Goal: Transaction & Acquisition: Purchase product/service

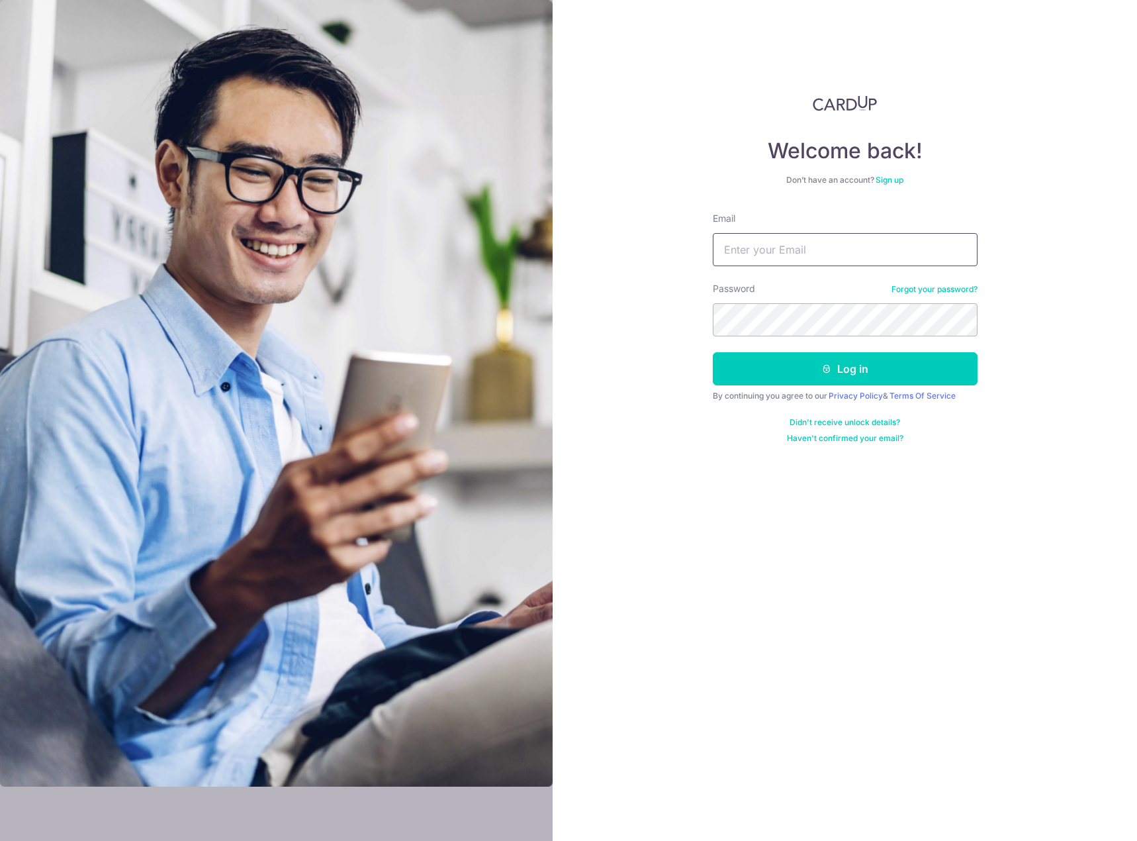
type input "ahddon@HOTMAIL.COM"
click at [882, 377] on button "Log in" at bounding box center [845, 368] width 265 height 33
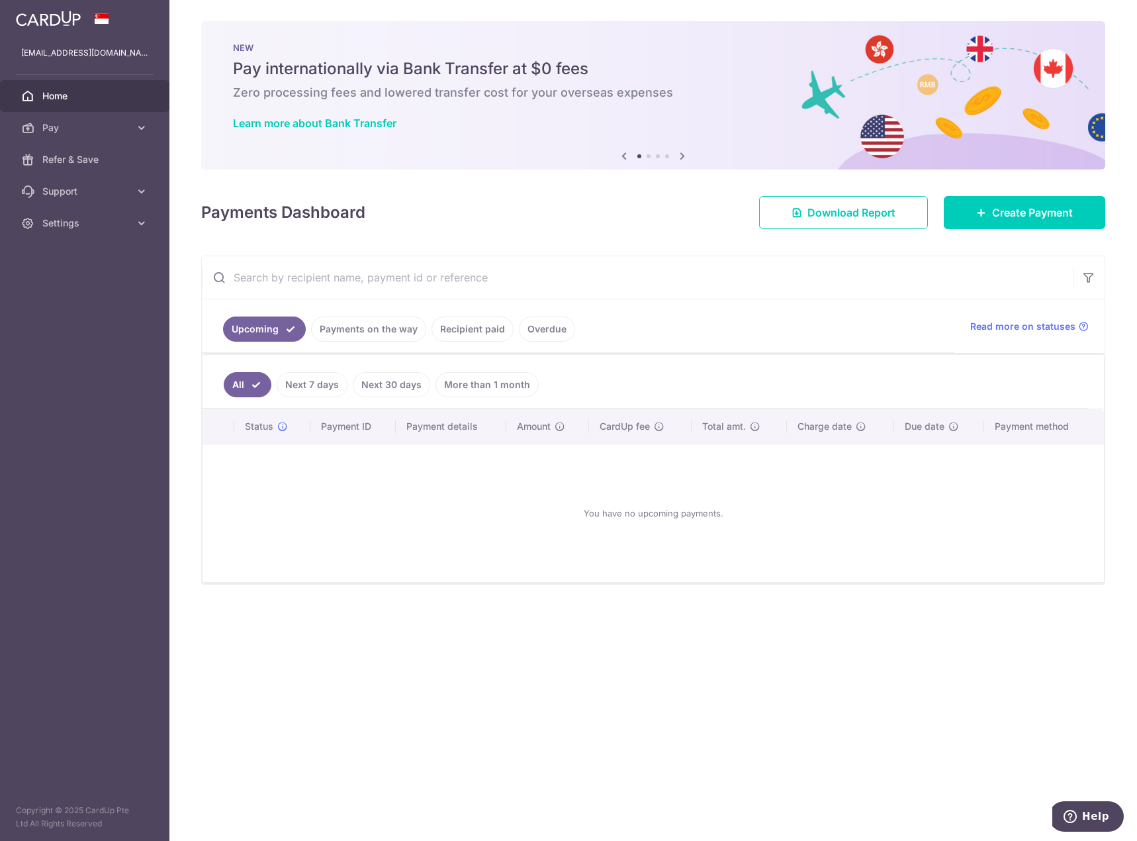
click at [398, 330] on link "Payments on the way" at bounding box center [368, 328] width 115 height 25
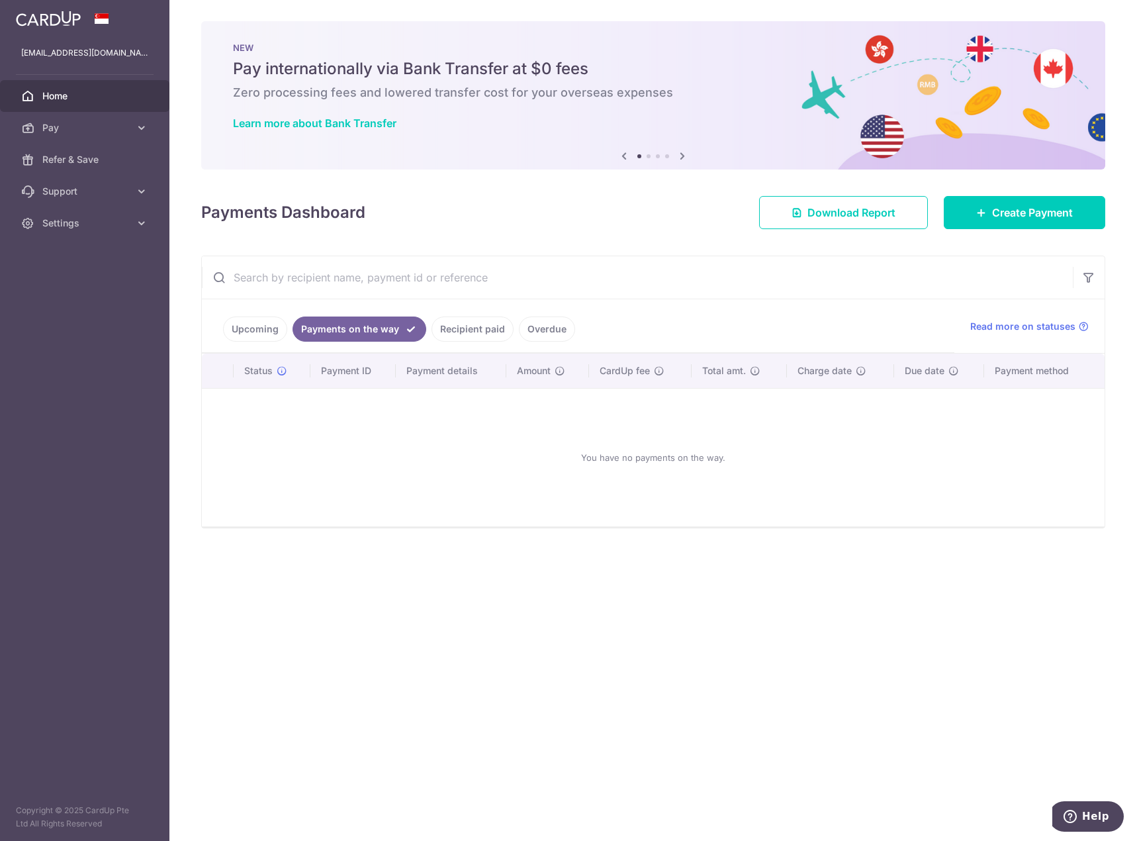
click at [476, 328] on link "Recipient paid" at bounding box center [473, 328] width 82 height 25
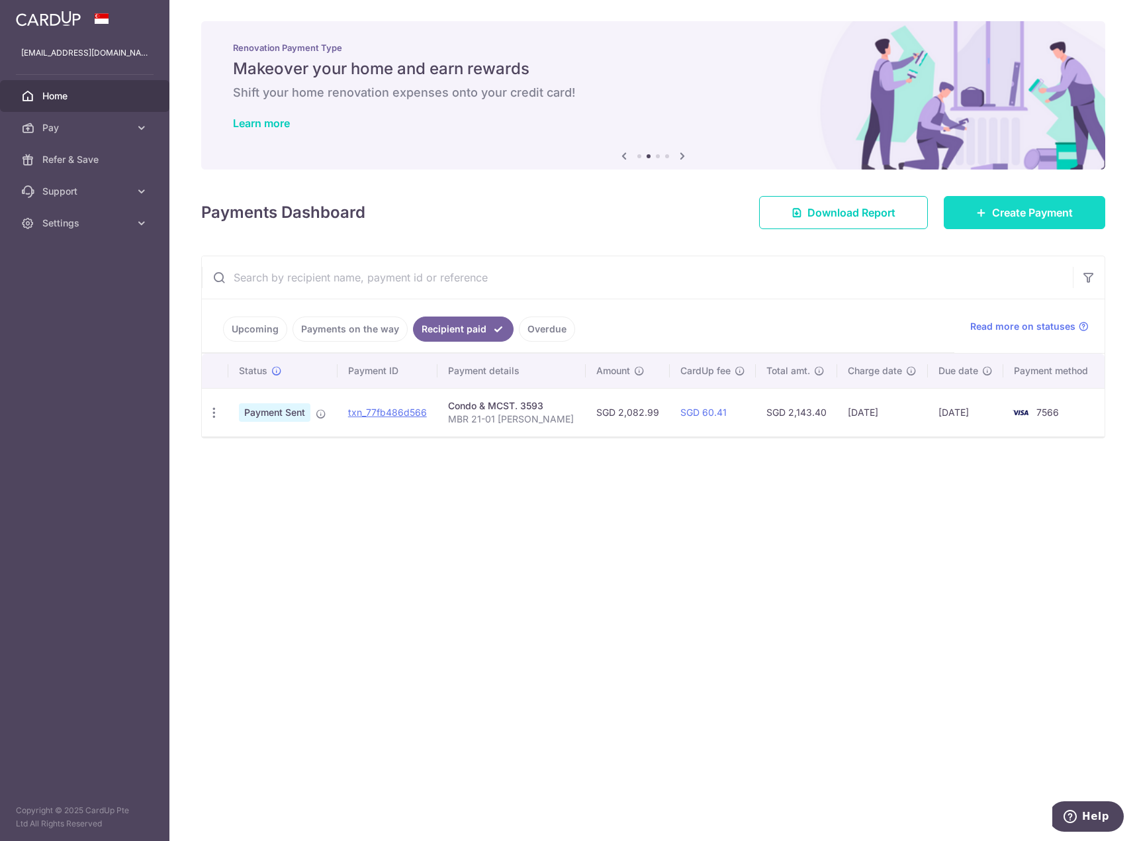
click at [983, 205] on link "Create Payment" at bounding box center [1024, 212] width 161 height 33
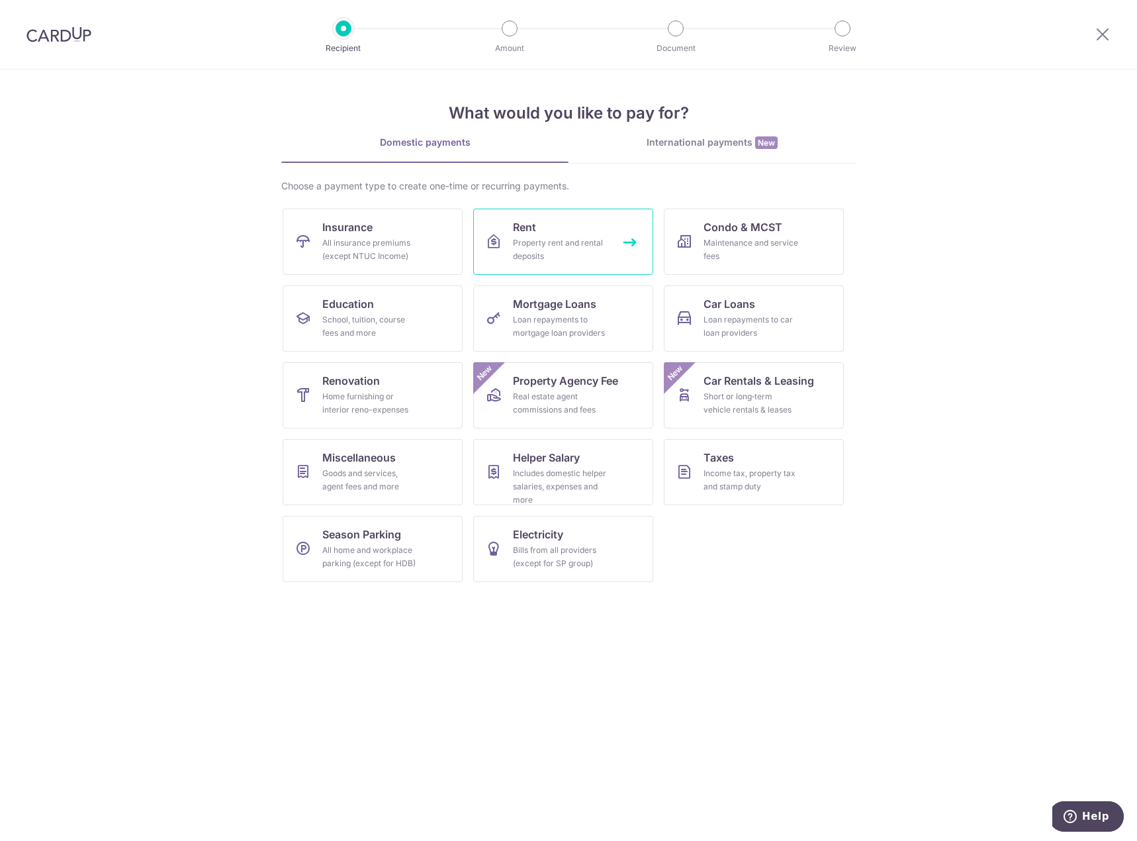
click at [571, 244] on div "Property rent and rental deposits" at bounding box center [560, 249] width 95 height 26
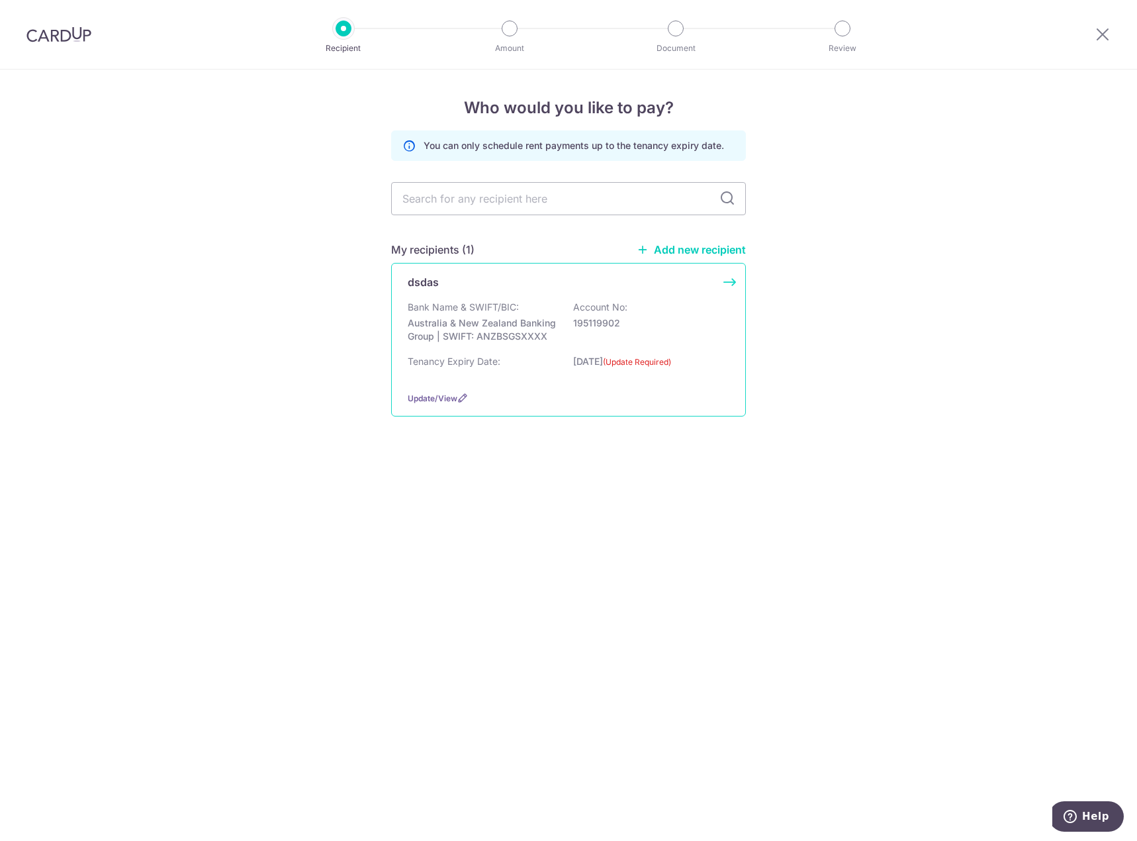
click at [723, 280] on div "dsdas Bank Name & SWIFT/BIC: Australia & New Zealand Banking Group | SWIFT: ANZ…" at bounding box center [568, 340] width 355 height 154
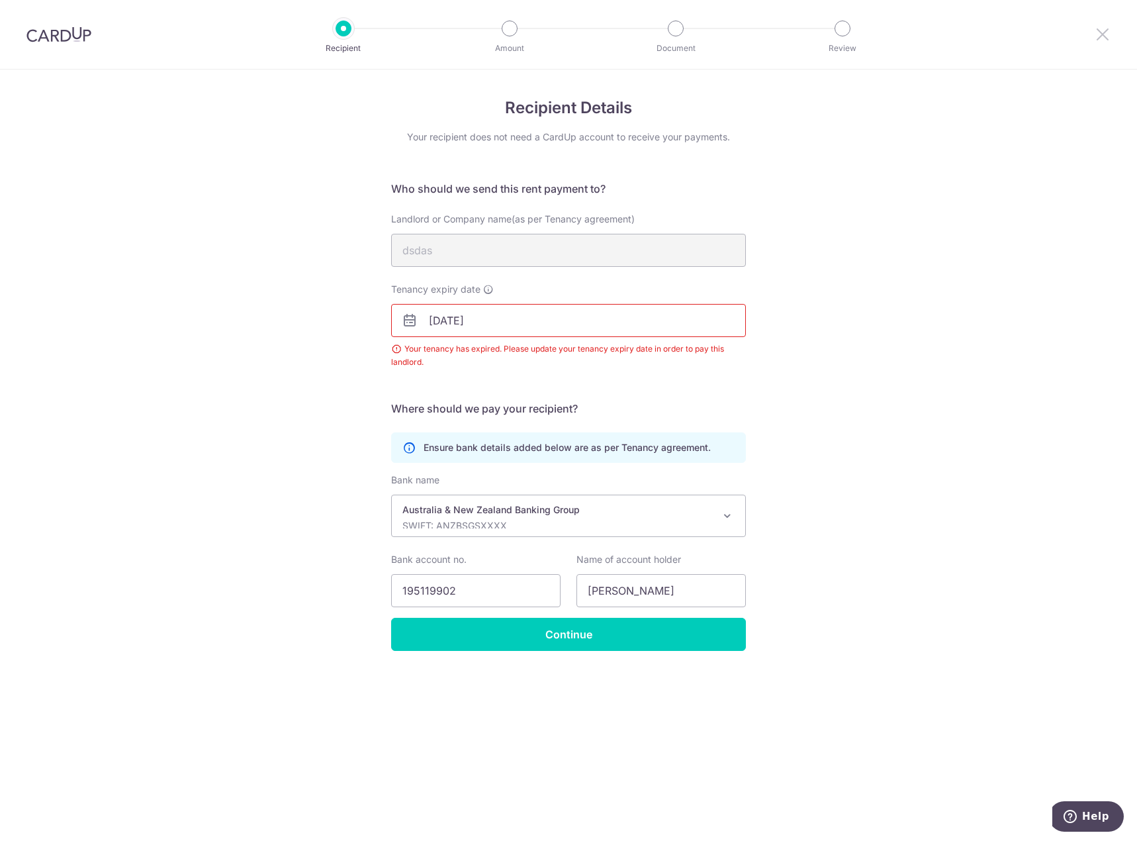
click at [1107, 33] on icon at bounding box center [1103, 34] width 16 height 17
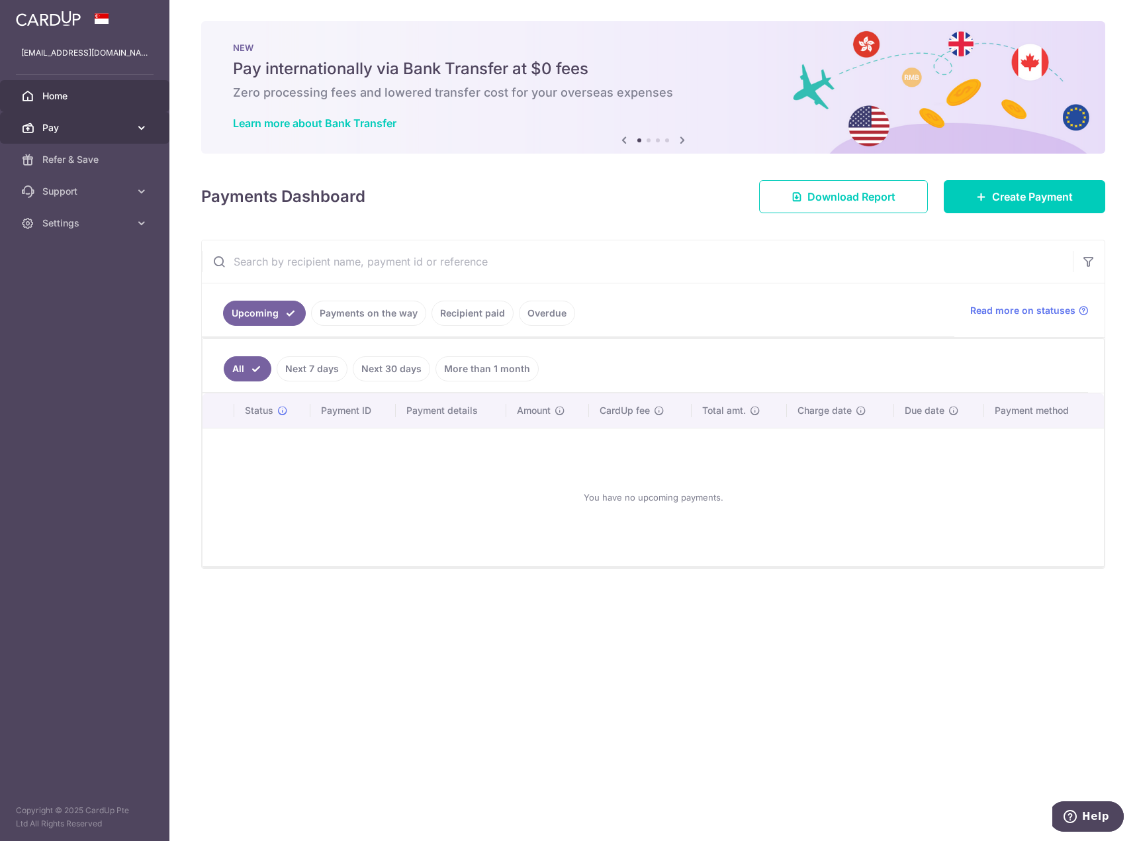
click at [145, 125] on icon at bounding box center [141, 127] width 13 height 13
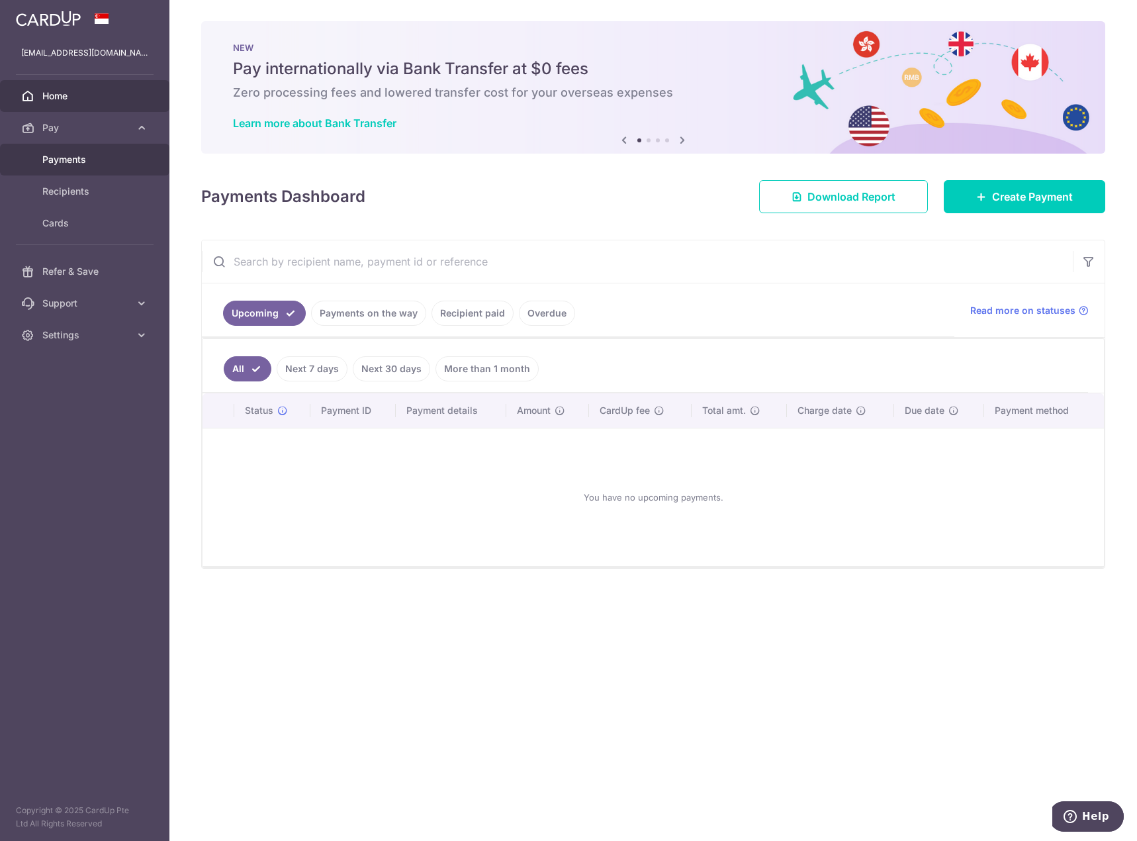
click at [81, 160] on span "Payments" at bounding box center [85, 159] width 87 height 13
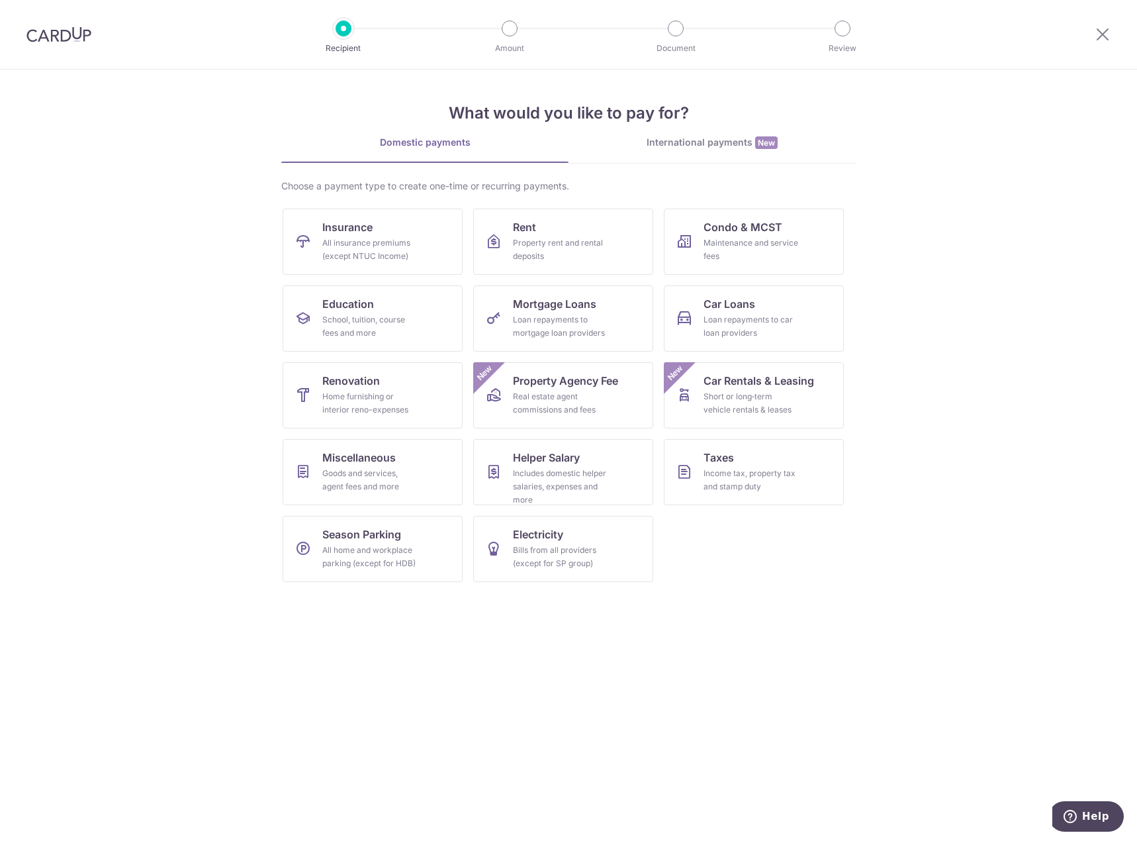
click at [692, 140] on div "International payments New" at bounding box center [712, 143] width 287 height 14
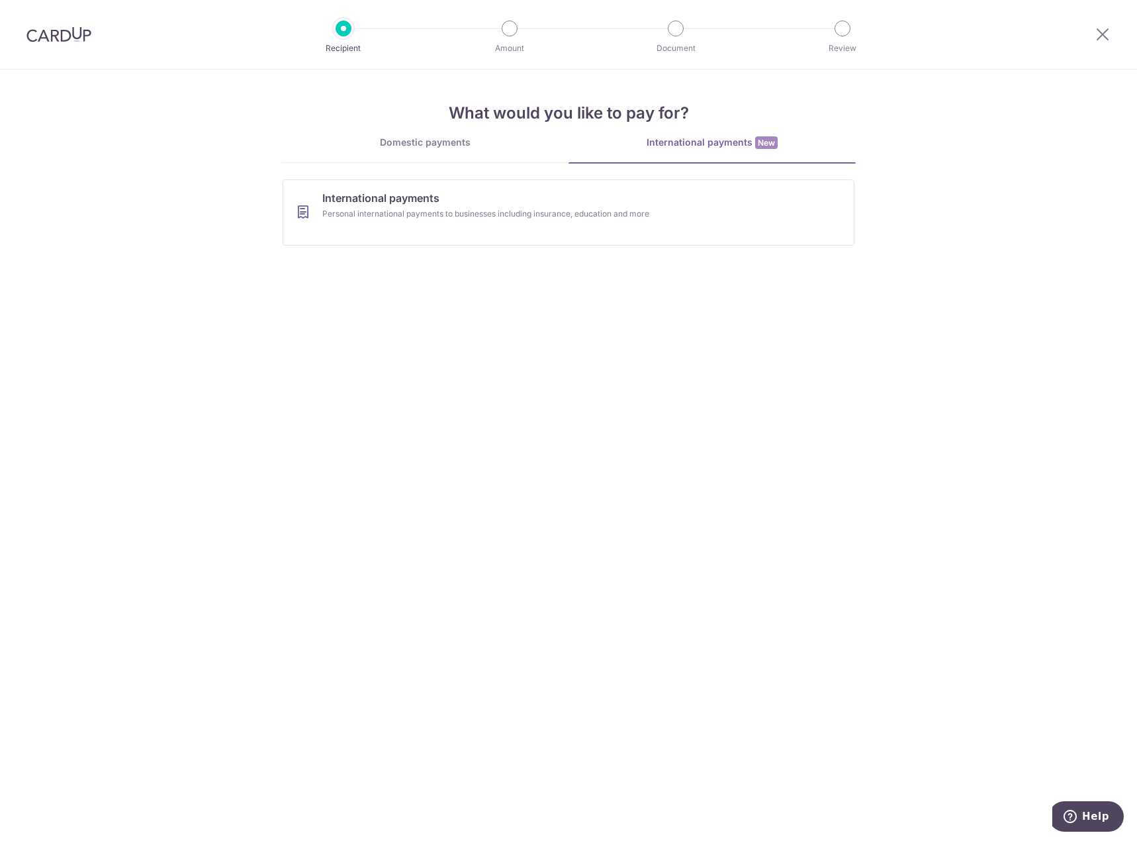
click at [426, 154] on link "Domestic payments" at bounding box center [424, 149] width 287 height 26
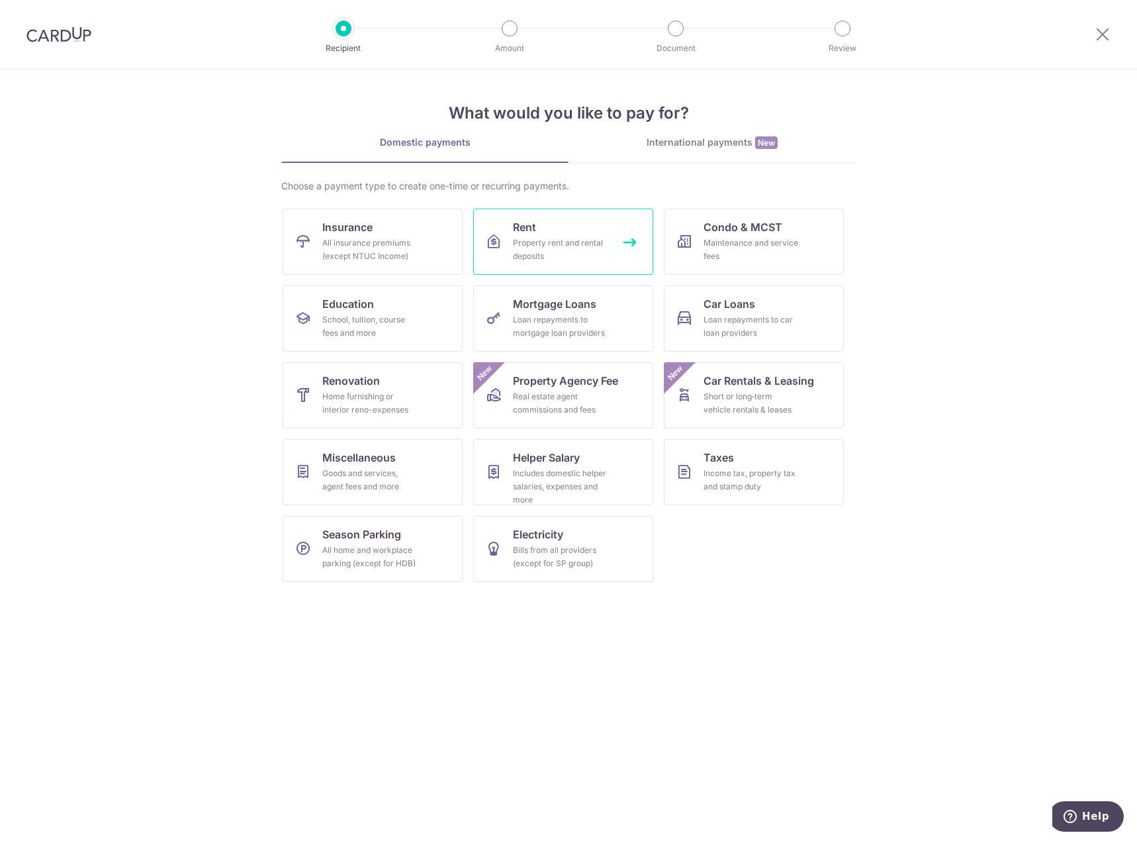
click at [535, 236] on link "Rent Property rent and rental deposits" at bounding box center [563, 241] width 180 height 66
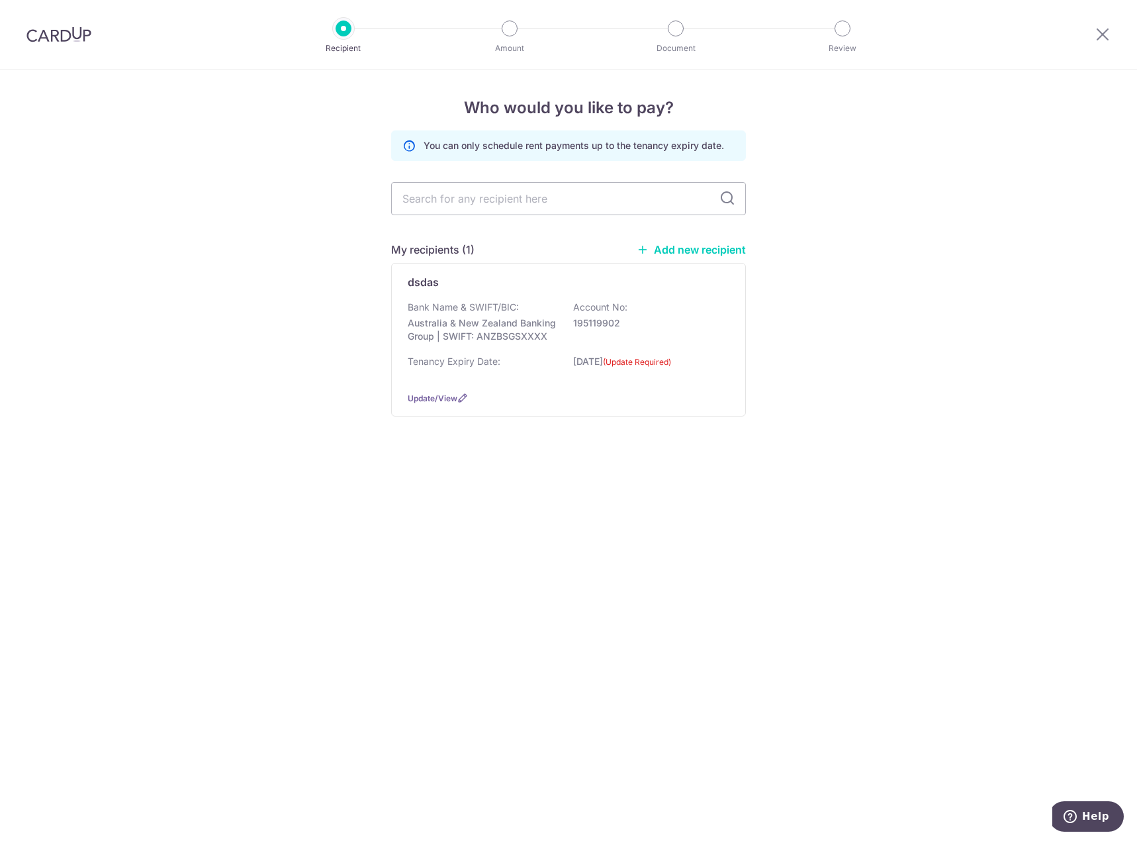
click at [663, 251] on link "Add new recipient" at bounding box center [691, 249] width 109 height 13
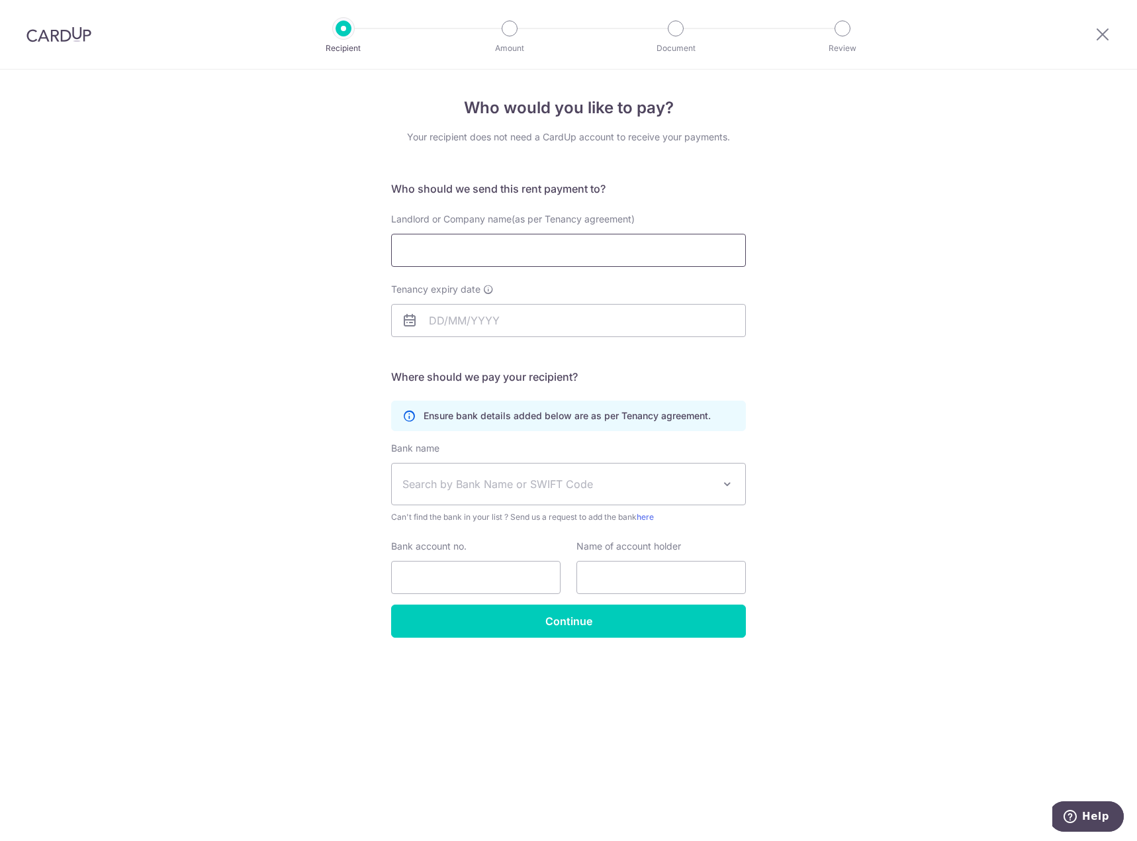
click at [663, 251] on input "Landlord or Company name(as per Tenancy agreement)" at bounding box center [568, 250] width 355 height 33
type input "w"
type input "W"
type input "[PERSON_NAME] OI [PERSON_NAME] / CHUA [PERSON_NAME] [PERSON_NAME]"
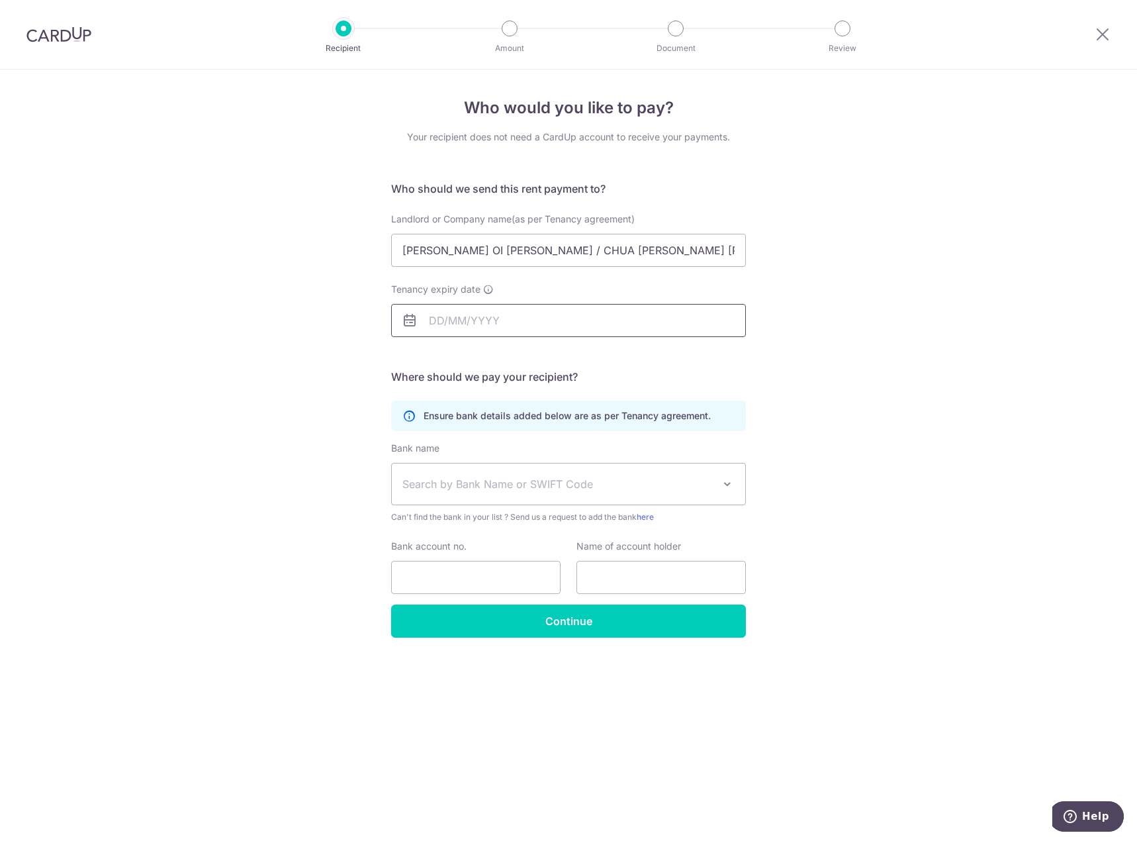
click at [585, 330] on input "Tenancy expiry date" at bounding box center [568, 320] width 355 height 33
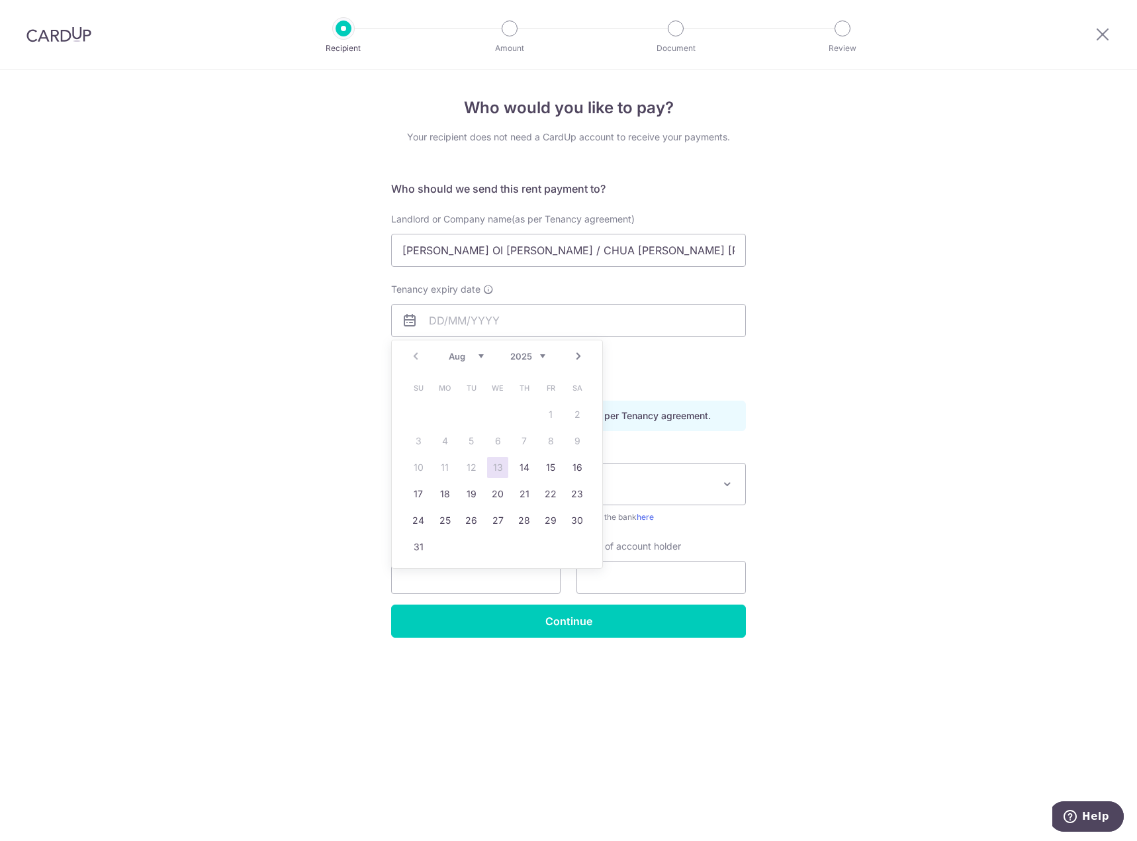
click at [525, 353] on select "2025 2026 2027 2028 2029 2030 2031 2032 2033 2034 2035" at bounding box center [527, 356] width 35 height 11
click at [453, 359] on select "Jan Feb Mar Apr May Jun Jul Aug Sep Oct Nov Dec" at bounding box center [466, 356] width 35 height 11
click at [553, 440] on link "12" at bounding box center [550, 440] width 21 height 21
type input "[DATE]"
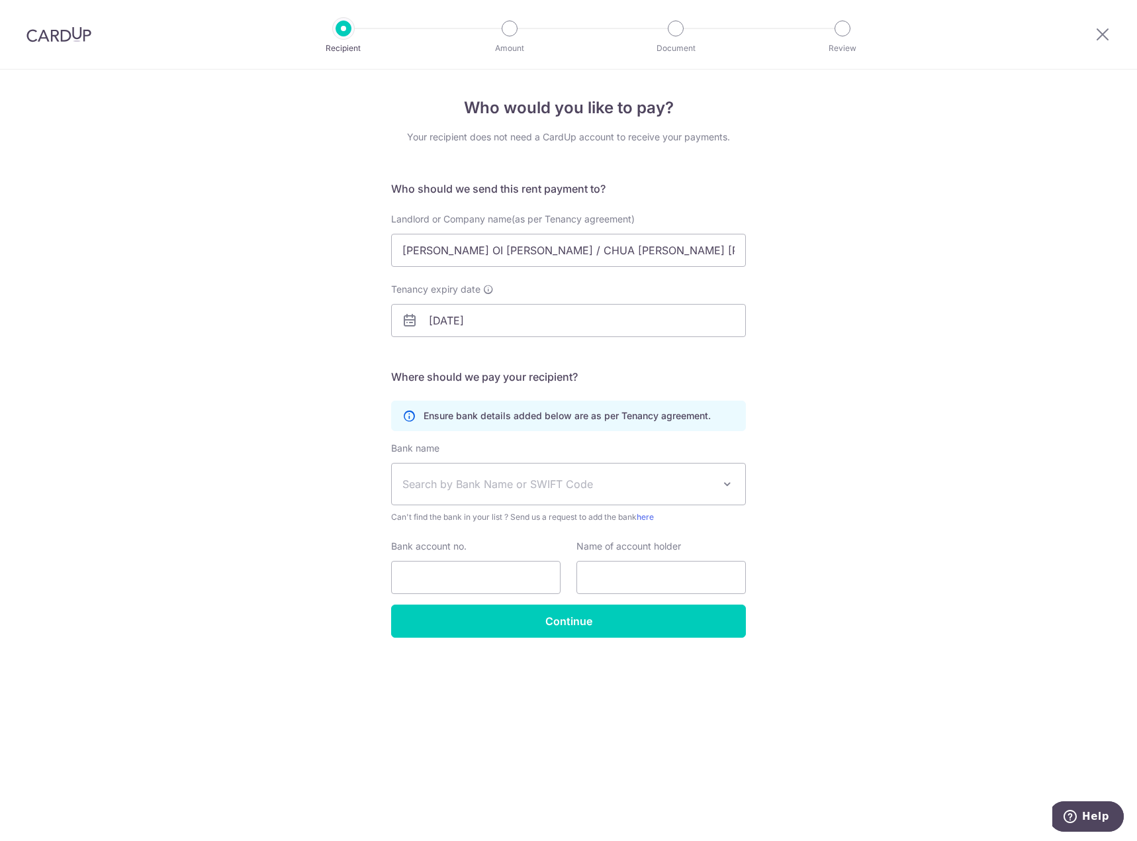
click at [794, 387] on div "Who would you like to pay? Your recipient does not need a CardUp account to rec…" at bounding box center [568, 454] width 1137 height 771
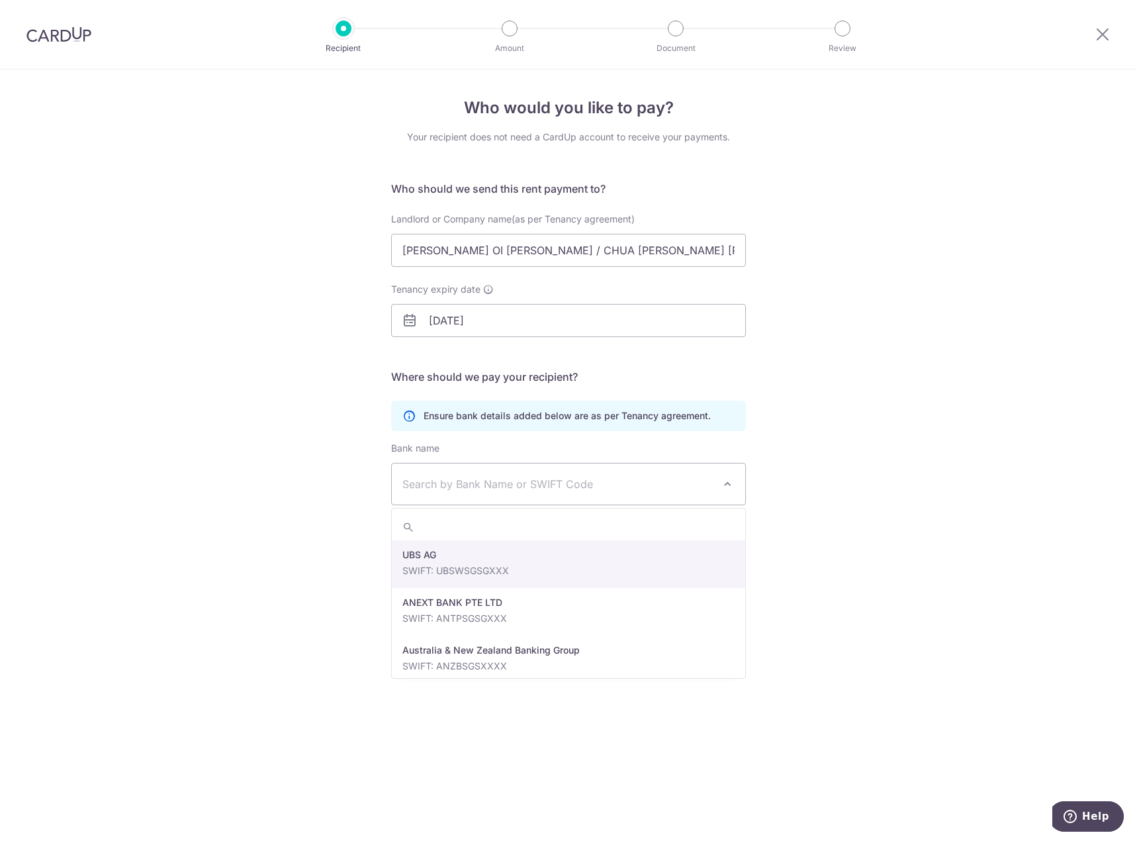
click at [543, 473] on span "Search by Bank Name or SWIFT Code" at bounding box center [568, 483] width 353 height 41
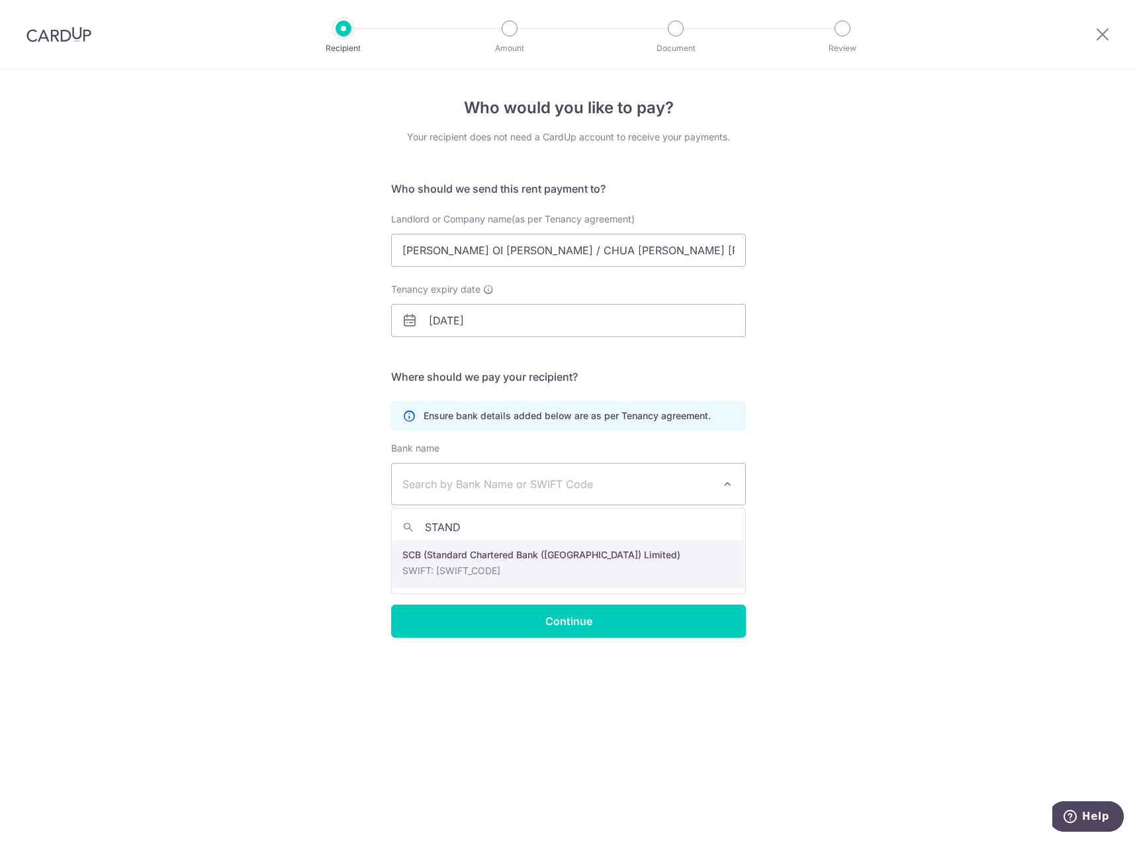
type input "STAND"
select select "14"
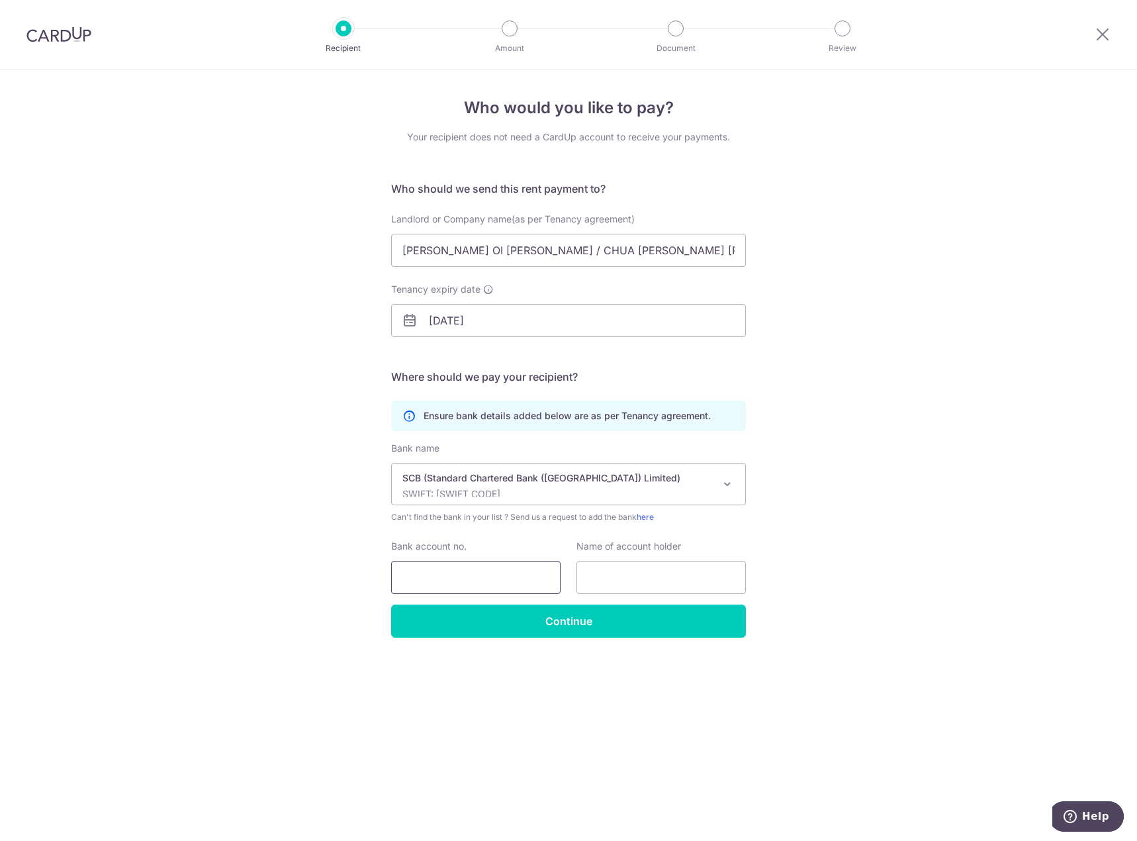
click at [527, 576] on input "Bank account no." at bounding box center [475, 577] width 169 height 33
type input "0180381393"
drag, startPoint x: 647, startPoint y: 256, endPoint x: 405, endPoint y: 248, distance: 241.7
click at [405, 248] on input "WOO OI LEE / CHUA HOCK CHYE FREDERIC" at bounding box center [568, 250] width 355 height 33
click at [639, 578] on input "text" at bounding box center [660, 577] width 169 height 33
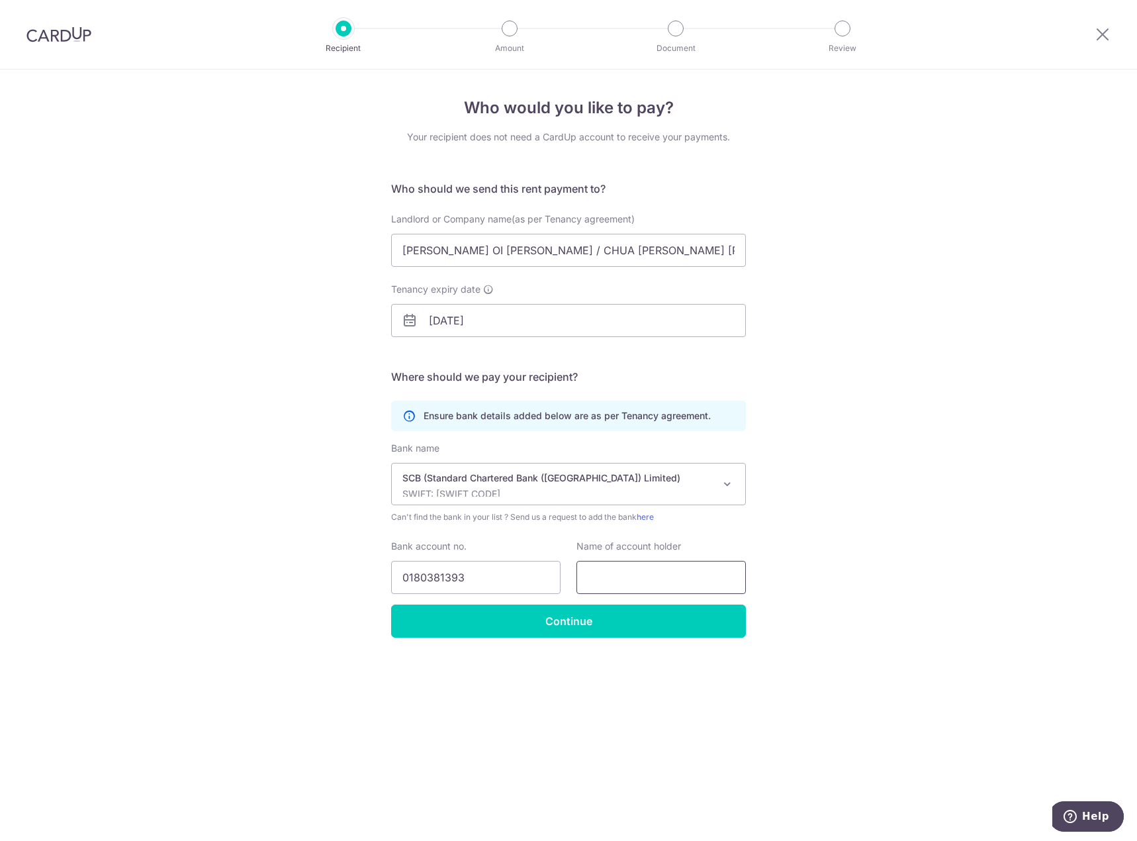
paste input "WOO OI LEE / CHUA HOCK CHYE FREDERIC"
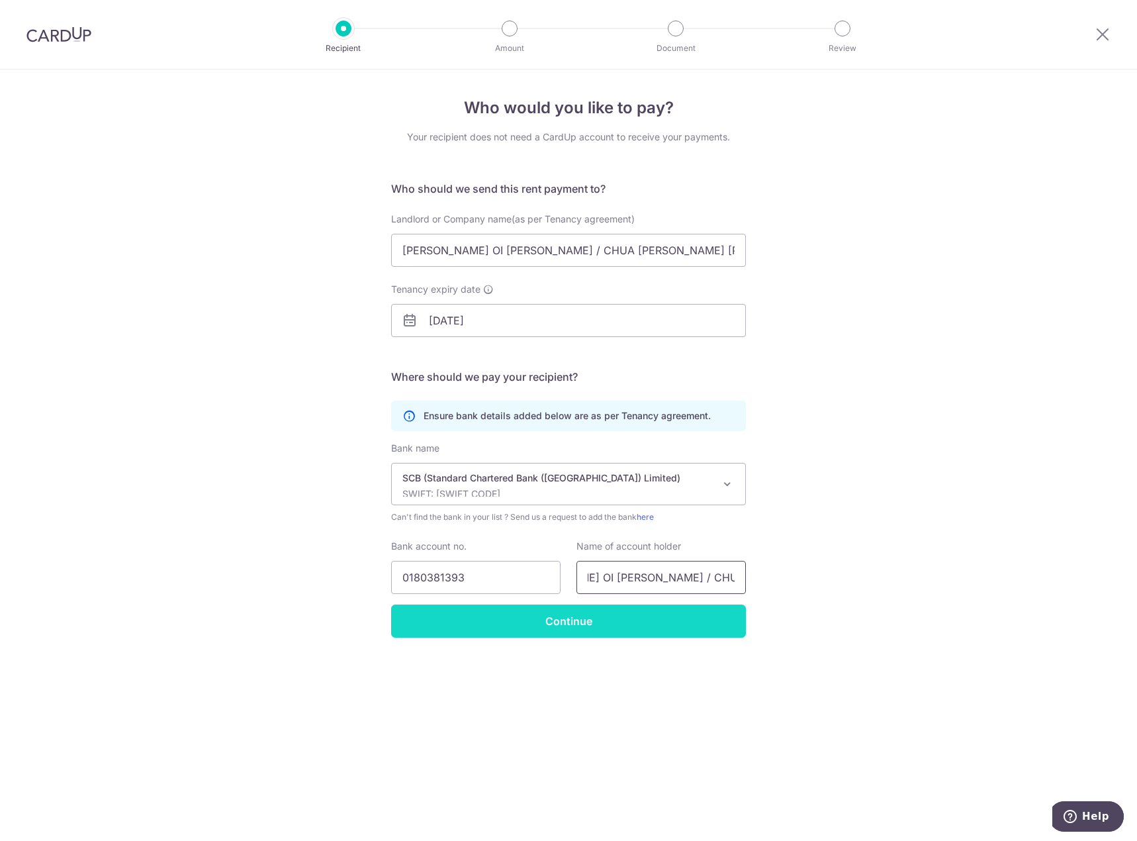
type input "WOO OI LEE / CHUA HOCK CHYE FREDERIC"
click at [617, 631] on input "Continue" at bounding box center [568, 620] width 355 height 33
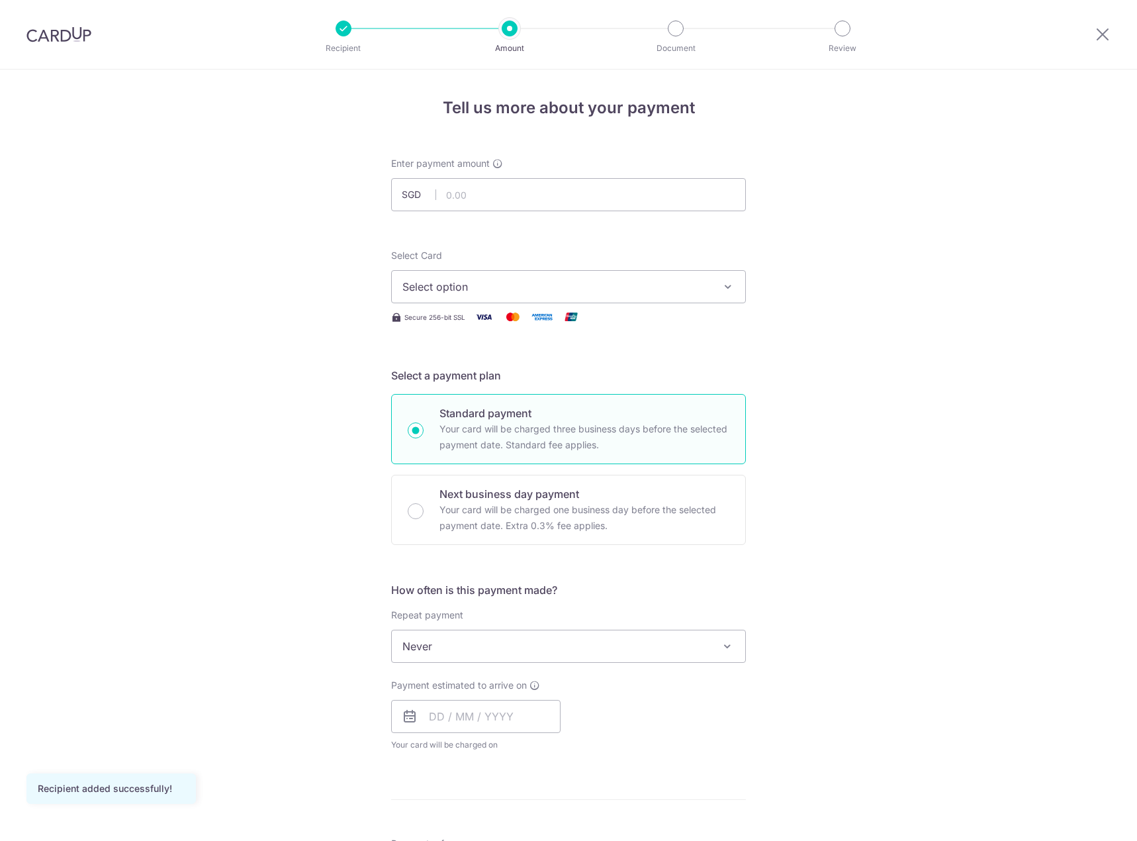
click at [629, 202] on input "text" at bounding box center [568, 194] width 355 height 33
type input "3,800.00"
click at [635, 280] on span "Select option" at bounding box center [556, 287] width 308 height 16
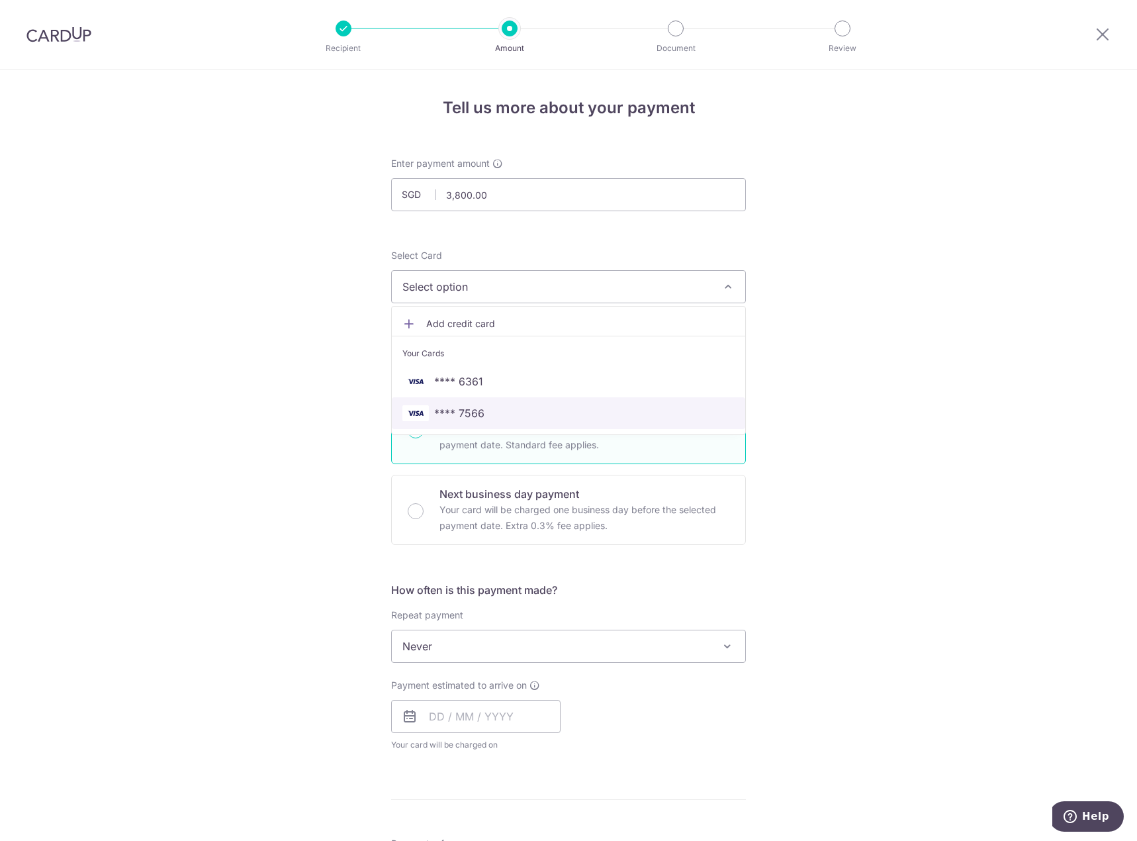
click at [529, 416] on span "**** 7566" at bounding box center [568, 413] width 332 height 16
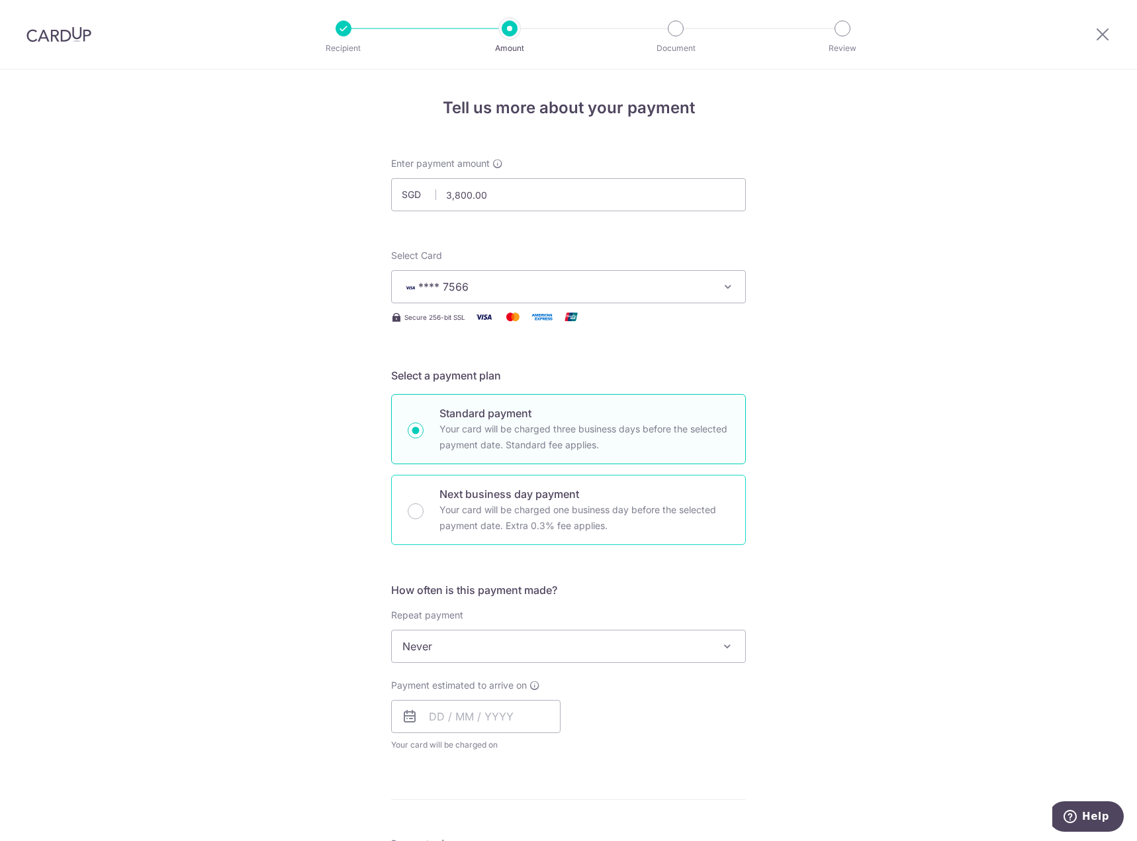
click at [639, 502] on p "Your card will be charged one business day before the selected payment date. Ex…" at bounding box center [584, 518] width 290 height 32
click at [424, 503] on input "Next business day payment Your card will be charged one business day before the…" at bounding box center [416, 511] width 16 height 16
radio input "false"
radio input "true"
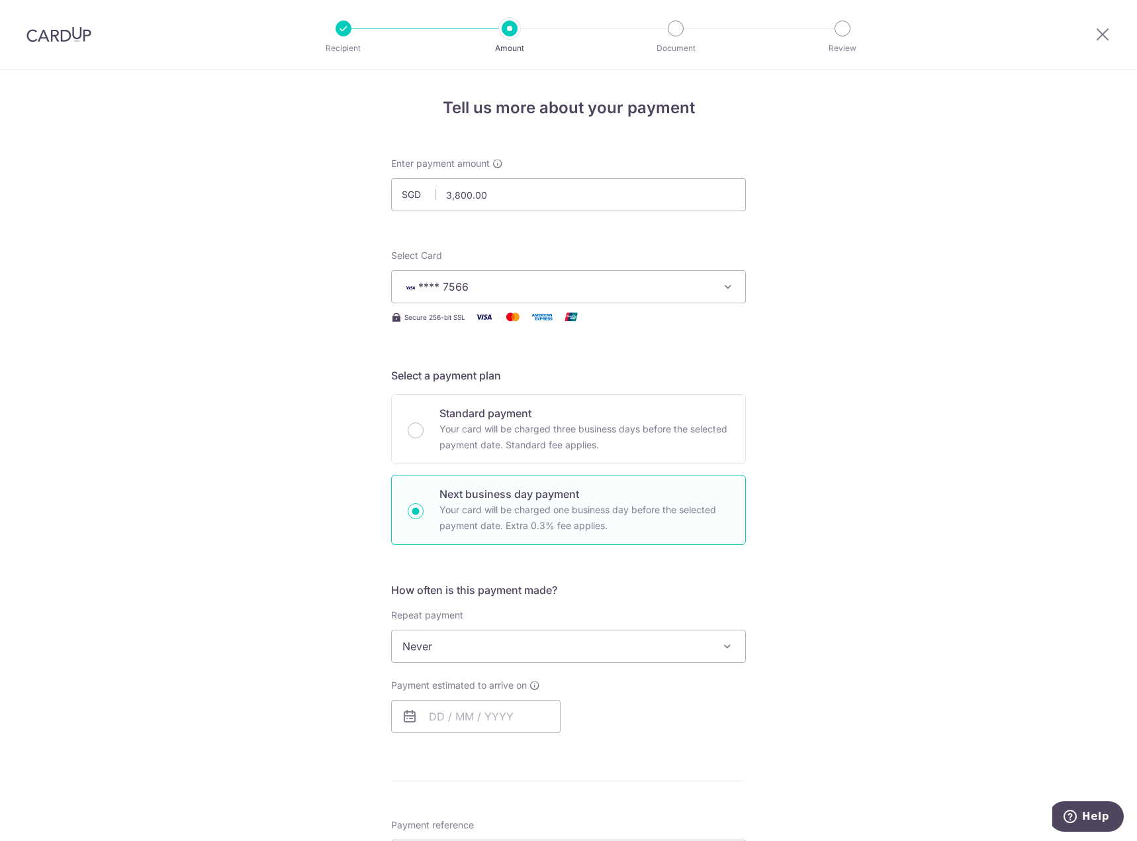
click at [645, 662] on div "How often is this payment made? Repeat payment Never Every week Every month Eve…" at bounding box center [568, 662] width 355 height 161
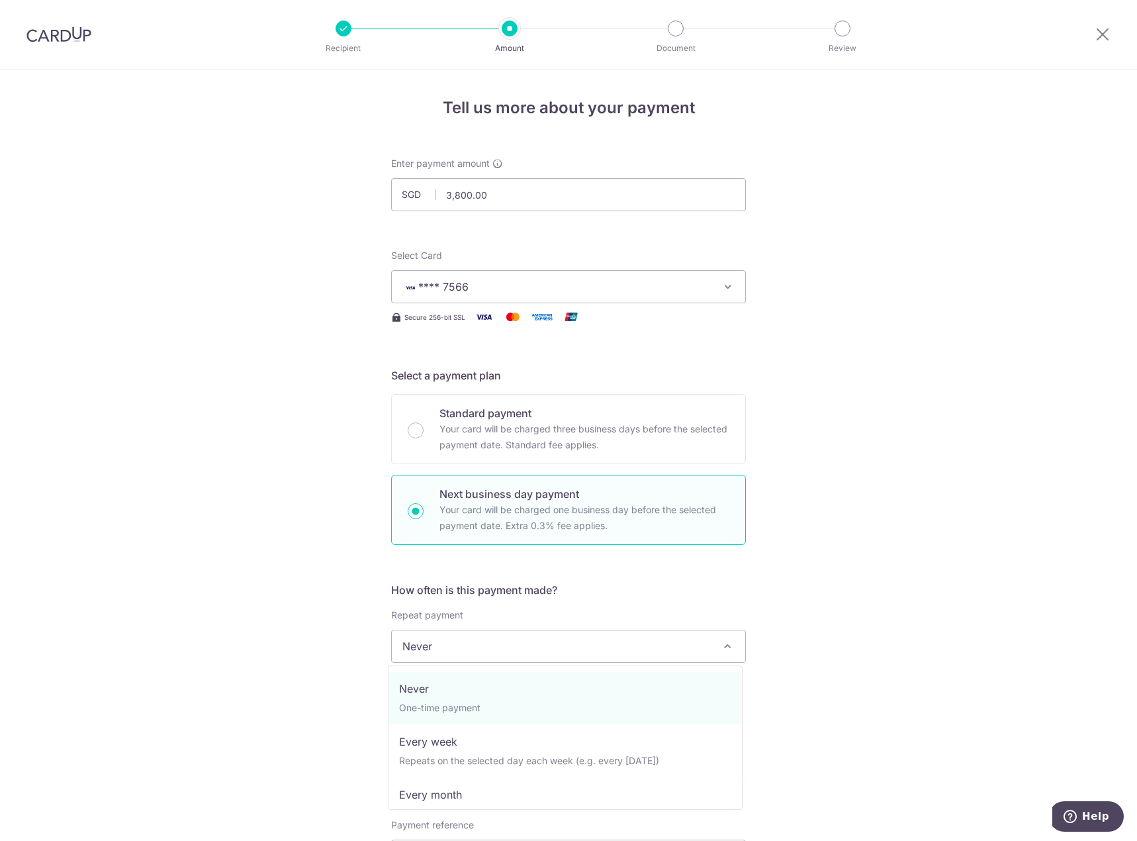
click at [645, 653] on span "Never" at bounding box center [568, 646] width 353 height 32
select select "3"
type input "12/06/2026"
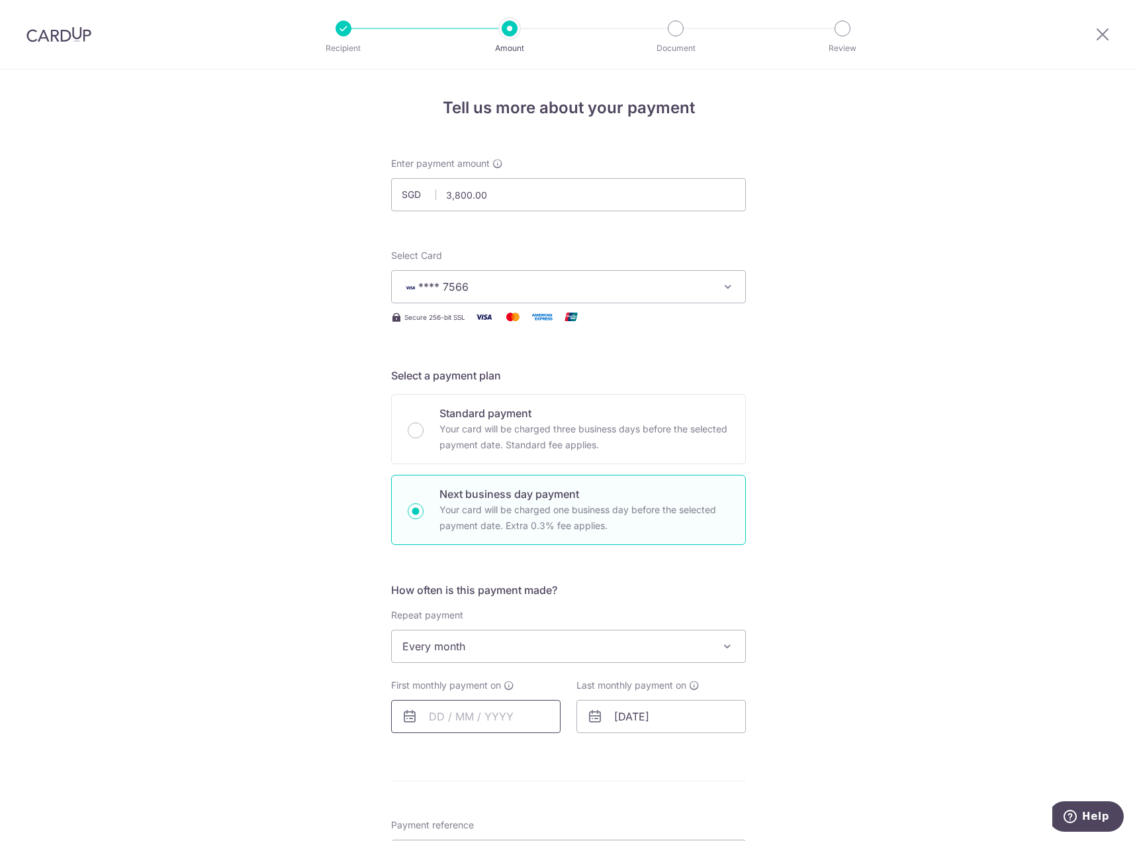
click at [439, 721] on input "text" at bounding box center [475, 716] width 169 height 33
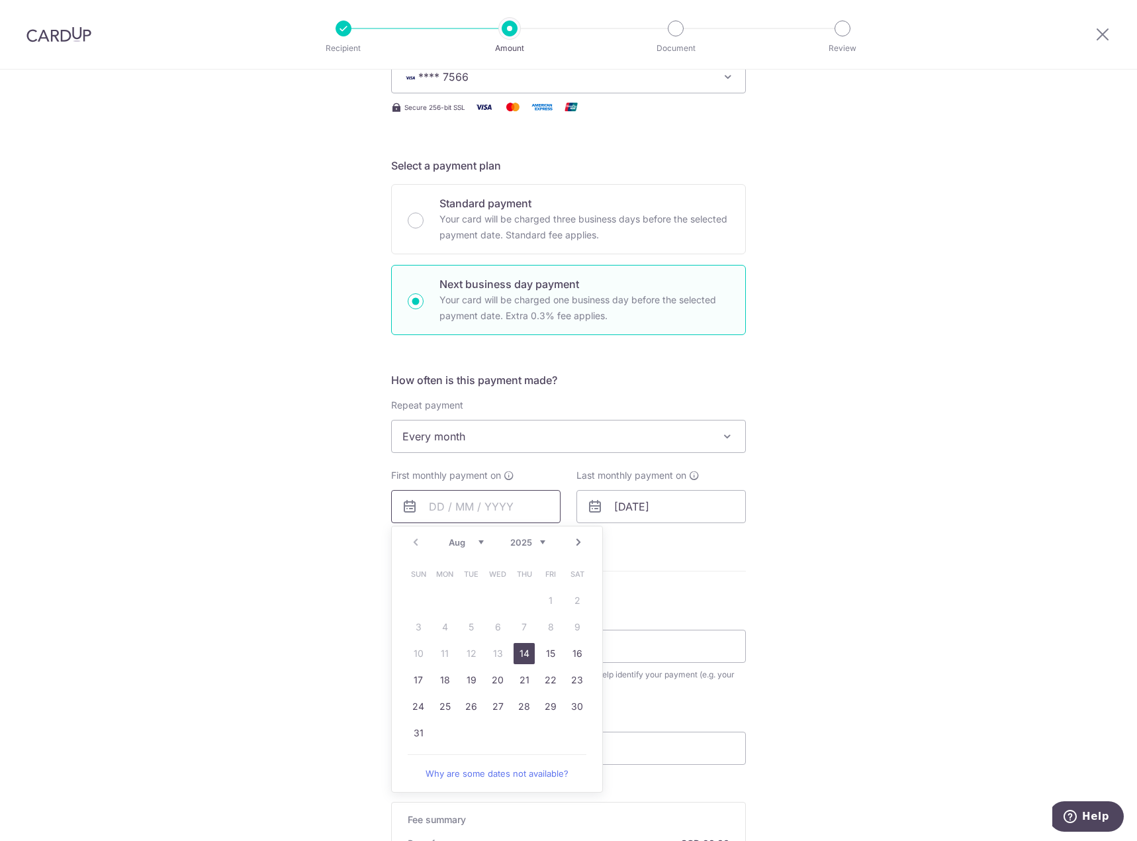
scroll to position [220, 0]
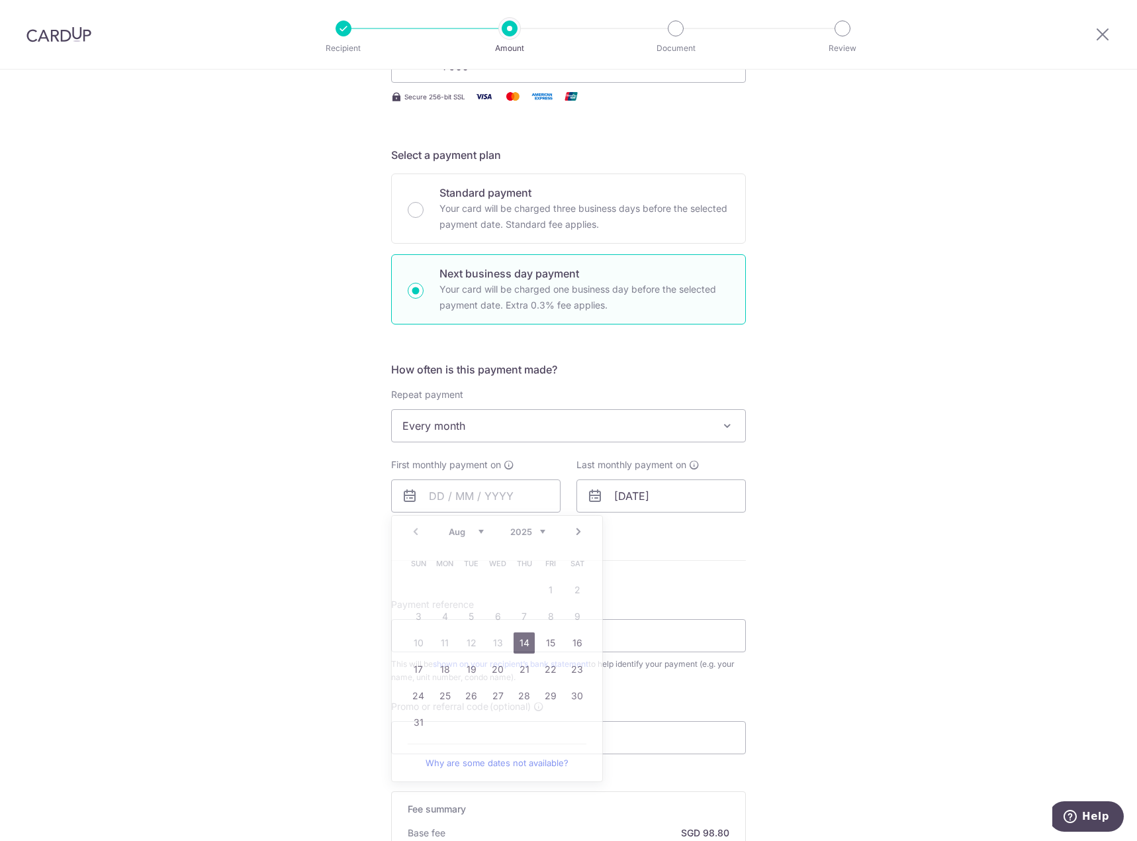
click at [809, 688] on div "Tell us more about your payment Enter payment amount SGD 3,800.00 3800.00 Recip…" at bounding box center [568, 470] width 1137 height 1243
click at [479, 506] on input "text" at bounding box center [475, 495] width 169 height 33
click at [495, 643] on table "Sun Mon Tue Wed Thu Fri Sat 1 2 3 4 5 6 7 8 9 10 11 12 13 14 15 16 17 18 19 20 …" at bounding box center [497, 642] width 185 height 185
click at [529, 641] on link "14" at bounding box center [524, 642] width 21 height 21
type input "14/08/2025"
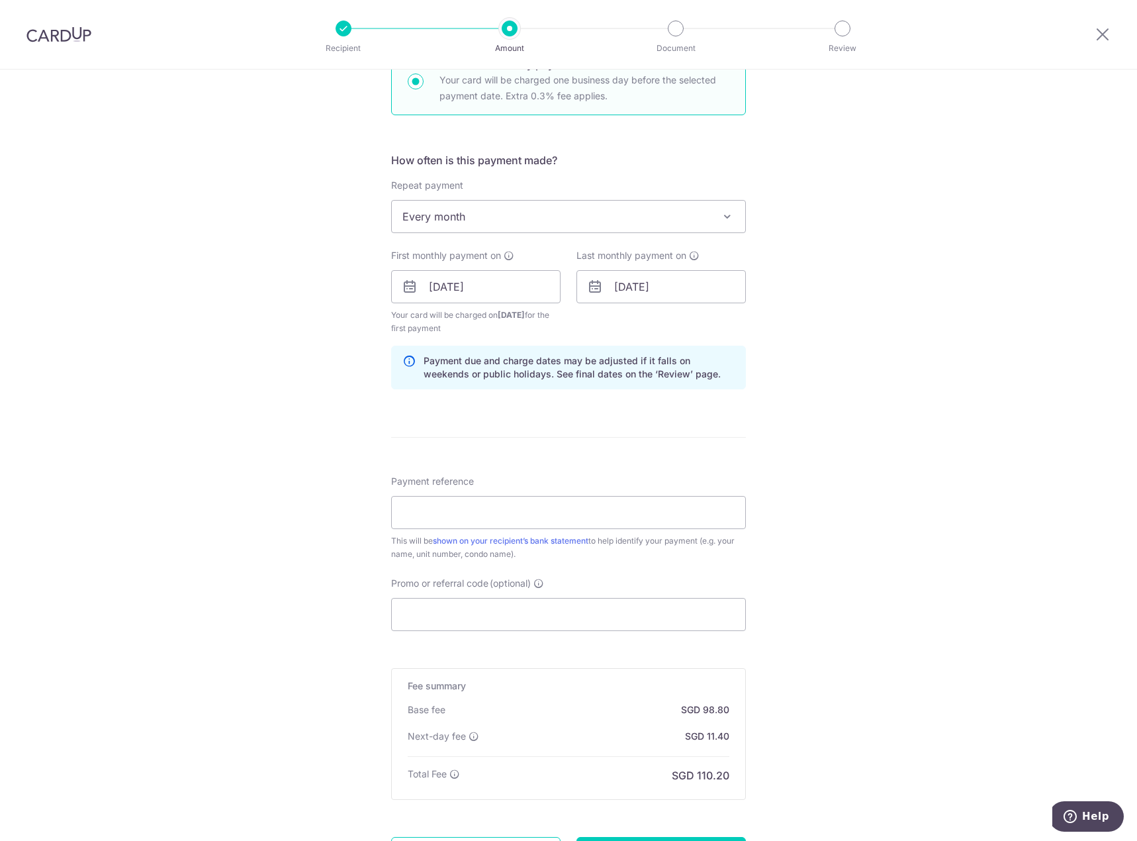
scroll to position [441, 0]
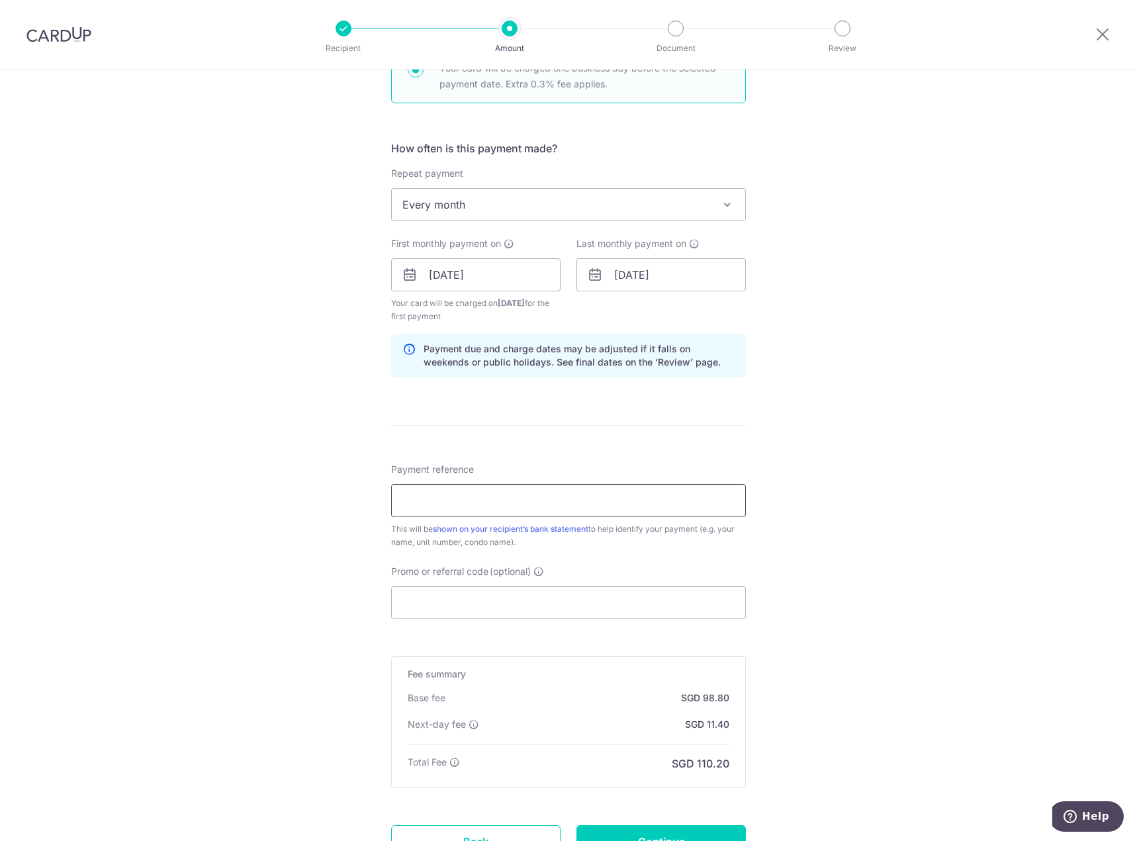
click at [545, 503] on input "Payment reference" at bounding box center [568, 500] width 355 height 33
type input "R"
type input "Rental One Oxley Rise 10-03"
click at [753, 598] on div "Tell us more about your payment Enter payment amount SGD 3,800.00 3800.00 Recip…" at bounding box center [568, 292] width 1137 height 1329
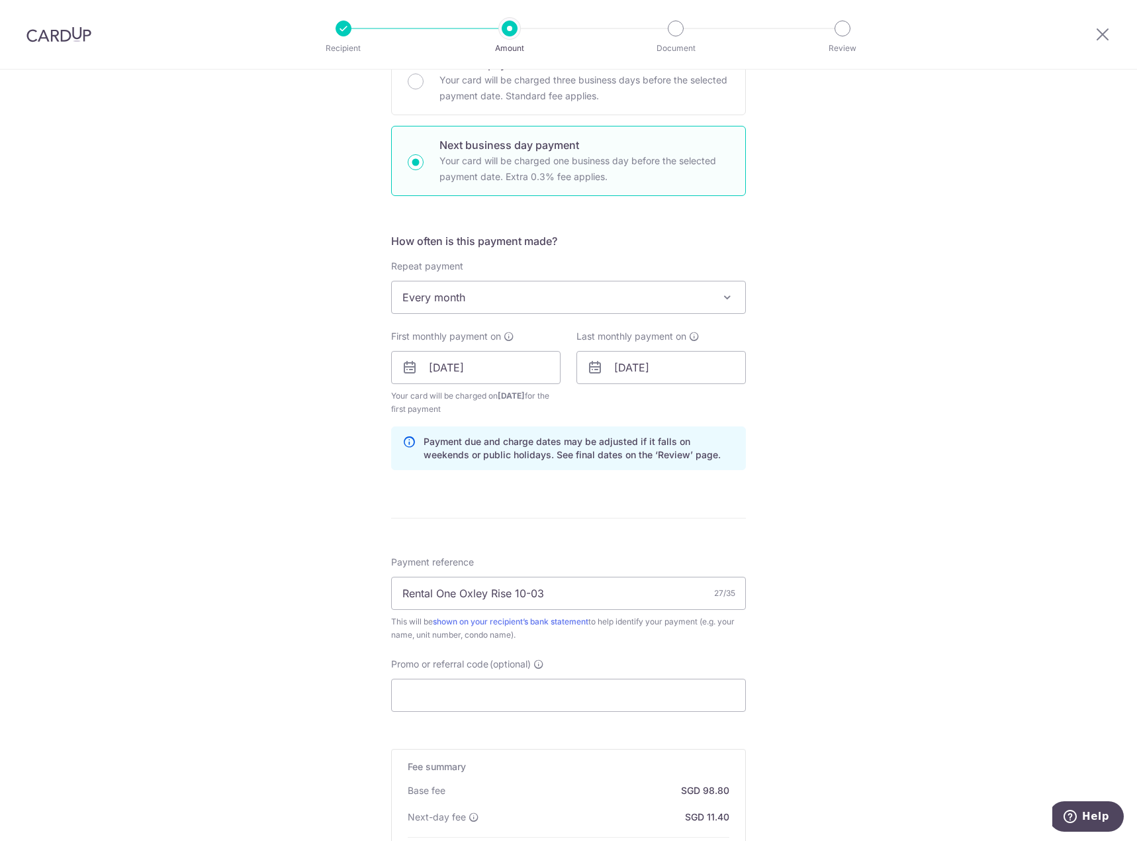
scroll to position [338, 0]
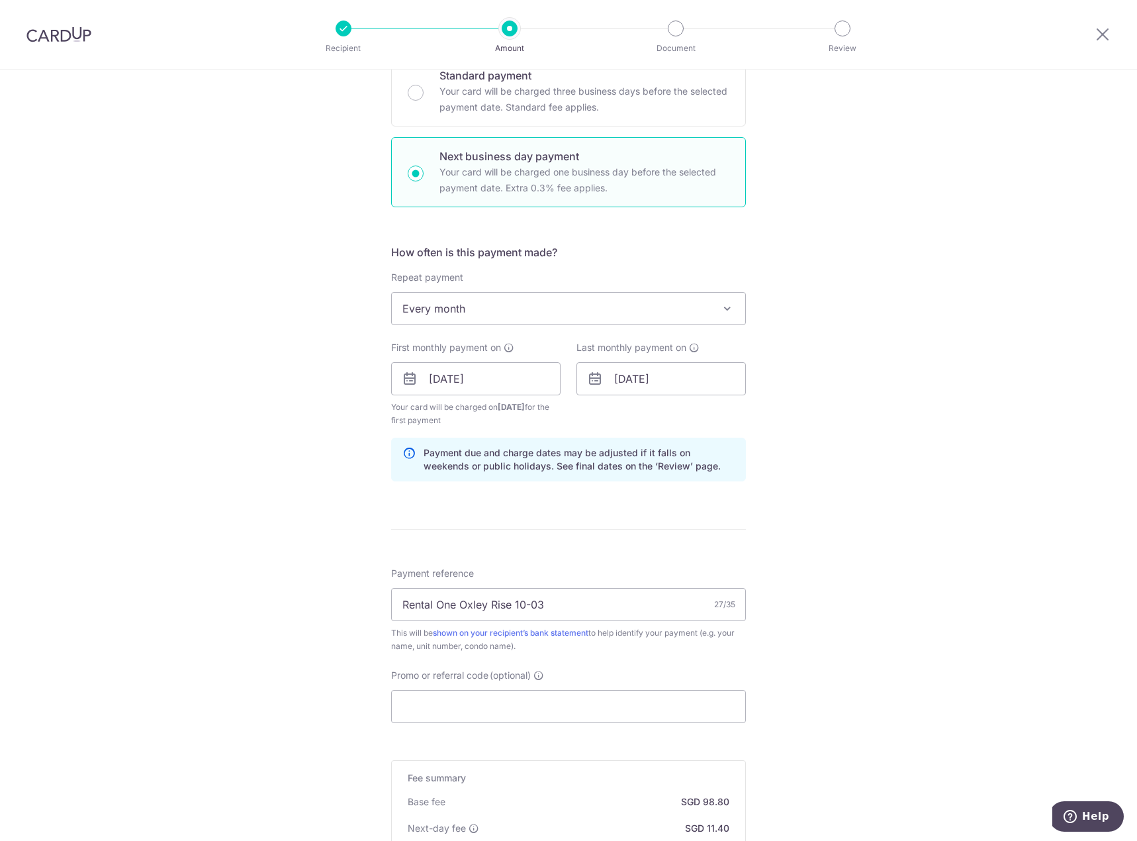
click at [705, 314] on span "Every month" at bounding box center [568, 309] width 353 height 32
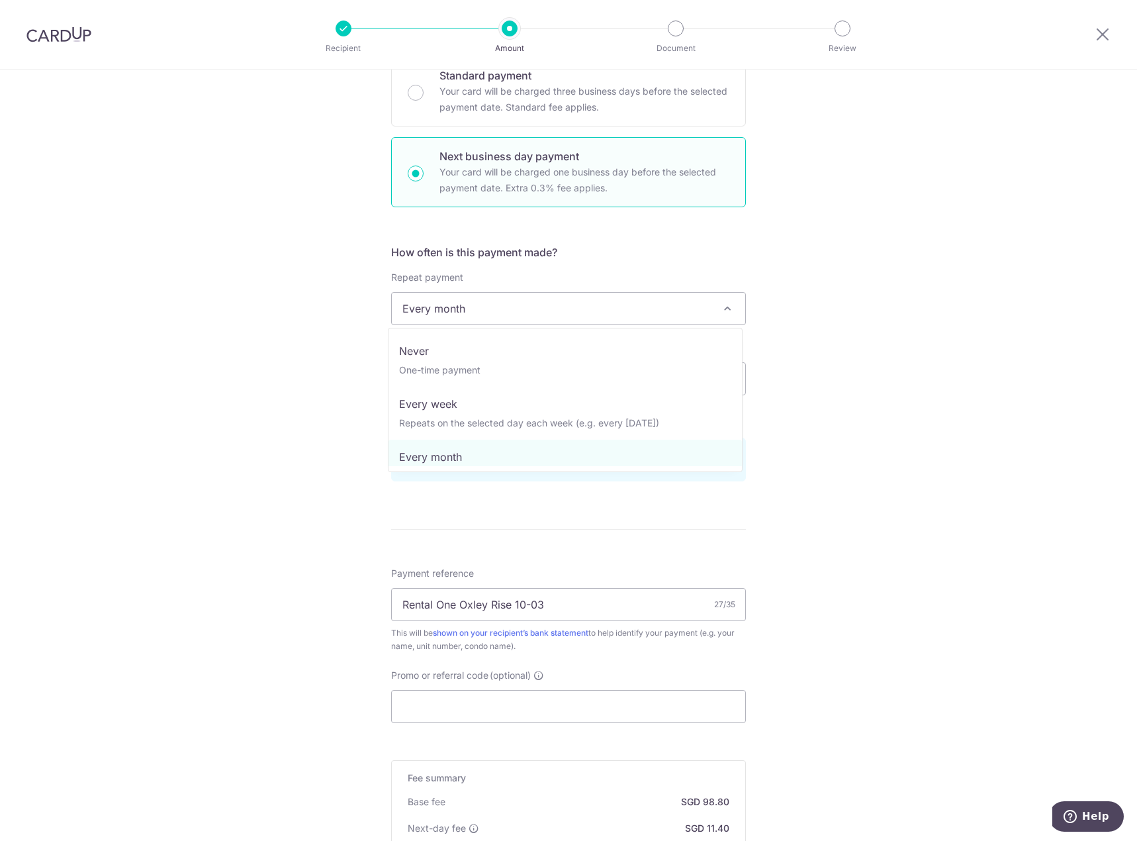
click at [799, 354] on div "Tell us more about your payment Enter payment amount SGD 3,800.00 3800.00 Recip…" at bounding box center [568, 396] width 1137 height 1329
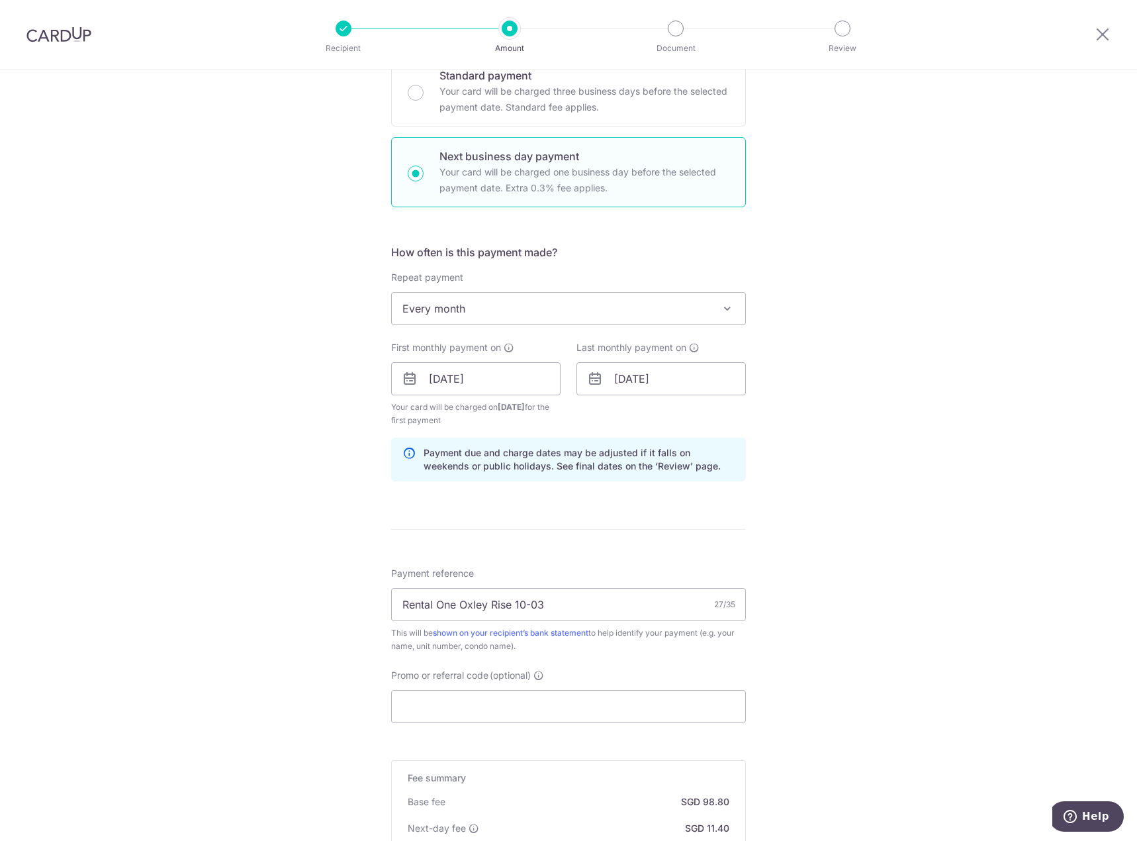
scroll to position [558, 0]
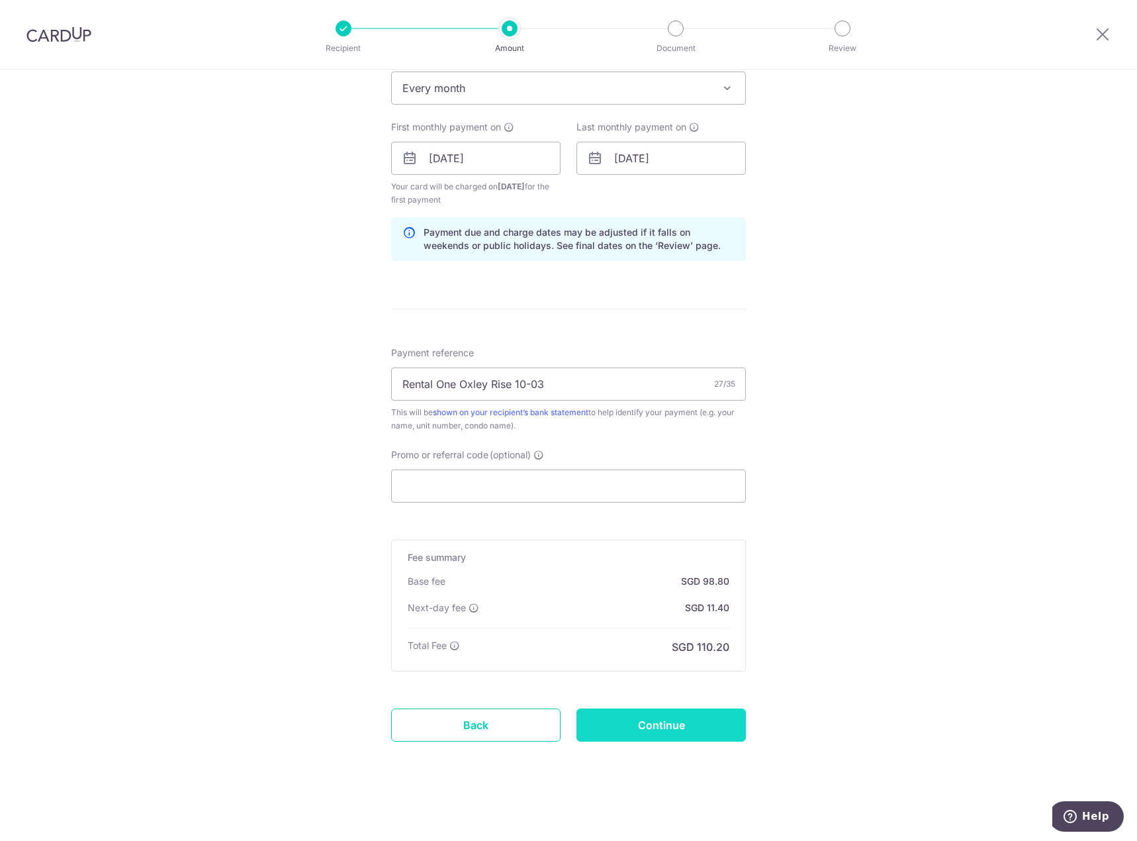
click at [683, 733] on input "Continue" at bounding box center [660, 724] width 169 height 33
type input "Create Schedule"
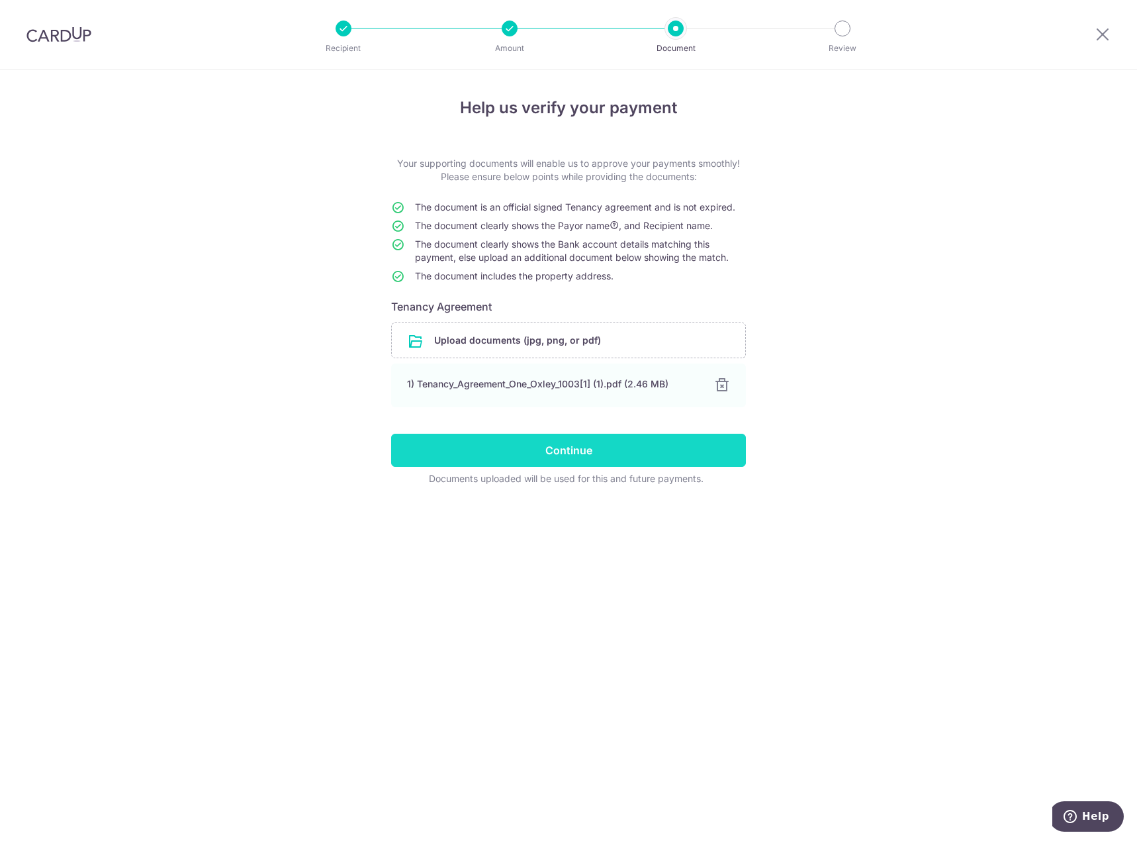
click at [579, 451] on input "Continue" at bounding box center [568, 449] width 355 height 33
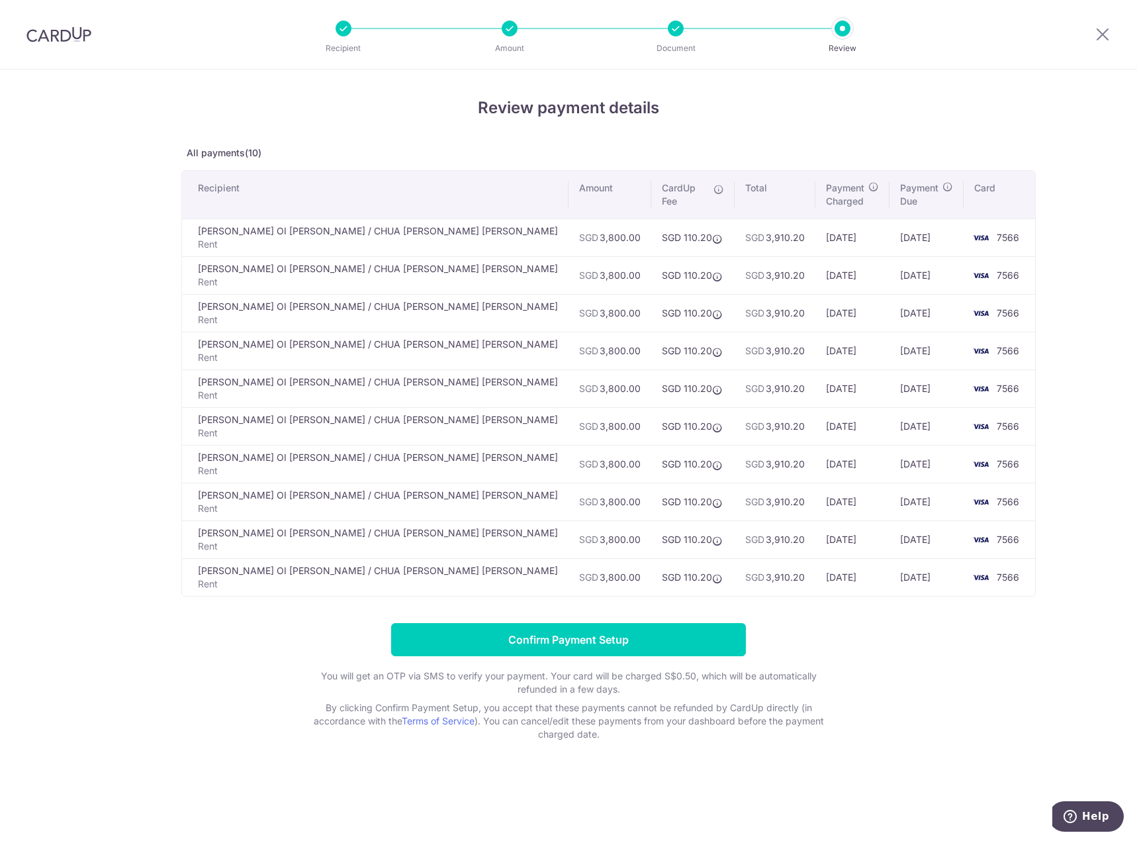
click at [889, 238] on td "14/08/2025" at bounding box center [926, 237] width 74 height 38
click at [889, 256] on td "14/09/2025" at bounding box center [926, 275] width 74 height 38
click at [942, 184] on icon at bounding box center [947, 186] width 11 height 11
click at [602, 633] on input "Confirm Payment Setup" at bounding box center [568, 639] width 355 height 33
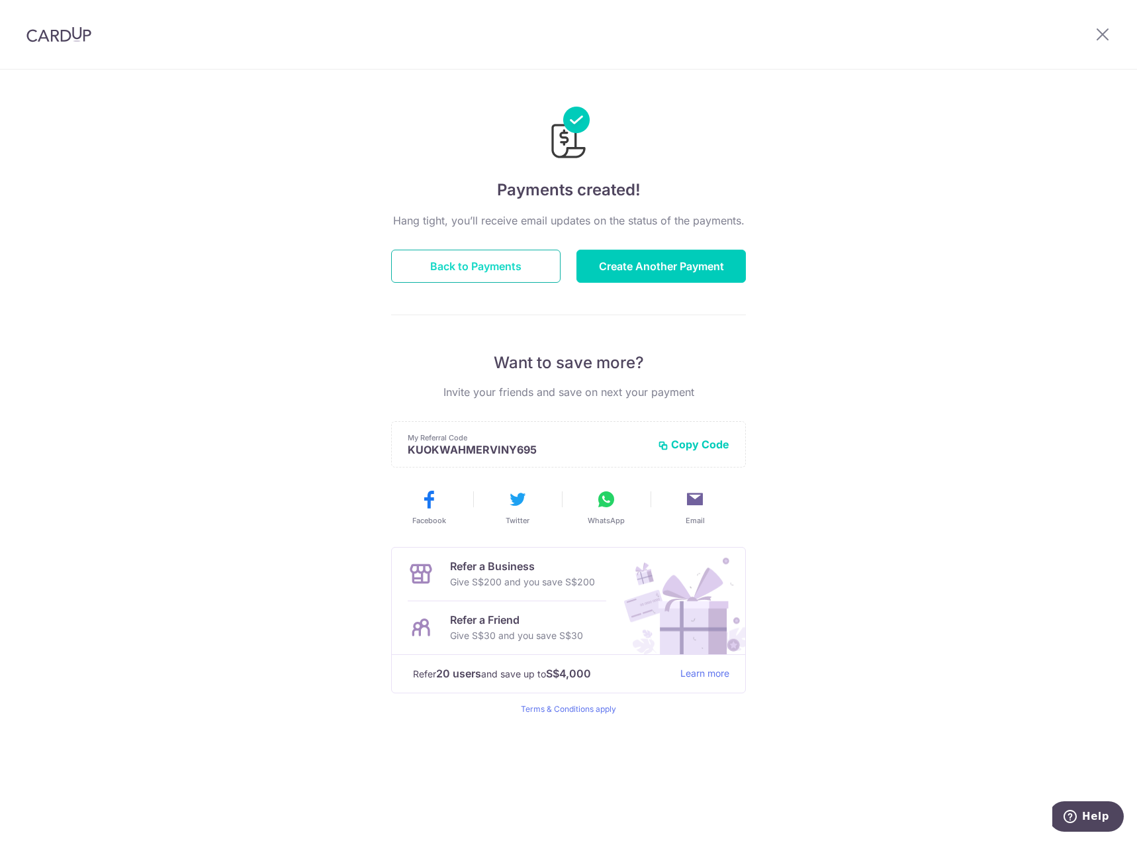
click at [494, 265] on button "Back to Payments" at bounding box center [475, 266] width 169 height 33
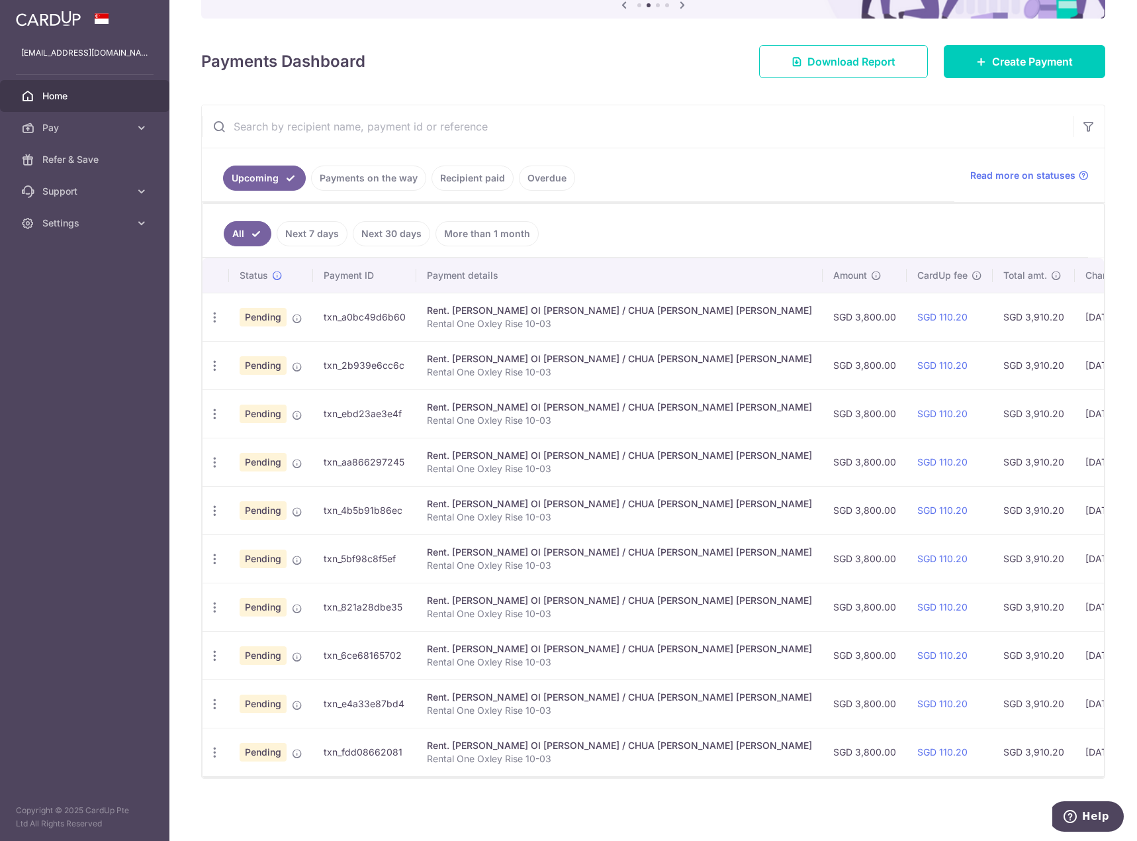
scroll to position [0, 69]
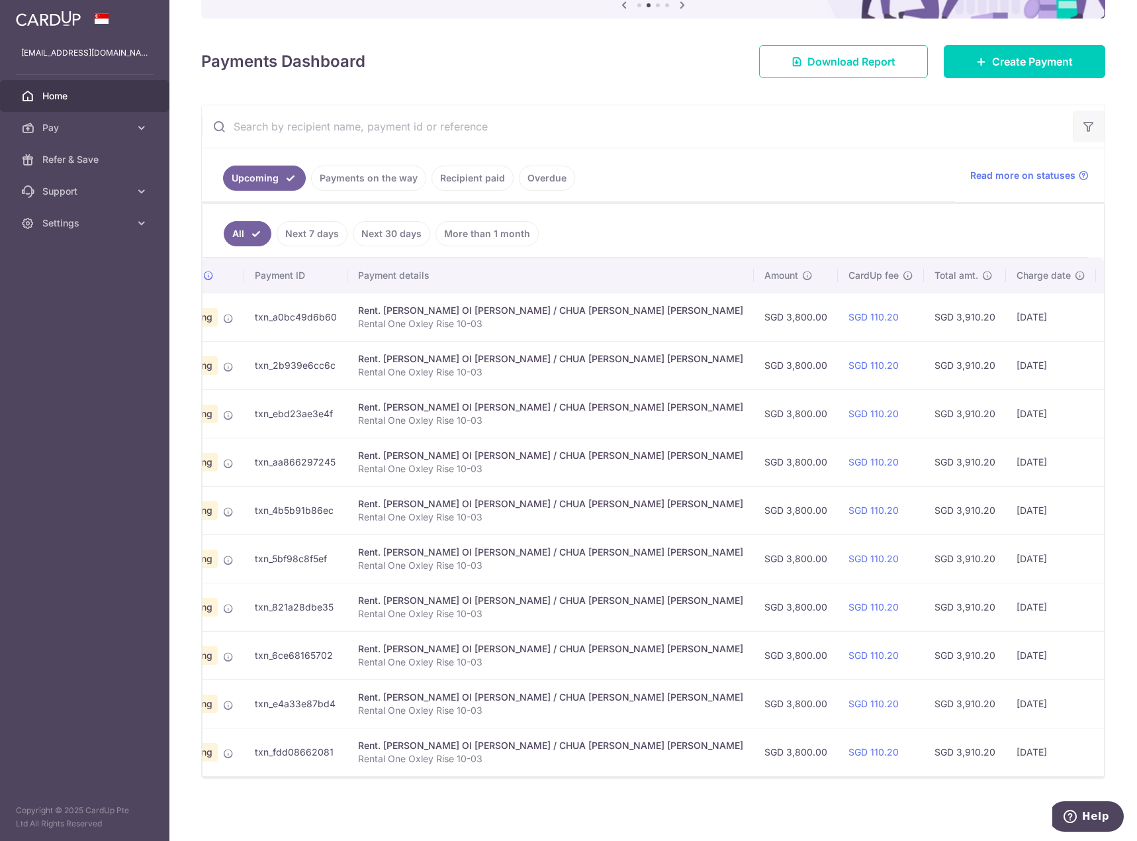
click at [1082, 122] on icon "button" at bounding box center [1088, 126] width 13 height 13
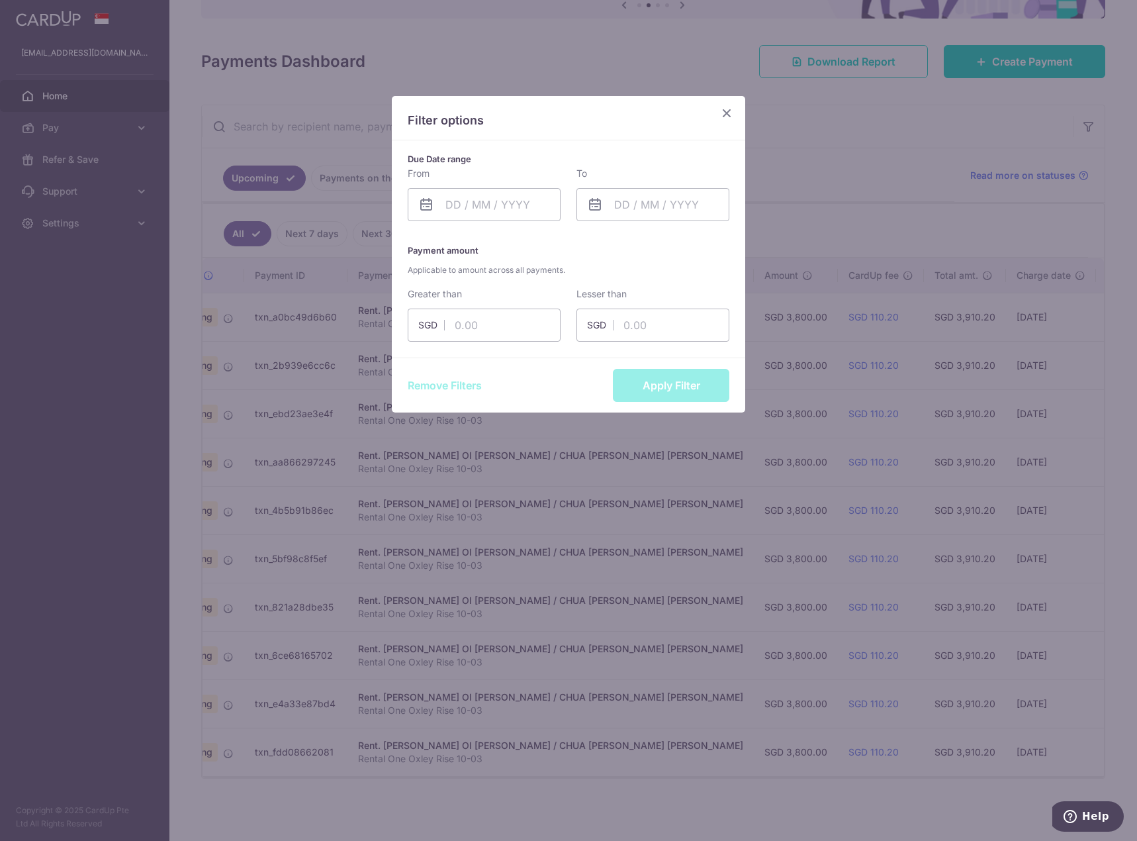
click at [732, 111] on icon "Close" at bounding box center [727, 113] width 16 height 17
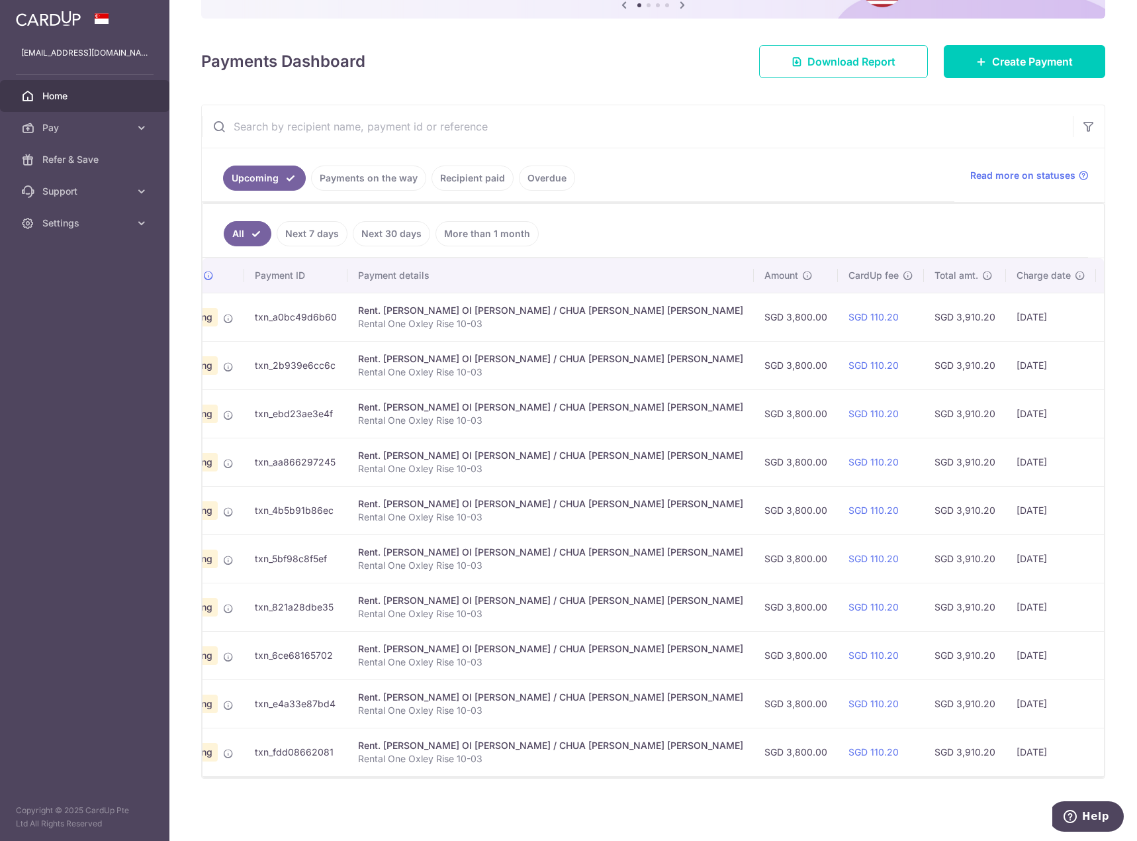
click at [481, 168] on link "Recipient paid" at bounding box center [473, 177] width 82 height 25
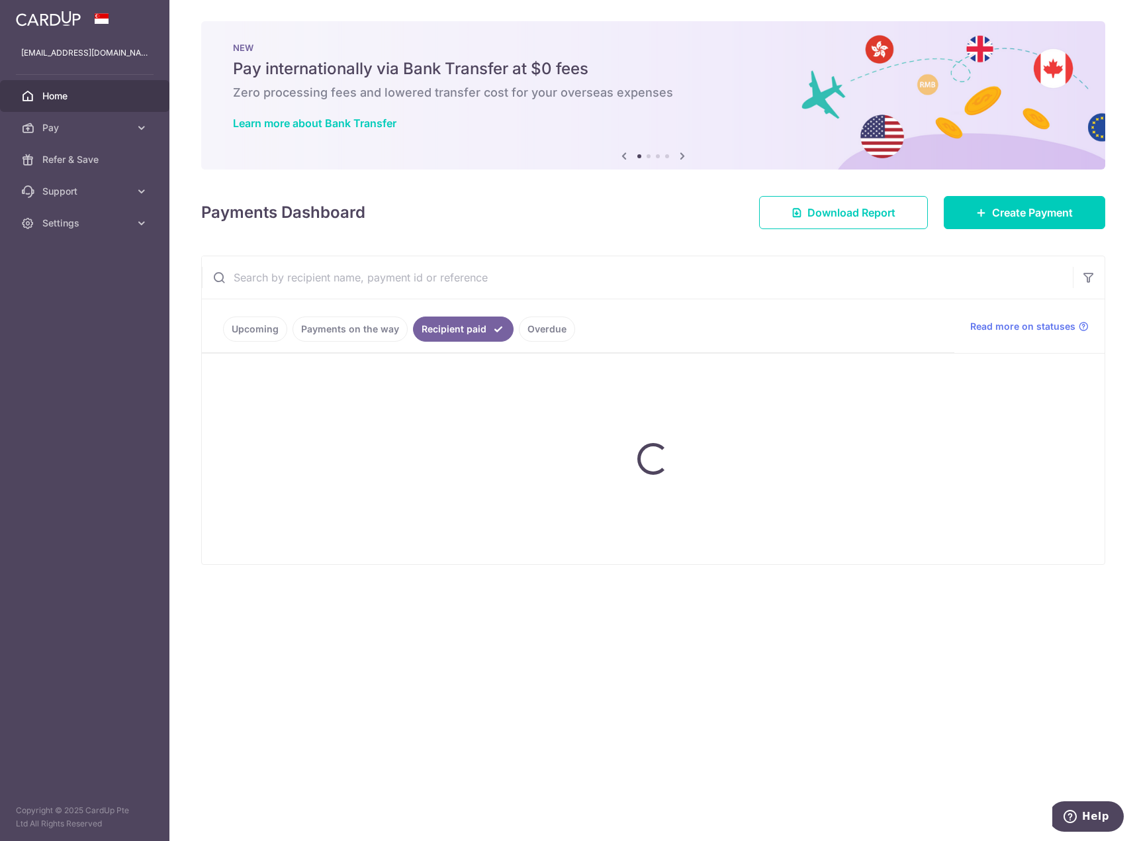
scroll to position [0, 0]
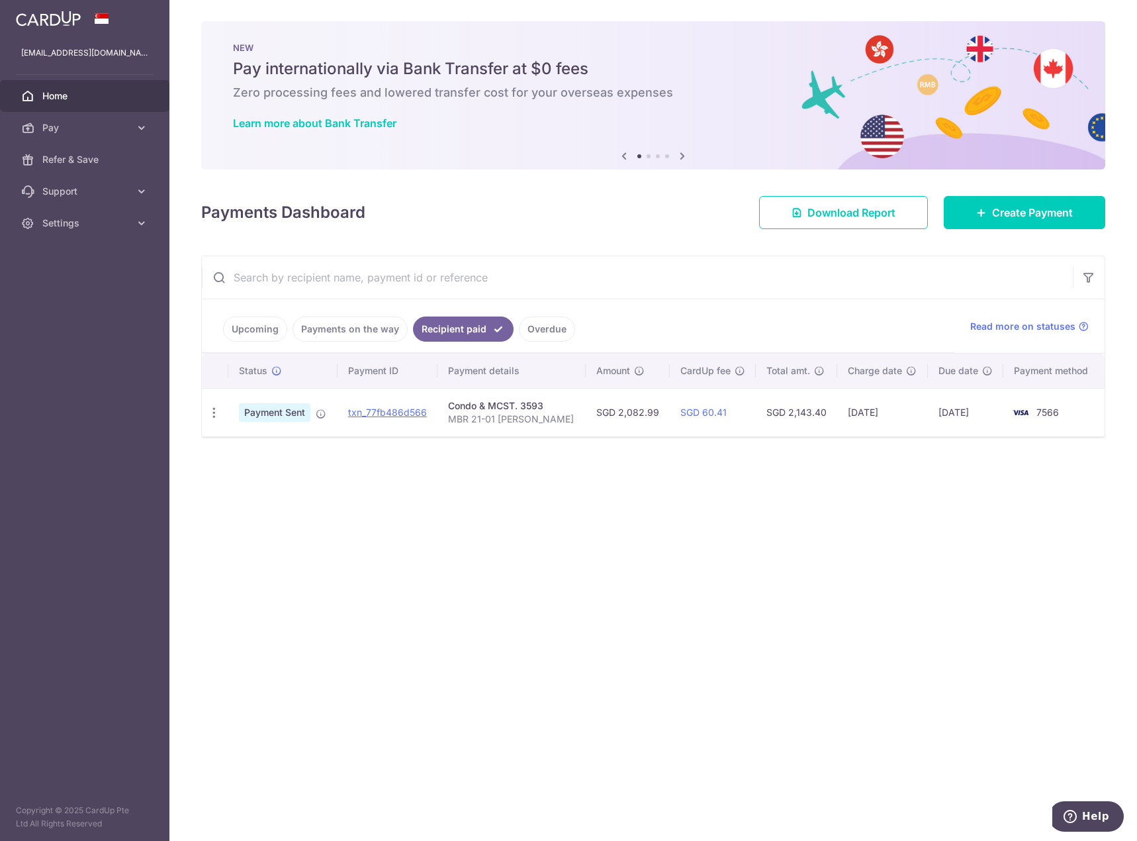
click at [343, 330] on link "Payments on the way" at bounding box center [350, 328] width 115 height 25
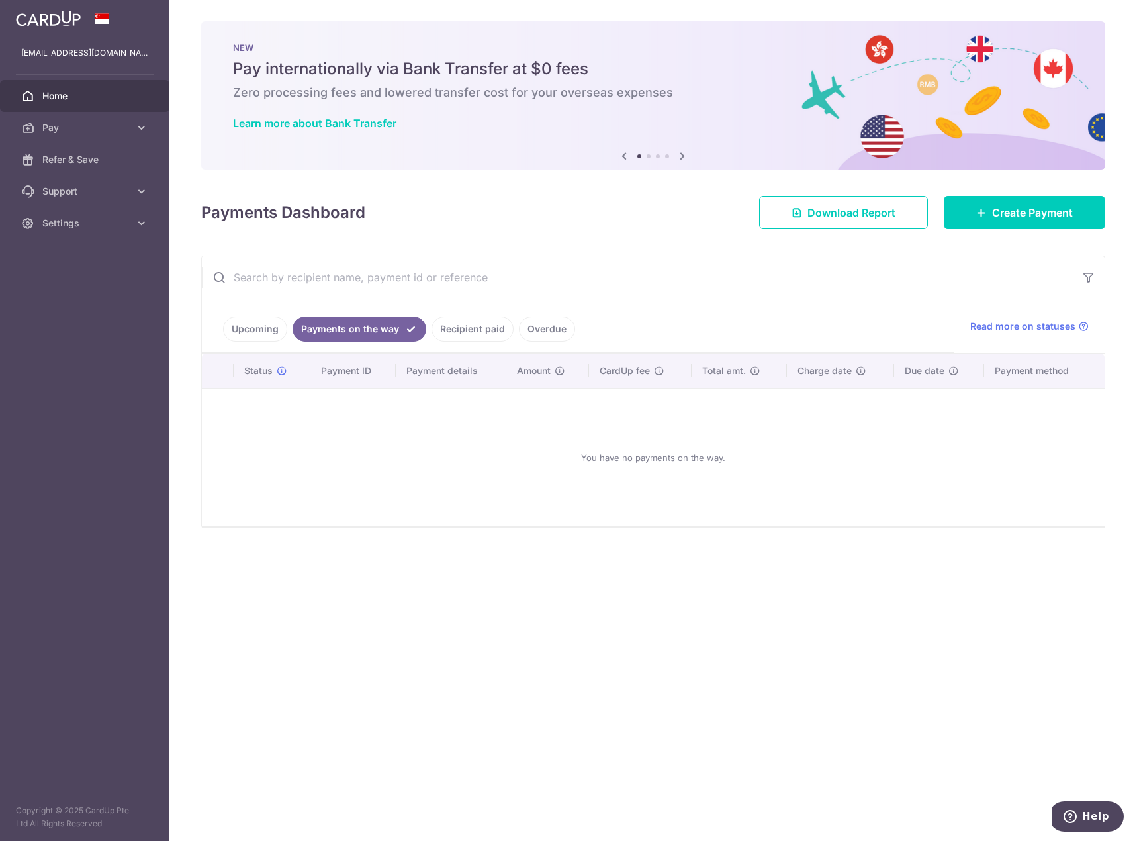
click at [250, 334] on link "Upcoming" at bounding box center [255, 328] width 64 height 25
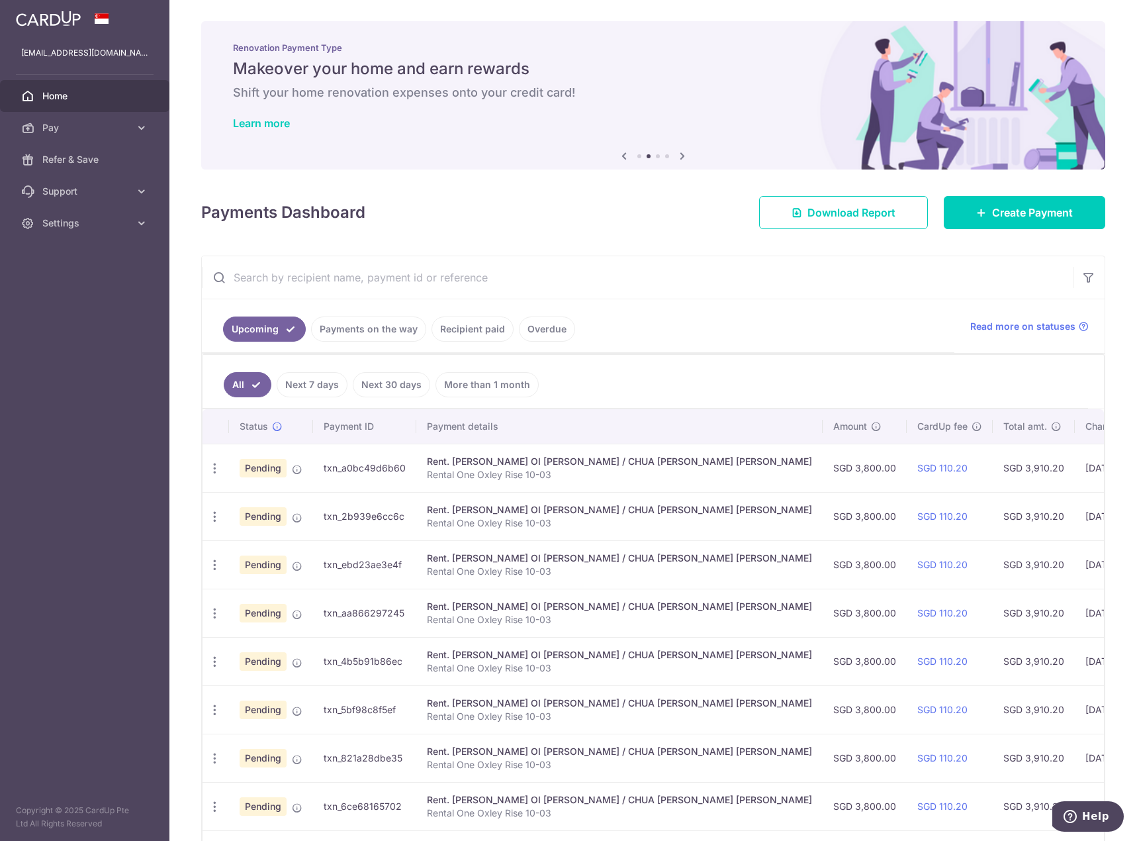
scroll to position [158, 0]
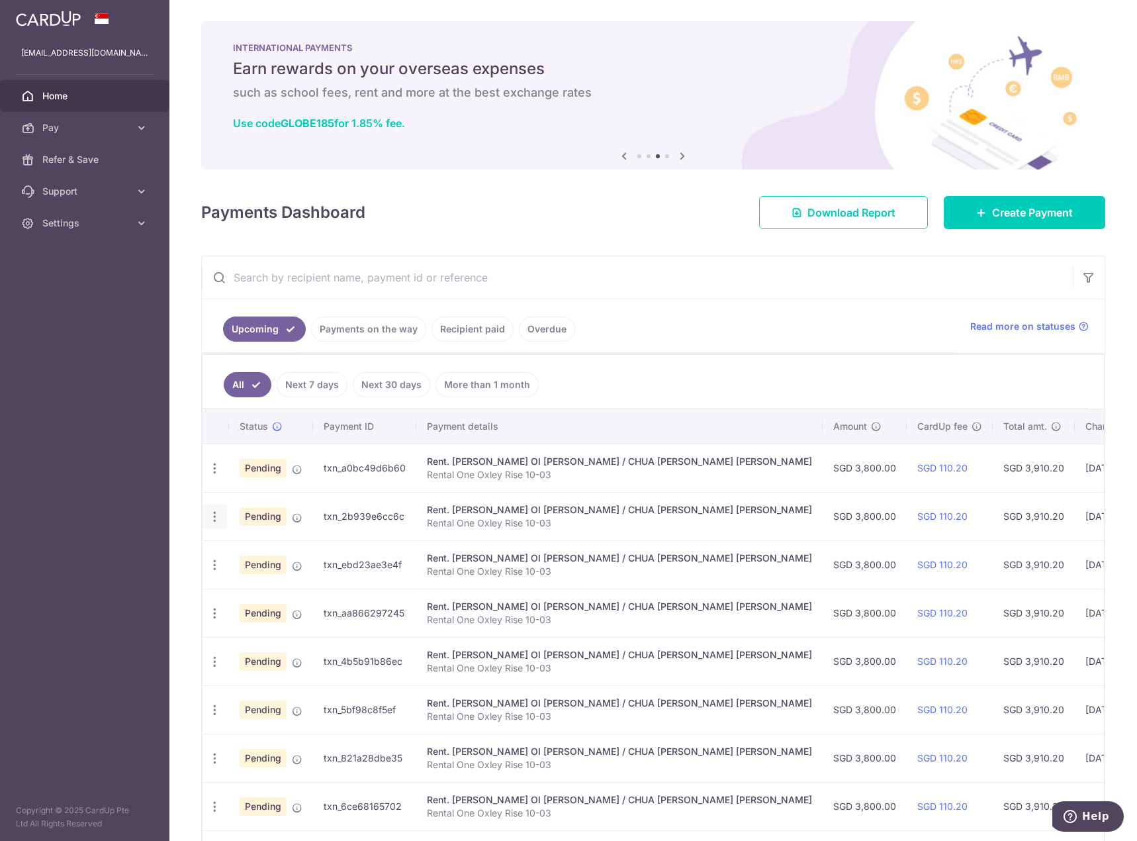
click at [219, 475] on icon "button" at bounding box center [215, 468] width 14 height 14
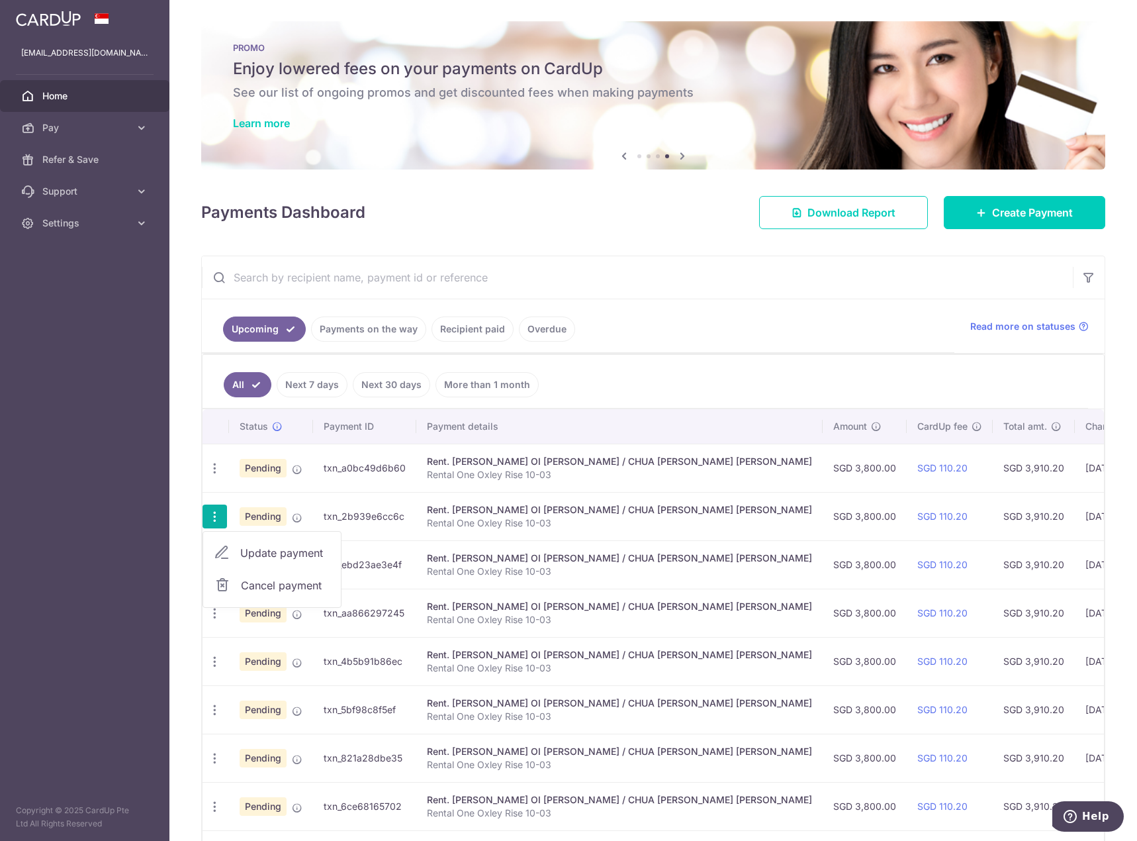
click at [257, 554] on span "Update payment" at bounding box center [285, 553] width 90 height 16
radio input "true"
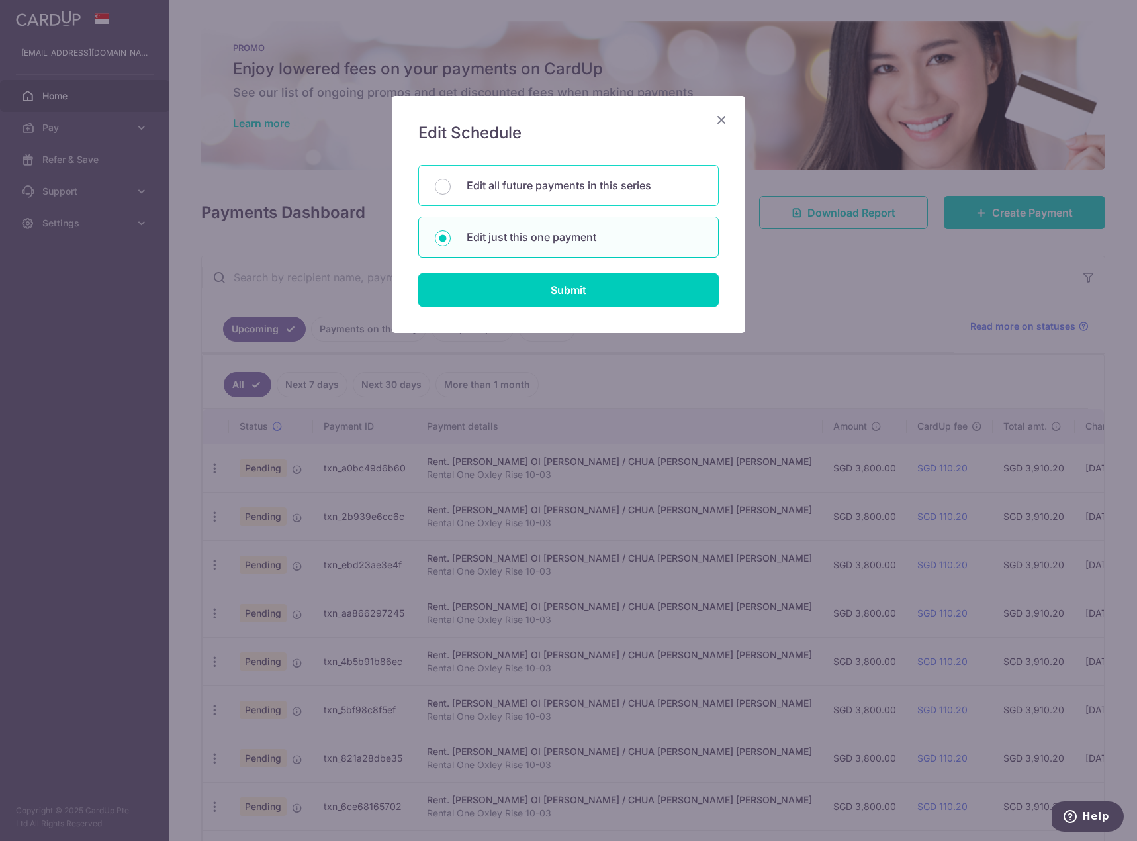
click at [610, 196] on div "Edit all future payments in this series" at bounding box center [568, 185] width 300 height 41
radio input "true"
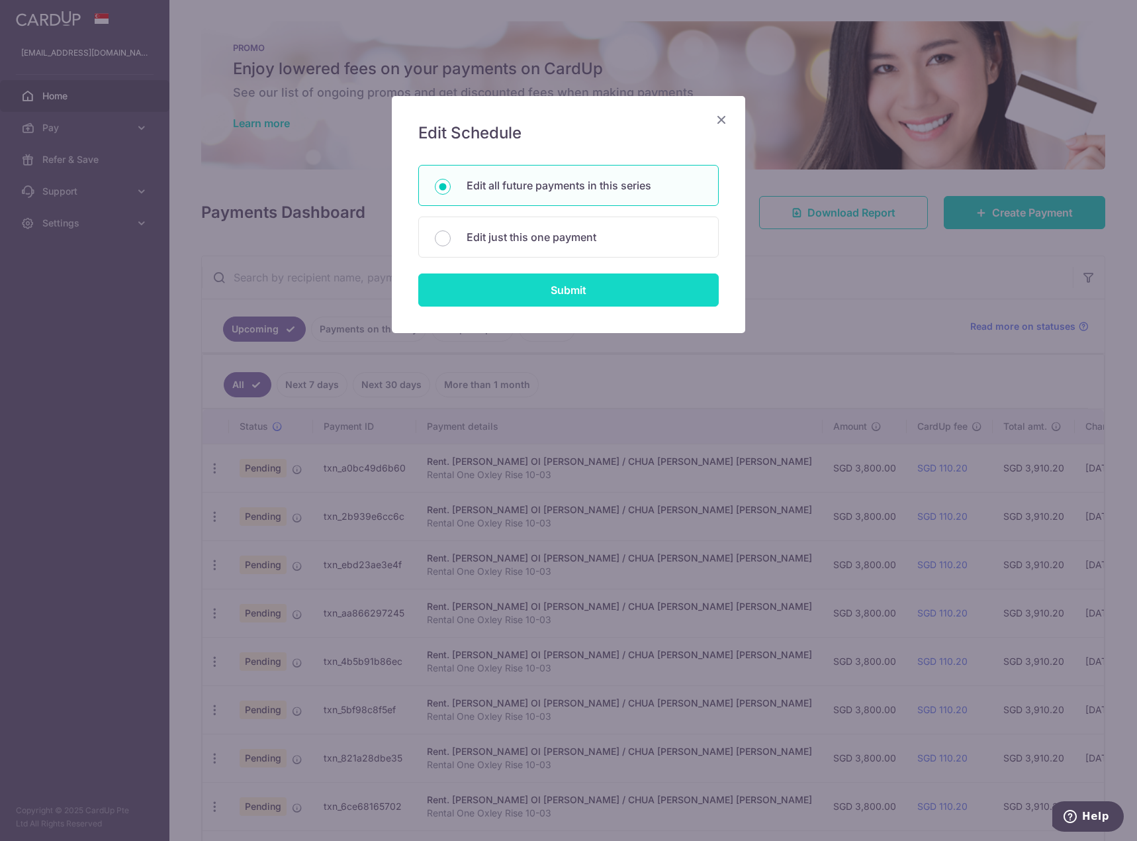
click at [577, 284] on input "Submit" at bounding box center [568, 289] width 300 height 33
radio input "true"
type input "3,800.00"
type input "Rental One Oxley Rise 10-03"
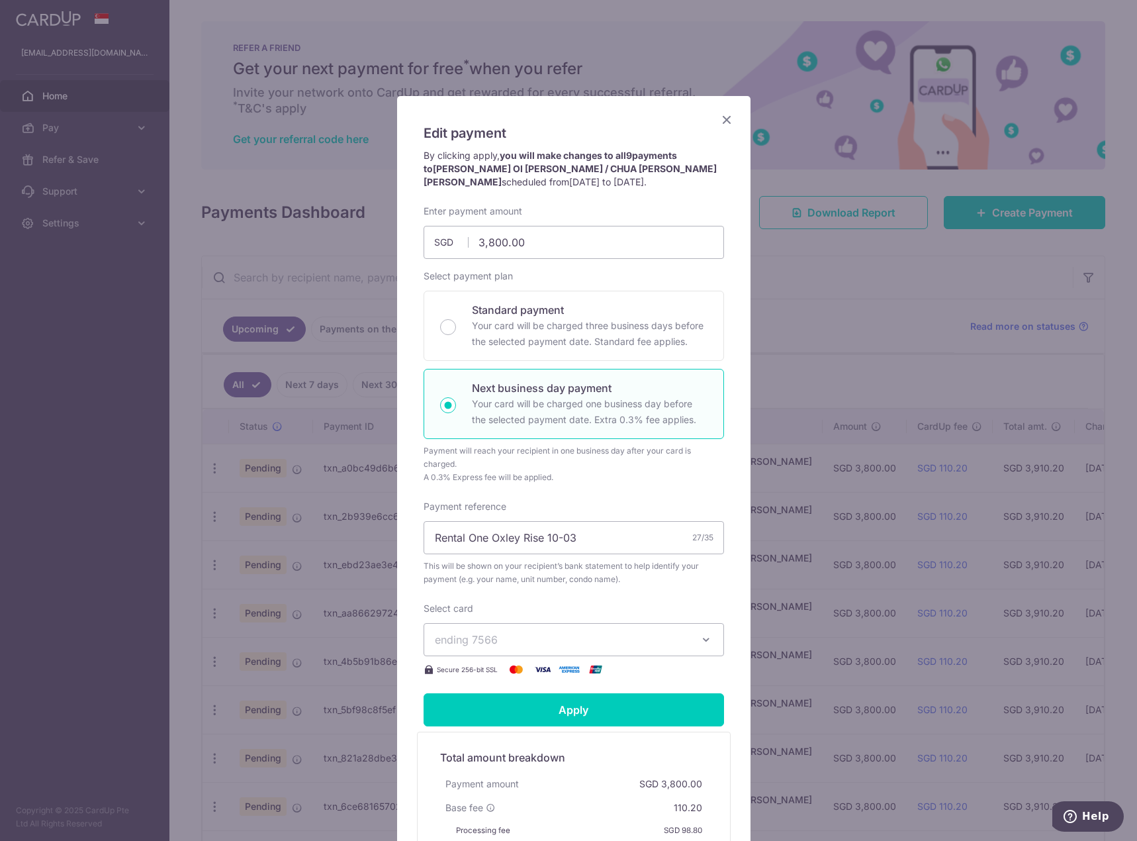
scroll to position [204, 0]
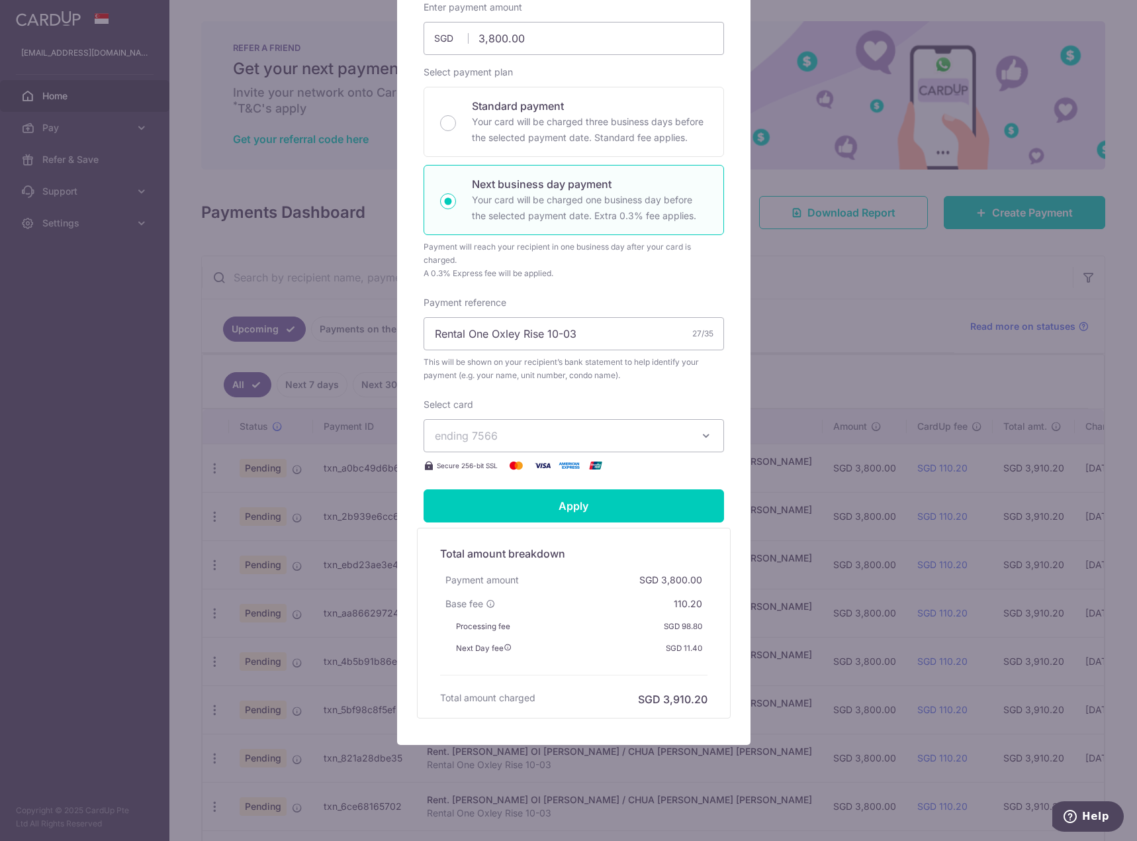
click at [606, 439] on span "ending 7566" at bounding box center [562, 436] width 254 height 16
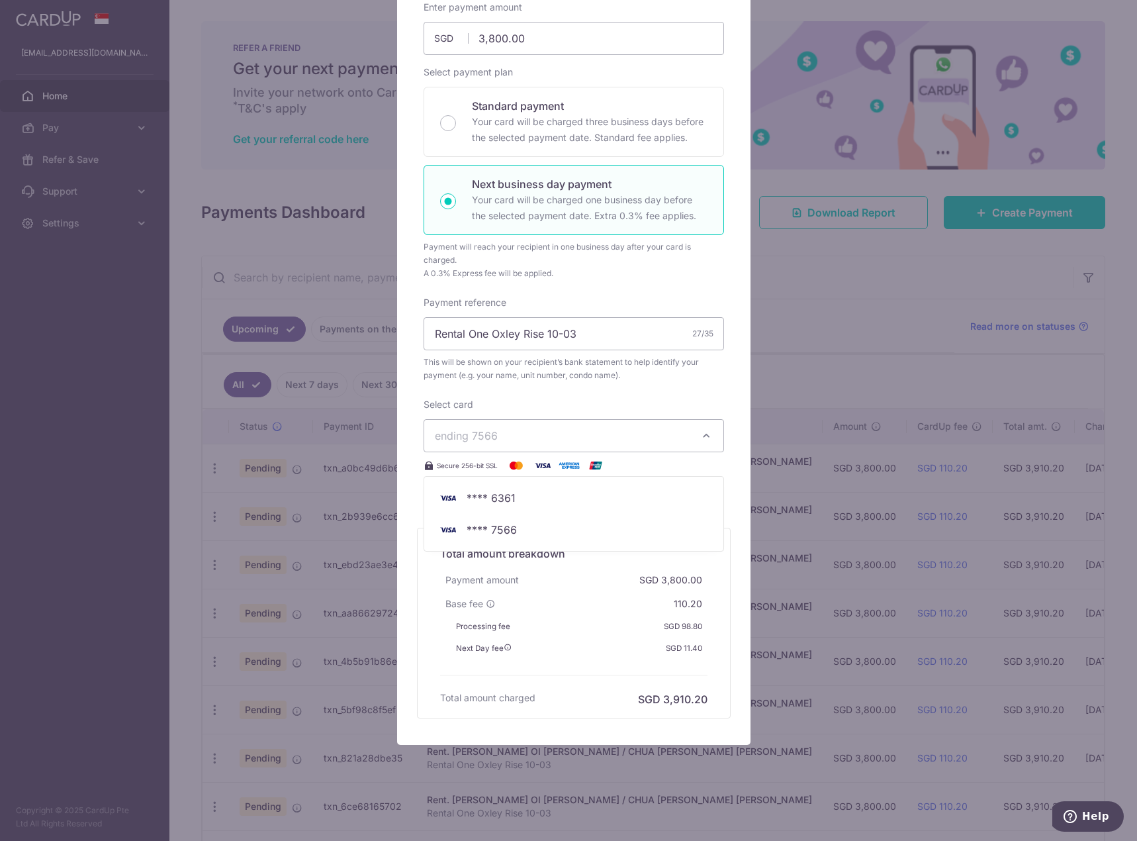
click at [625, 405] on div "Select card ending 7566 **** 6361 **** 7566 Secure 256-bit SSL" at bounding box center [574, 435] width 300 height 75
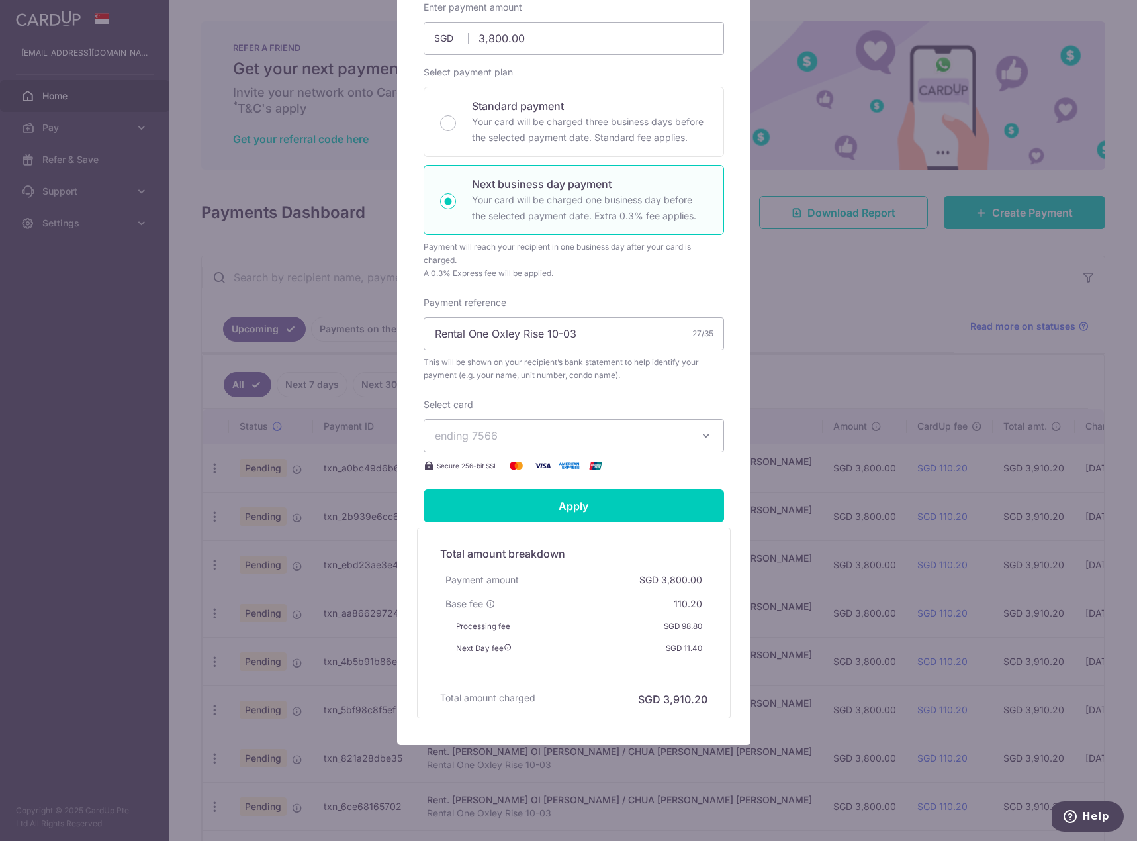
scroll to position [0, 0]
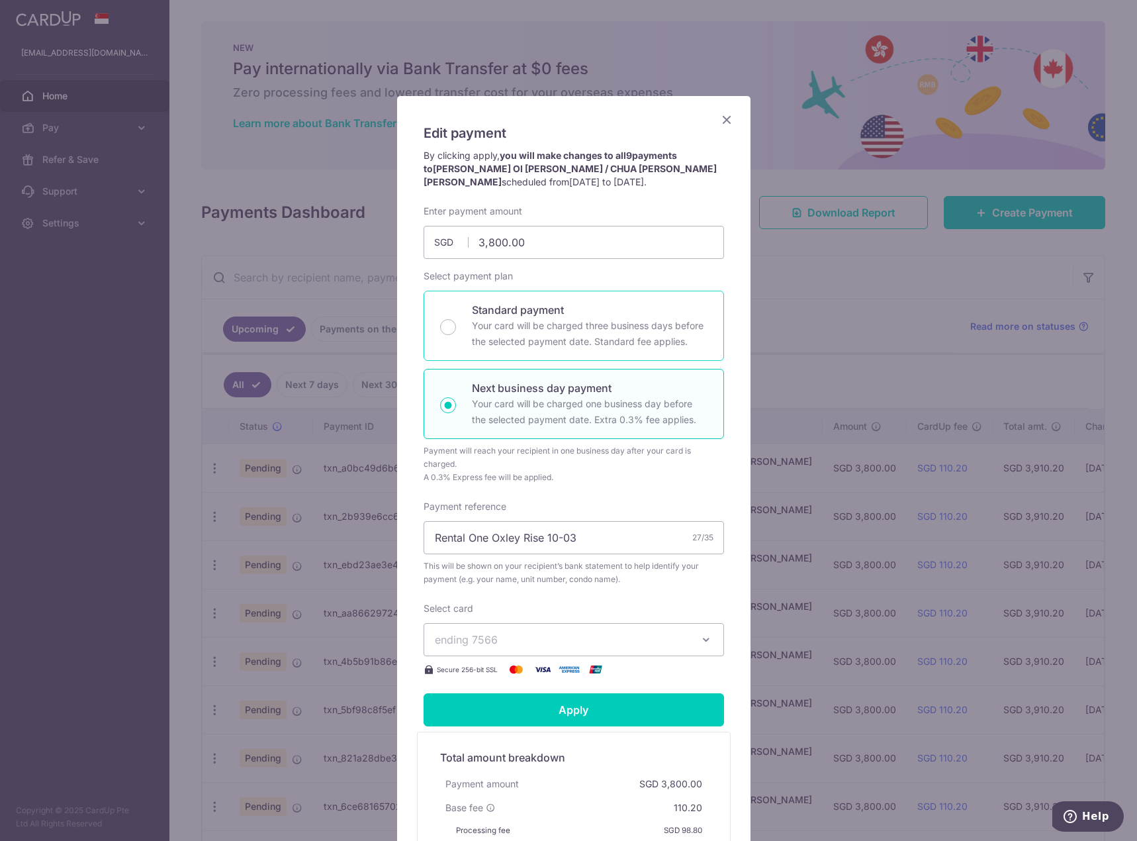
click at [589, 334] on p "Your card will be charged three business days before the selected payment date.…" at bounding box center [590, 334] width 236 height 32
click at [456, 334] on input "Standard payment Your card will be charged three business days before the selec…" at bounding box center [448, 327] width 16 height 16
radio input "true"
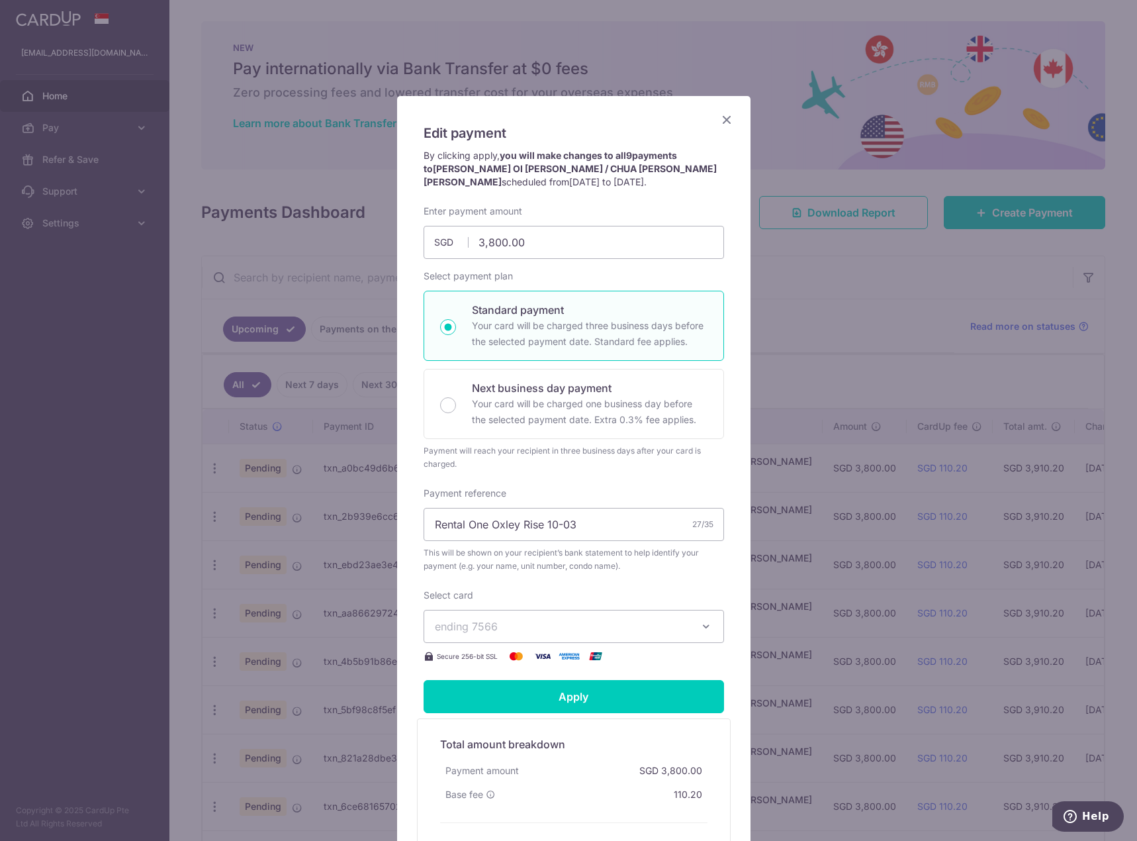
click at [719, 116] on icon "Close" at bounding box center [727, 119] width 16 height 17
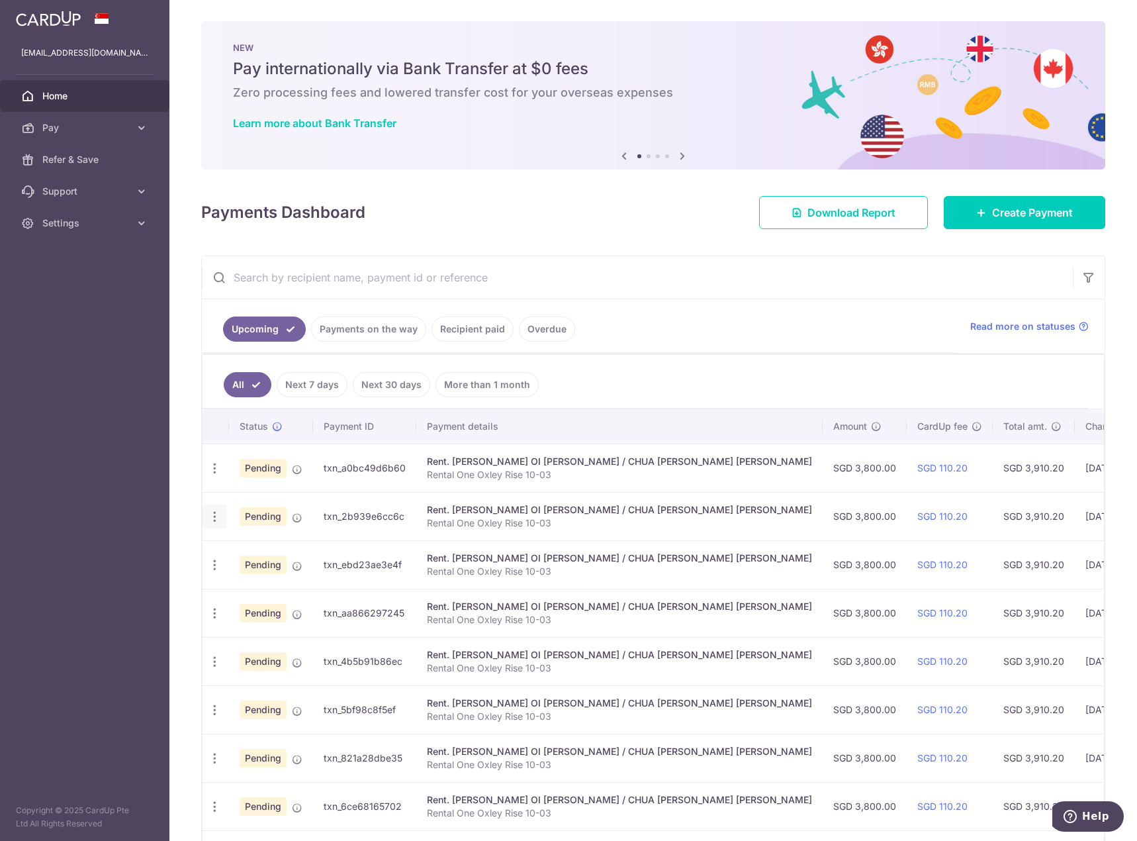
click at [213, 475] on icon "button" at bounding box center [215, 468] width 14 height 14
click at [1097, 821] on span "Help" at bounding box center [1095, 816] width 27 height 12
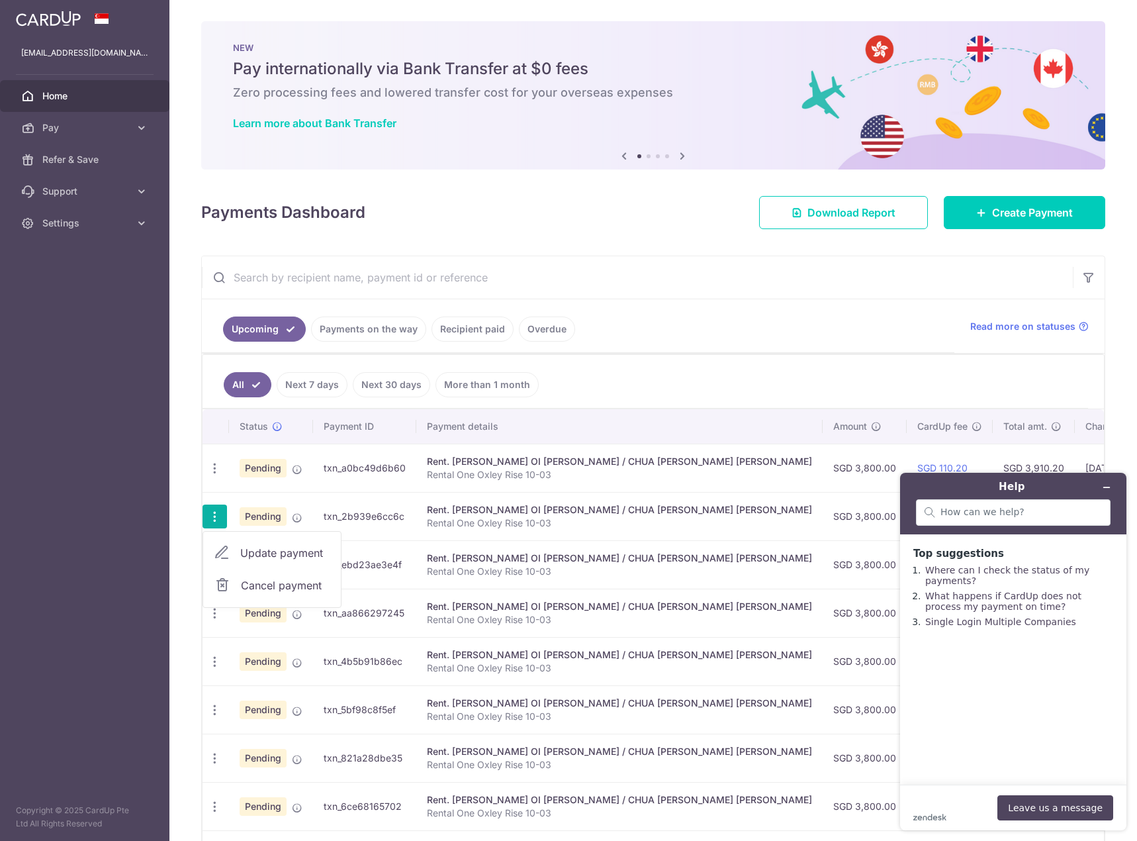
click at [983, 374] on ul "All Next 7 days Next 30 days More than 1 month" at bounding box center [646, 382] width 886 height 54
click at [214, 508] on div "Update payment Cancel payment" at bounding box center [215, 516] width 24 height 24
click at [216, 475] on icon "button" at bounding box center [215, 468] width 14 height 14
click at [263, 588] on span "Cancel payment" at bounding box center [285, 585] width 89 height 16
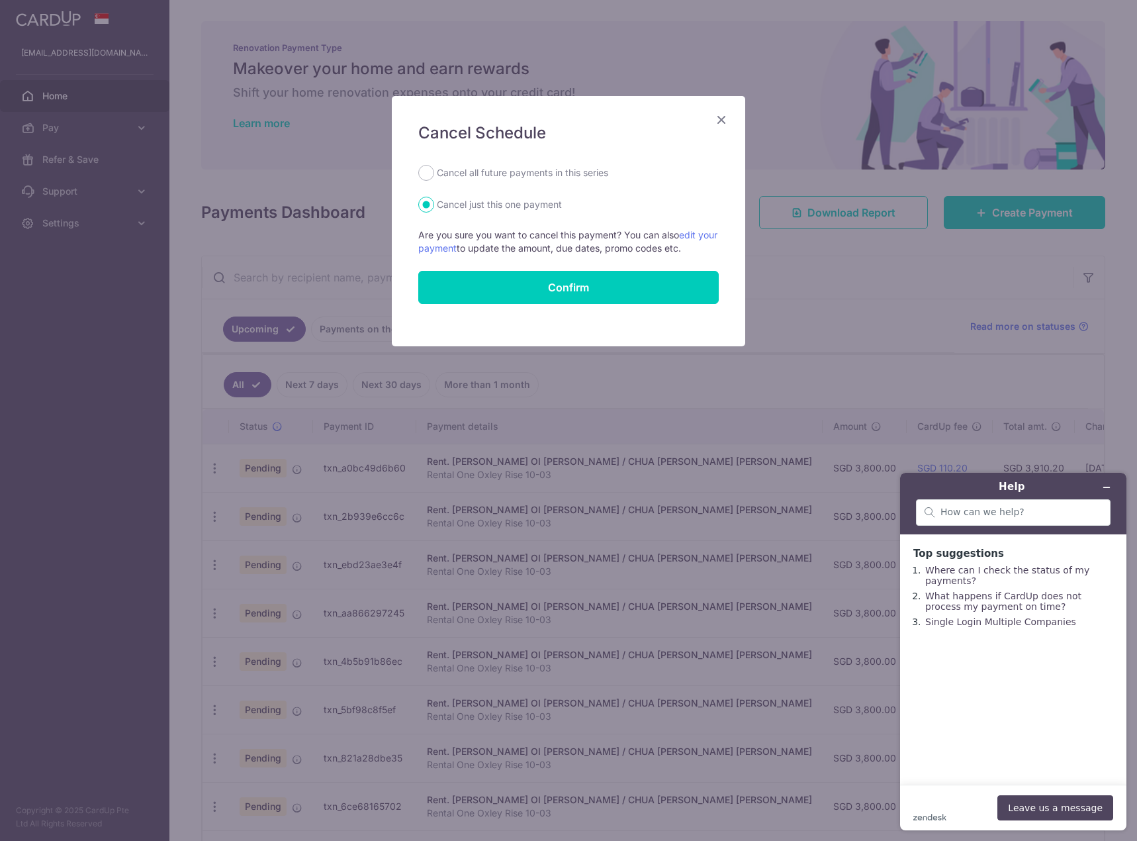
click at [572, 174] on label "Cancel all future payments in this series" at bounding box center [522, 173] width 171 height 16
click at [434, 174] on input "Cancel all future payments in this series" at bounding box center [426, 173] width 16 height 16
radio input "true"
click at [566, 288] on input "Confirm" at bounding box center [568, 287] width 300 height 33
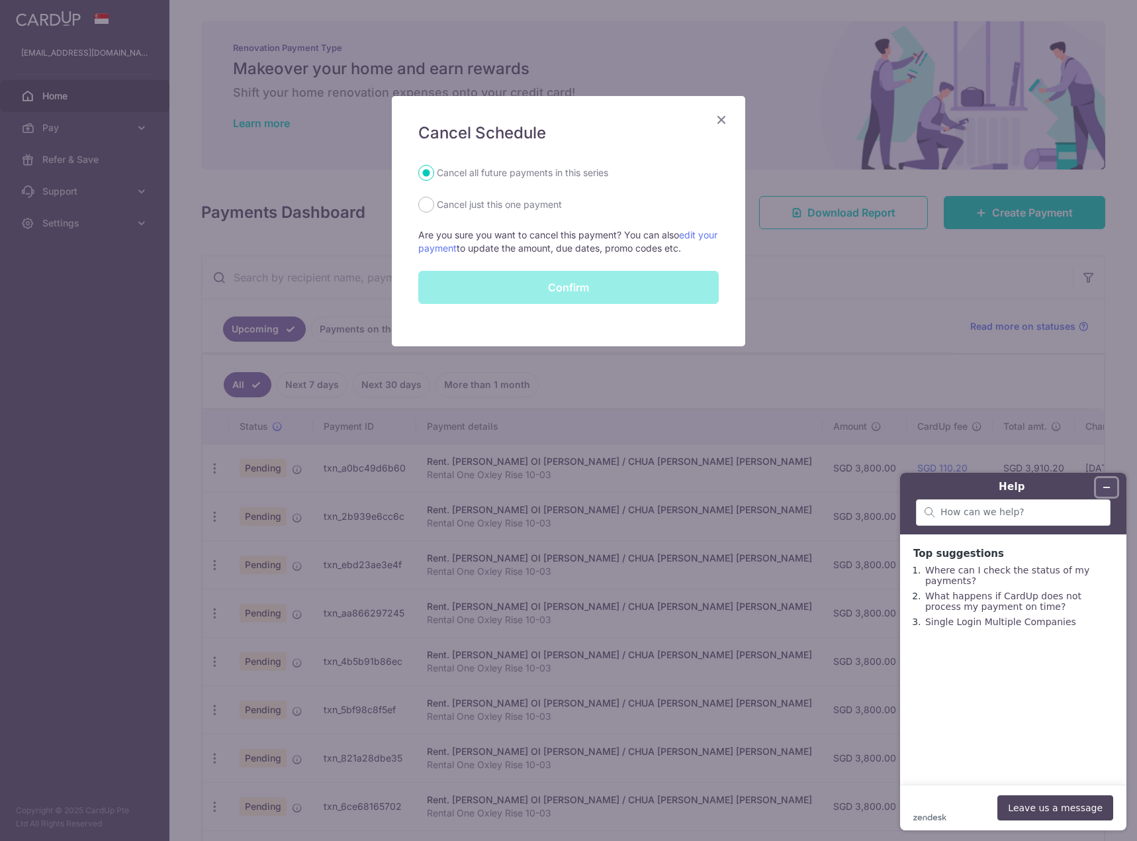
click at [1110, 489] on icon "Minimize widget" at bounding box center [1106, 486] width 9 height 9
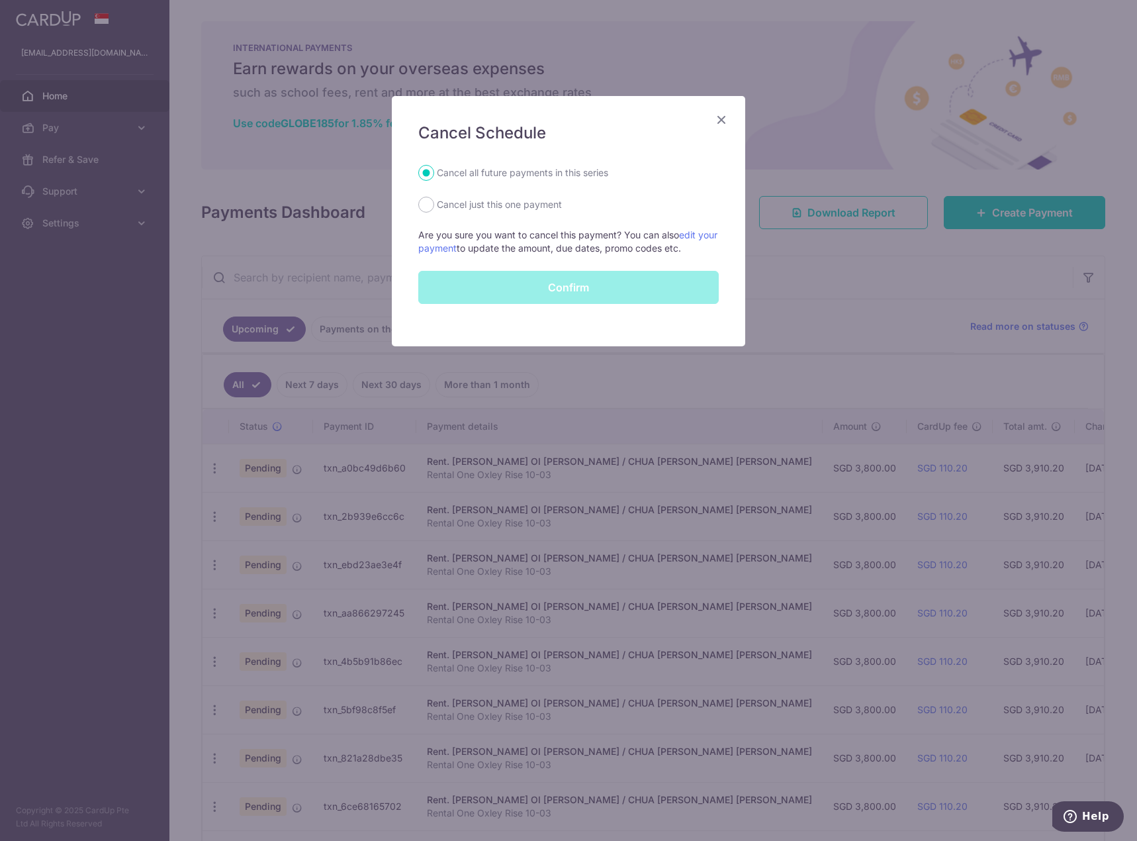
click at [584, 293] on div "Confirm" at bounding box center [568, 287] width 316 height 33
click at [688, 237] on link "edit your payment" at bounding box center [567, 241] width 299 height 24
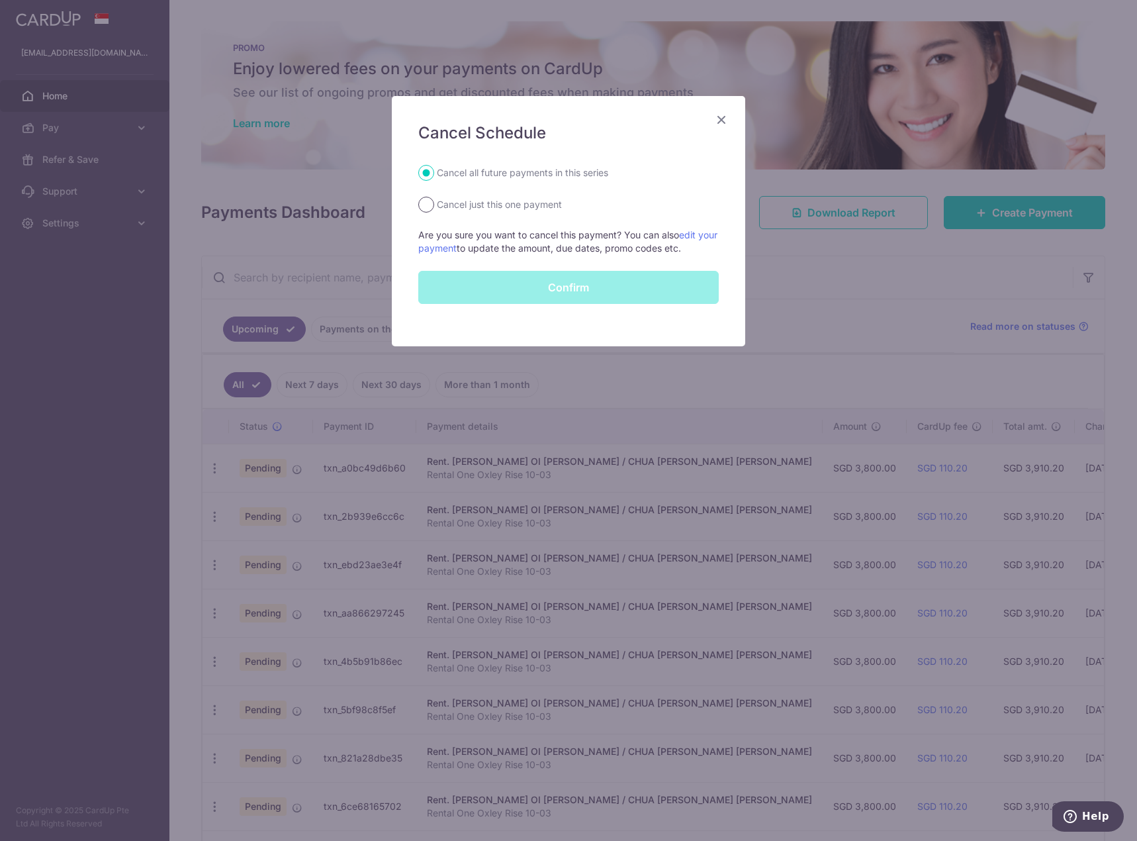
click at [428, 203] on input "Cancel just this one payment" at bounding box center [426, 205] width 16 height 16
radio input "true"
click at [720, 118] on icon "Close" at bounding box center [721, 119] width 16 height 17
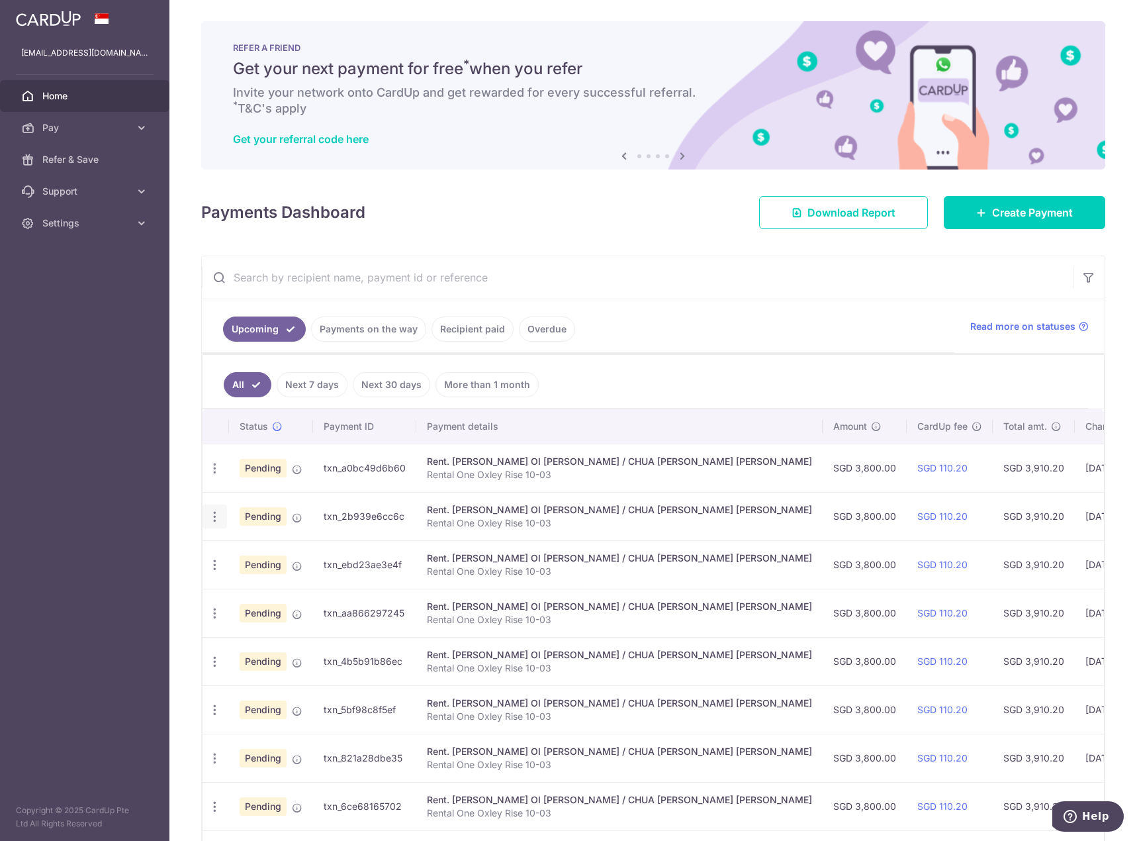
click at [214, 475] on icon "button" at bounding box center [215, 468] width 14 height 14
click at [261, 556] on span "Update payment" at bounding box center [285, 553] width 90 height 16
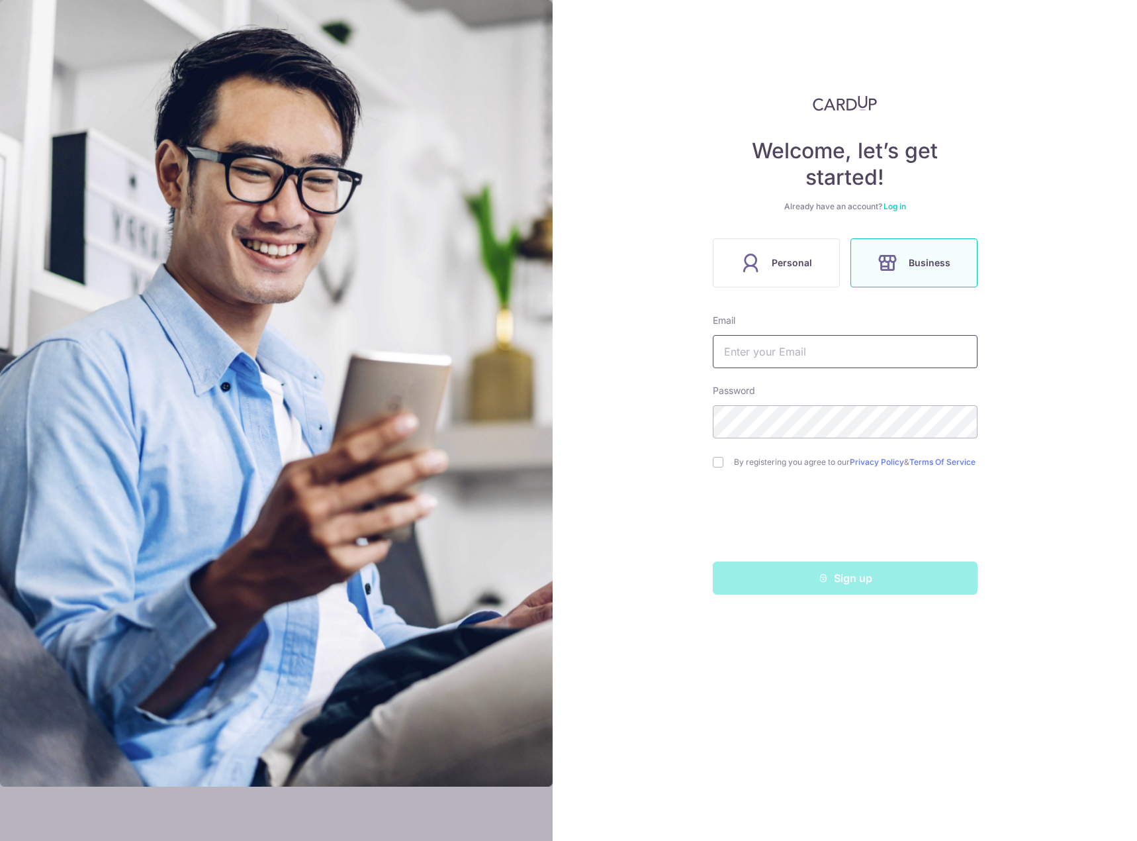
type input "[EMAIL_ADDRESS][DOMAIN_NAME]"
click at [835, 582] on div "Sign up" at bounding box center [845, 577] width 281 height 33
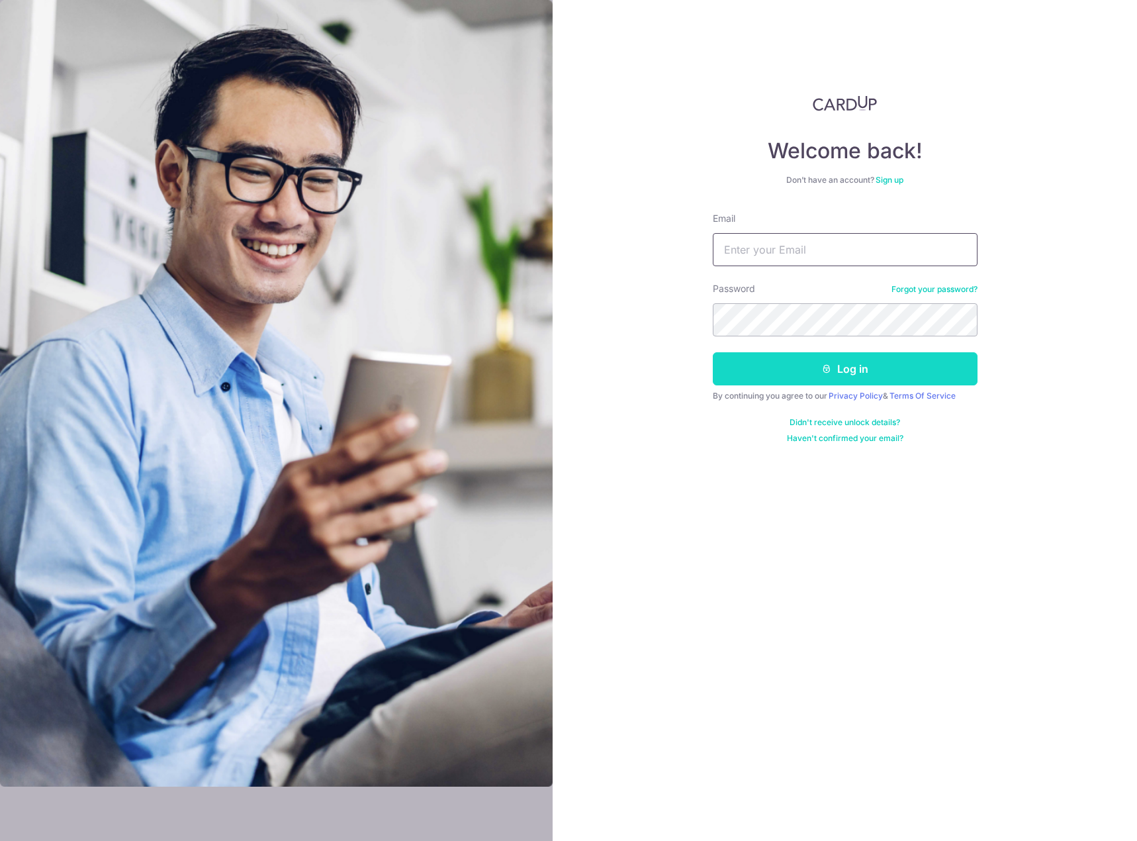
type input "[EMAIL_ADDRESS][DOMAIN_NAME]"
click at [841, 371] on button "Log in" at bounding box center [845, 368] width 265 height 33
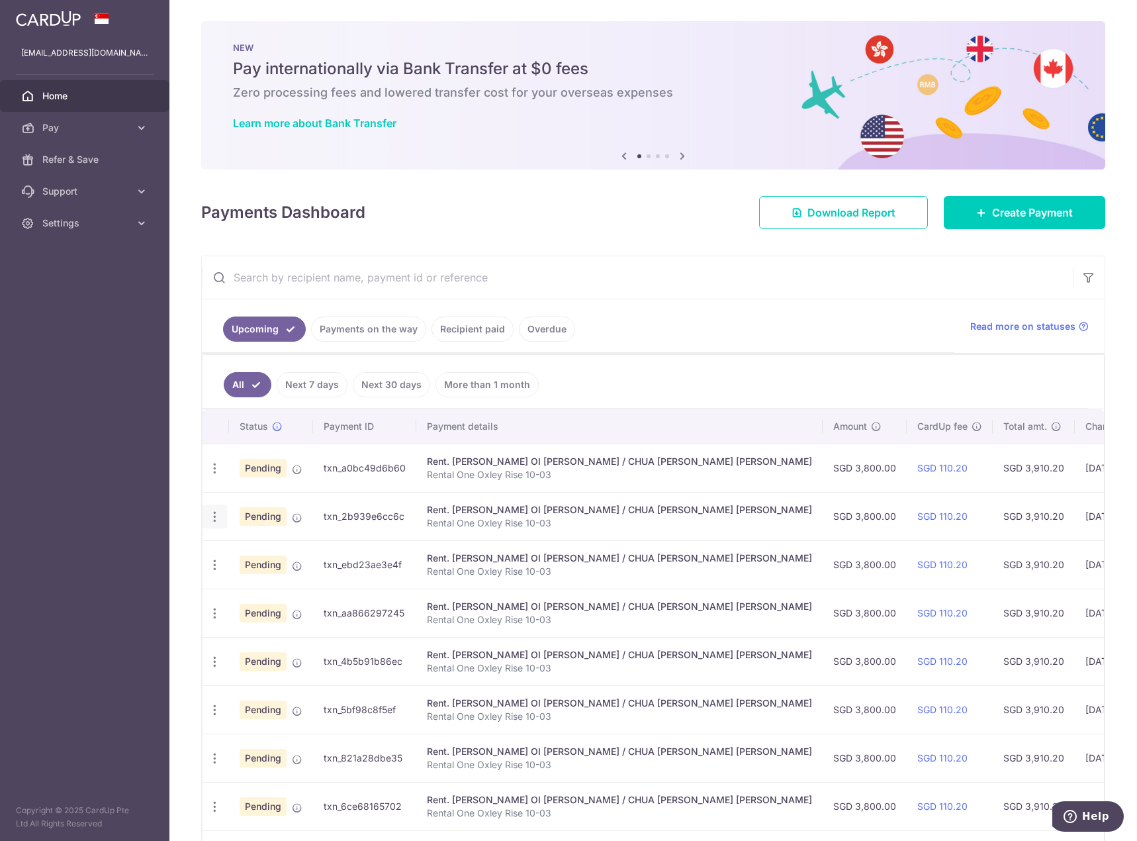
click at [219, 475] on icon "button" at bounding box center [215, 468] width 14 height 14
click at [270, 551] on span "Update payment" at bounding box center [285, 553] width 90 height 16
radio input "true"
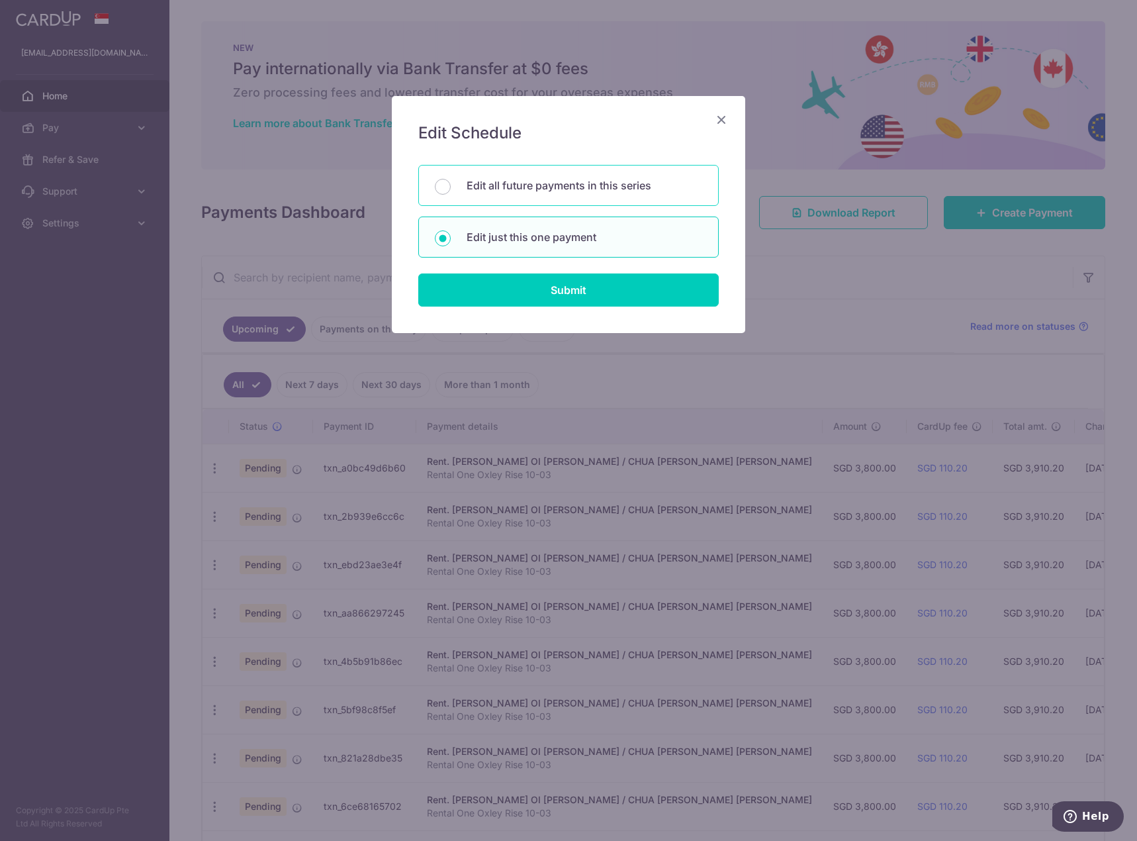
click at [555, 197] on div "Edit all future payments in this series" at bounding box center [568, 185] width 300 height 41
radio input "true"
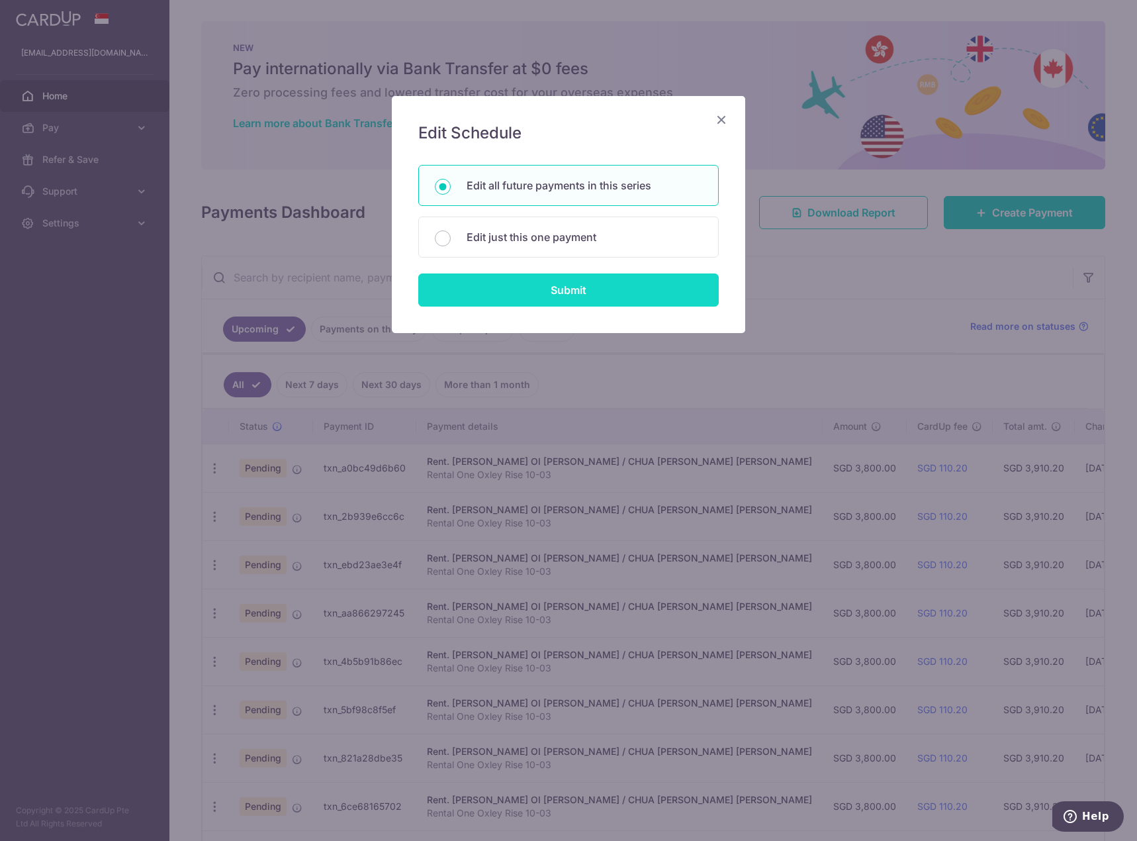
click at [555, 299] on input "Submit" at bounding box center [568, 289] width 300 height 33
radio input "true"
type input "3,800.00"
type input "Rental One Oxley Rise 10-03"
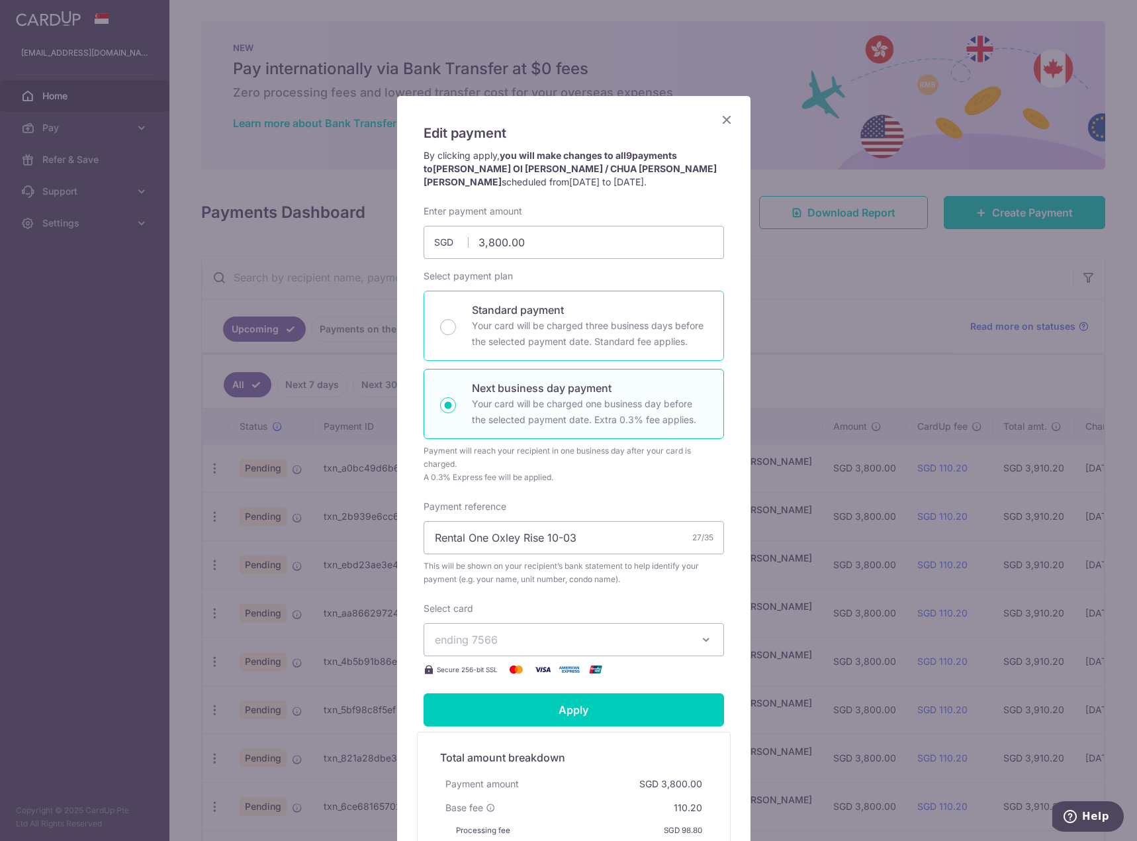
click at [549, 324] on p "Your card will be charged three business days before the selected payment date.…" at bounding box center [590, 334] width 236 height 32
click at [456, 324] on input "Standard payment Your card will be charged three business days before the selec…" at bounding box center [448, 327] width 16 height 16
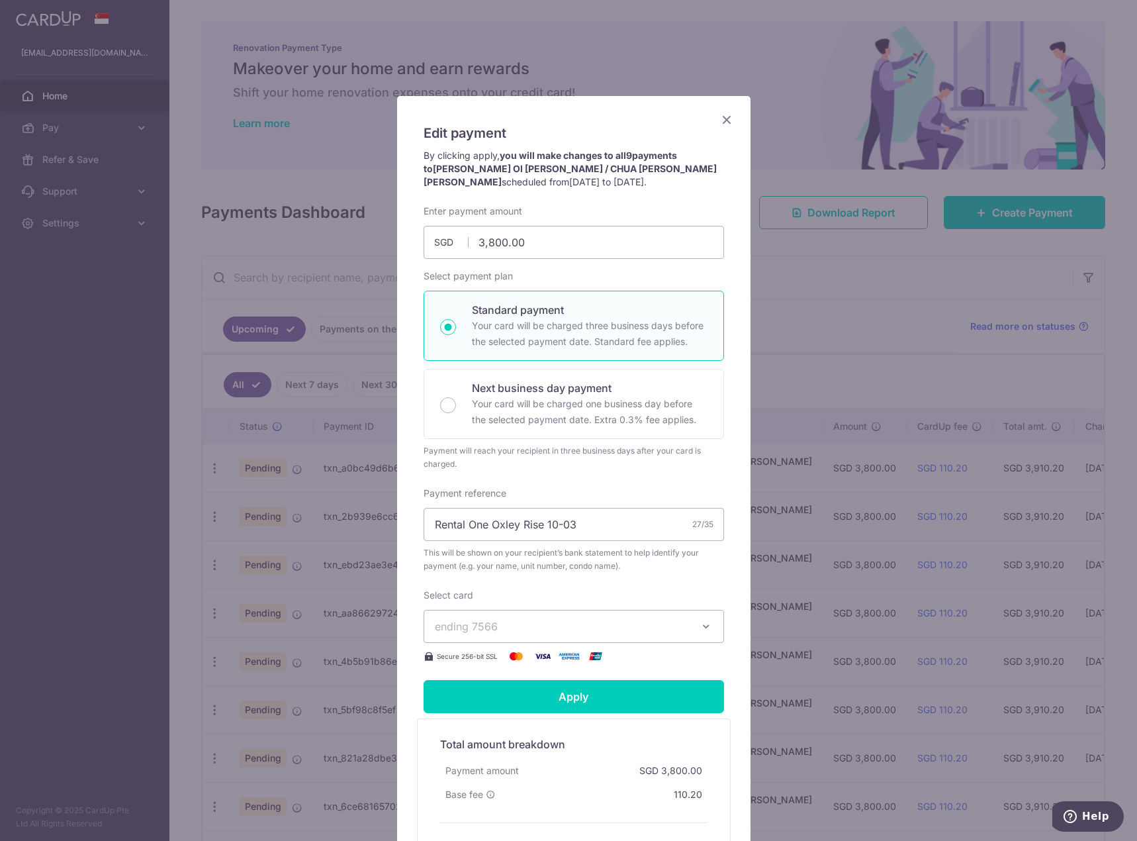
click at [694, 522] on div "27/35" at bounding box center [702, 524] width 21 height 13
click at [664, 523] on input "Rental One Oxley Rise 10-03" at bounding box center [574, 524] width 300 height 33
click at [615, 400] on p "Your card will be charged one business day before the selected payment date. Ex…" at bounding box center [590, 412] width 236 height 32
click at [456, 400] on input "Next business day payment Your card will be charged one business day before the…" at bounding box center [448, 405] width 16 height 16
radio input "false"
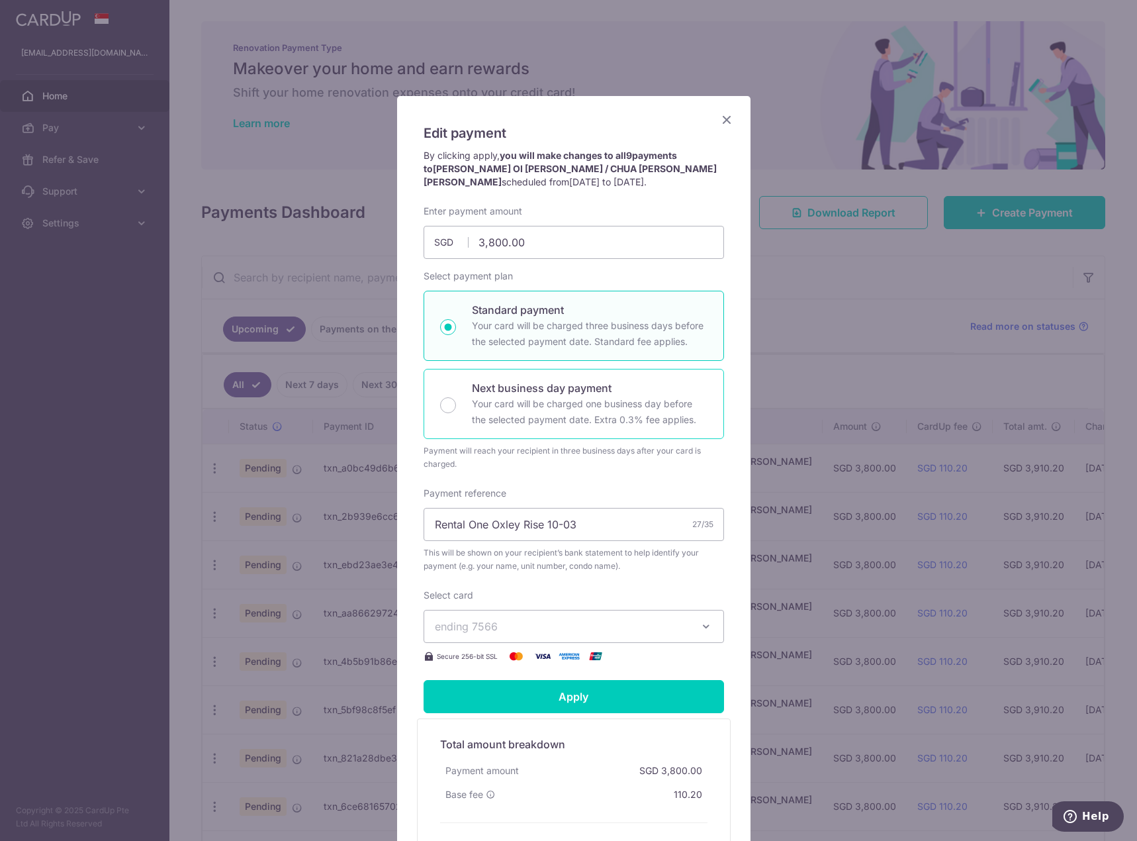
radio input "true"
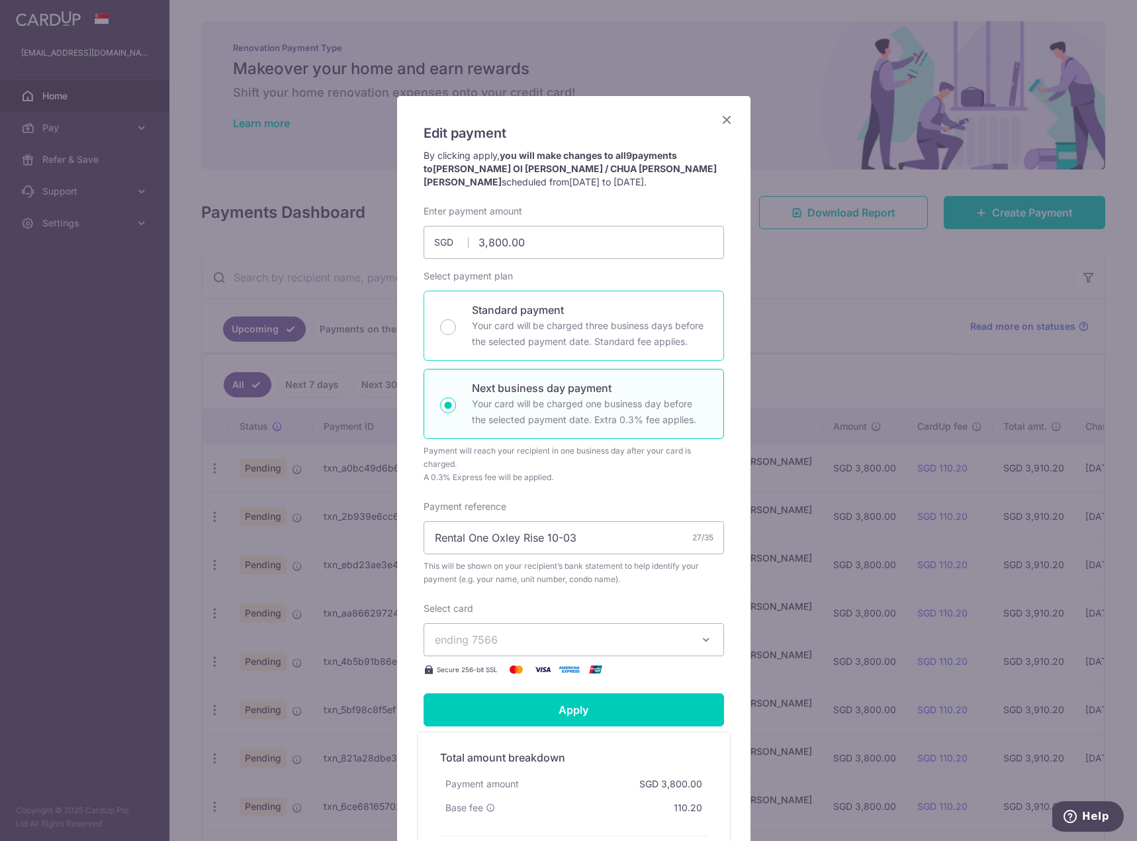
click at [627, 347] on p "Your card will be charged three business days before the selected payment date.…" at bounding box center [590, 334] width 236 height 32
click at [456, 335] on input "Standard payment Your card will be charged three business days before the selec…" at bounding box center [448, 327] width 16 height 16
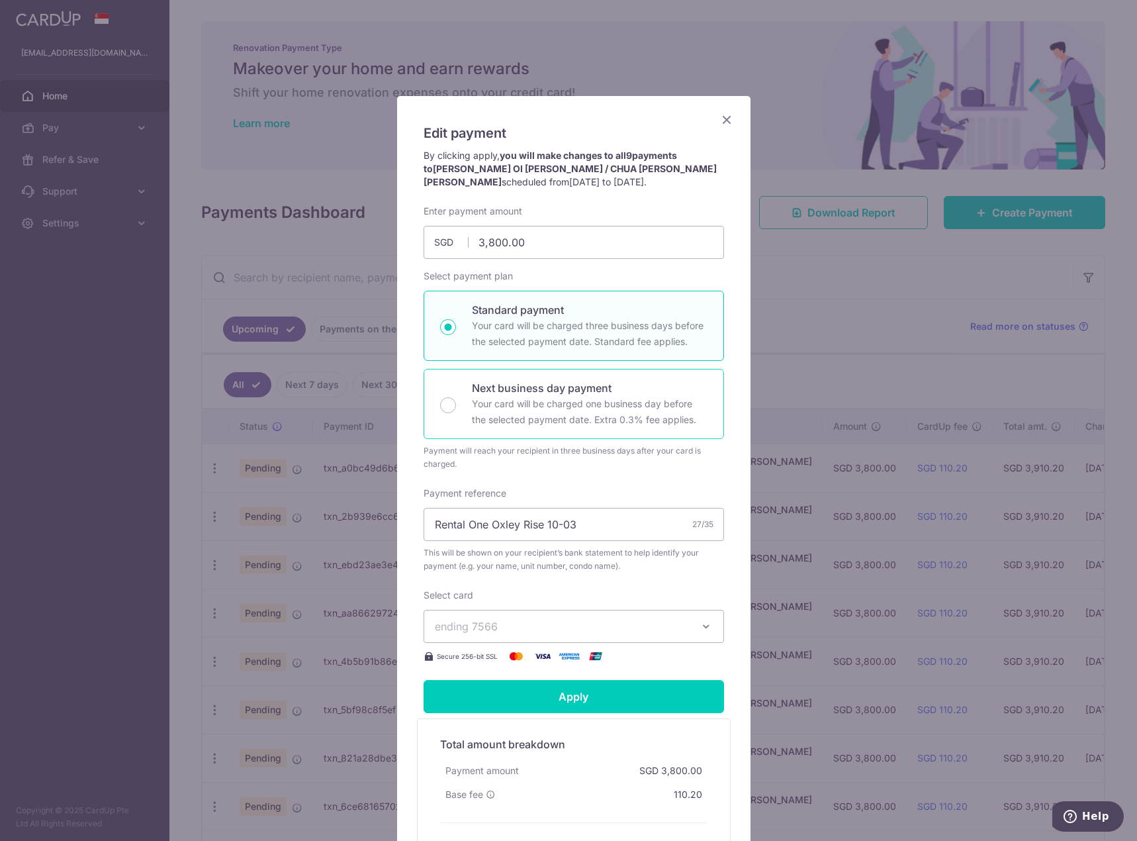
click at [615, 400] on p "Your card will be charged one business day before the selected payment date. Ex…" at bounding box center [590, 412] width 236 height 32
click at [456, 400] on input "Next business day payment Your card will be charged one business day before the…" at bounding box center [448, 405] width 16 height 16
radio input "false"
radio input "true"
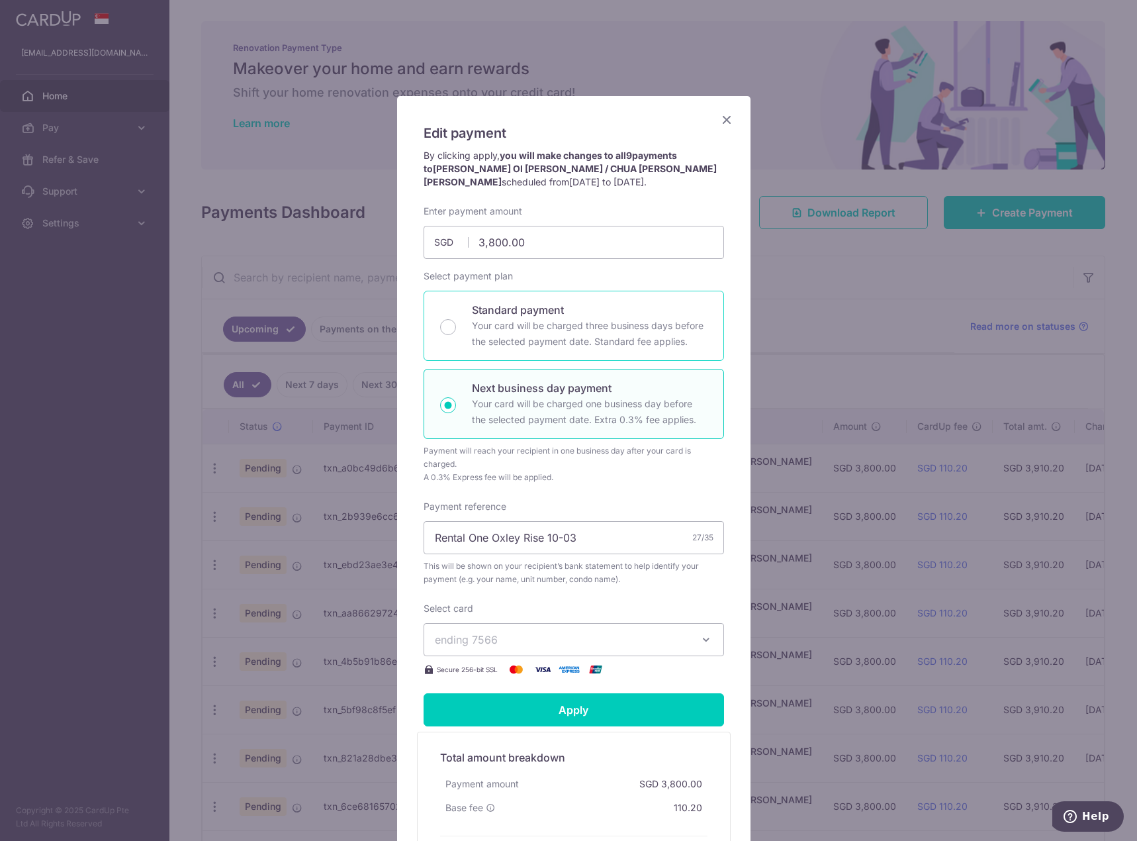
click at [631, 324] on p "Your card will be charged three business days before the selected payment date.…" at bounding box center [590, 334] width 236 height 32
click at [456, 324] on input "Standard payment Your card will be charged three business days before the selec…" at bounding box center [448, 327] width 16 height 16
radio input "true"
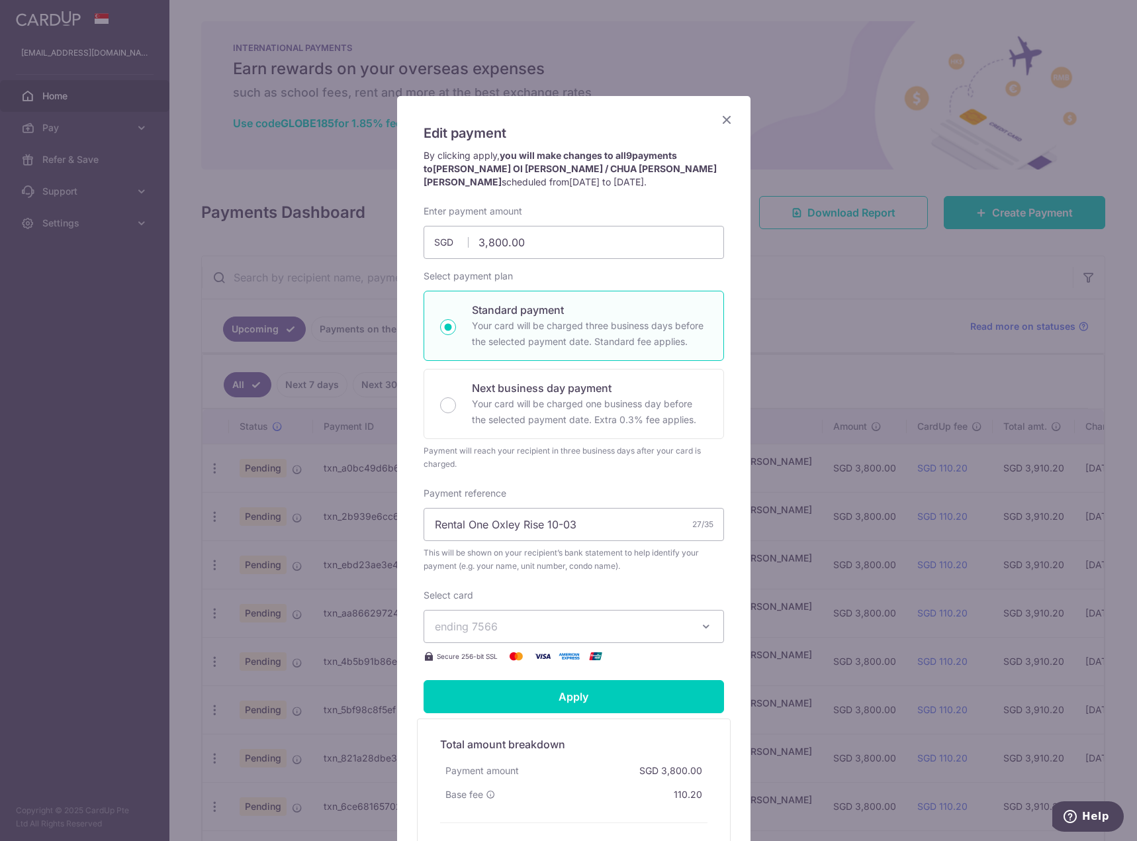
click at [644, 176] on span "14/09/2025 to 14/05/2026" at bounding box center [606, 181] width 75 height 11
click at [723, 126] on icon "Close" at bounding box center [727, 119] width 16 height 17
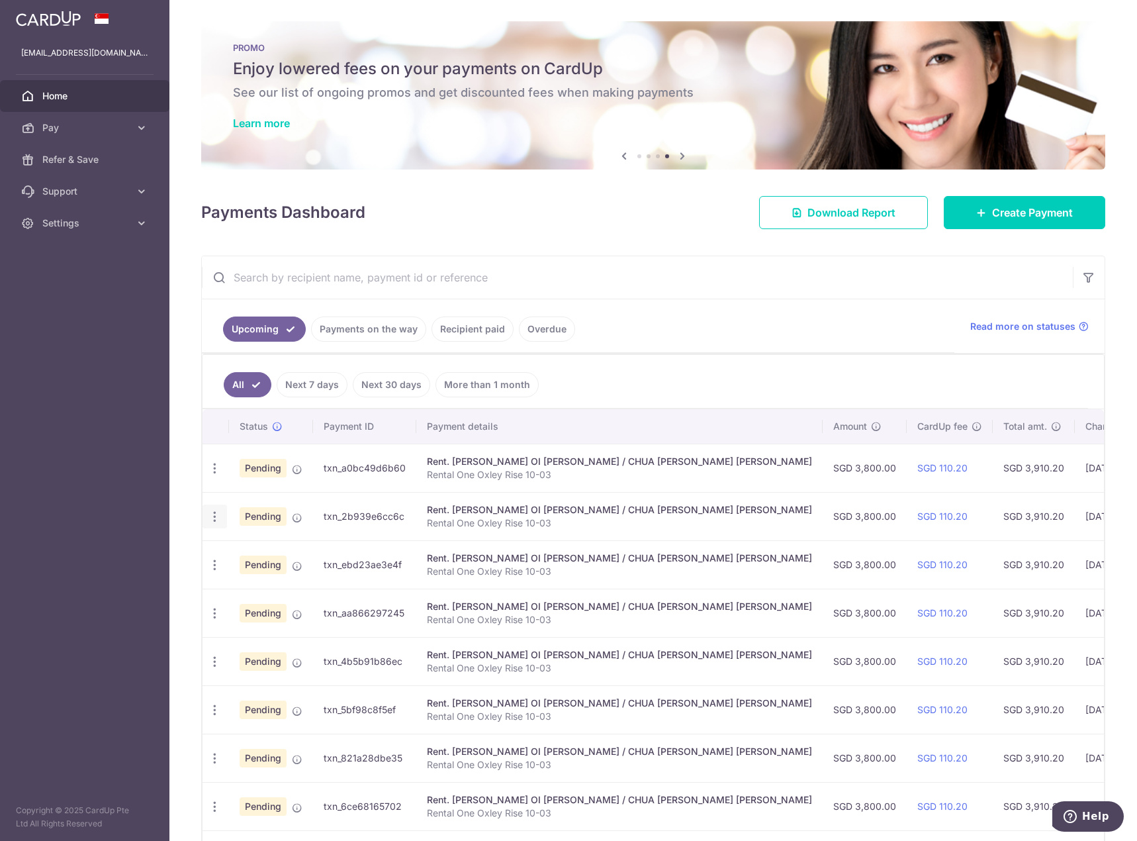
click at [213, 475] on icon "button" at bounding box center [215, 468] width 14 height 14
click at [265, 589] on span "Cancel payment" at bounding box center [285, 585] width 89 height 16
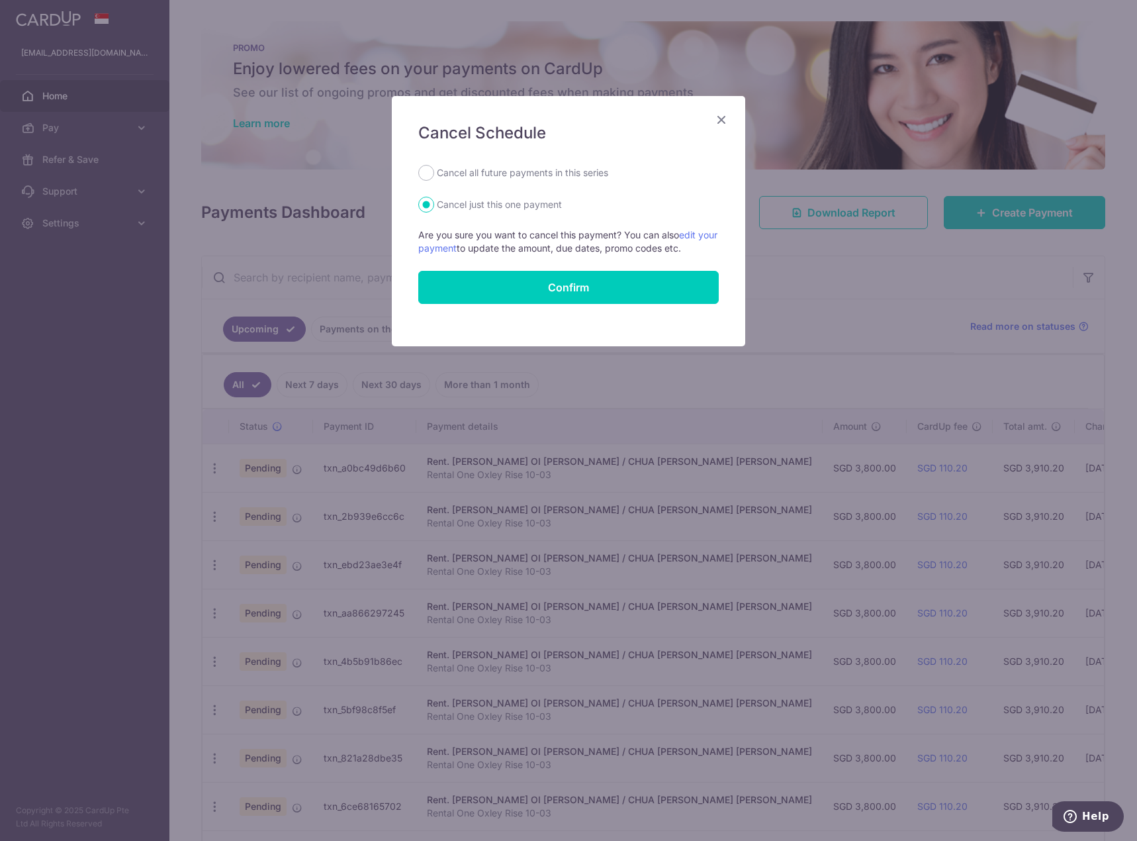
click at [565, 177] on label "Cancel all future payments in this series" at bounding box center [522, 173] width 171 height 16
click at [434, 177] on input "Cancel all future payments in this series" at bounding box center [426, 173] width 16 height 16
radio input "true"
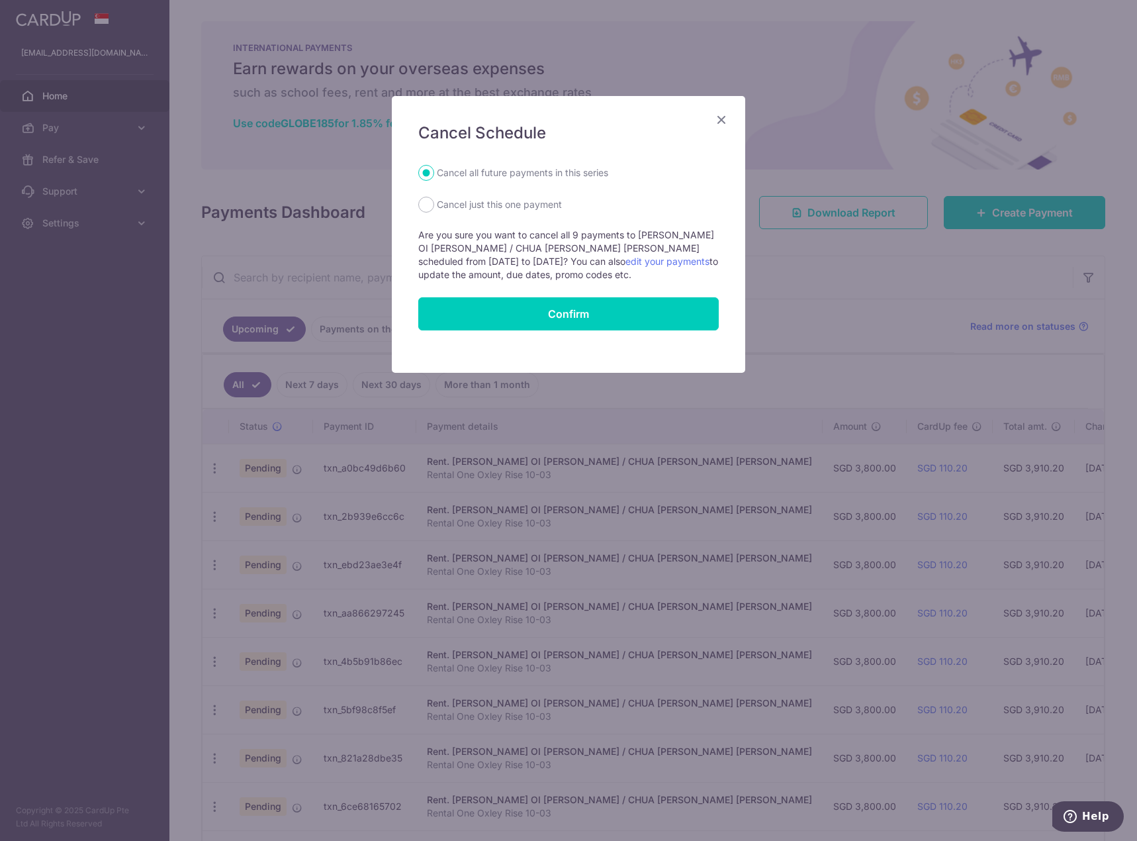
click at [716, 124] on icon "Close" at bounding box center [721, 119] width 16 height 17
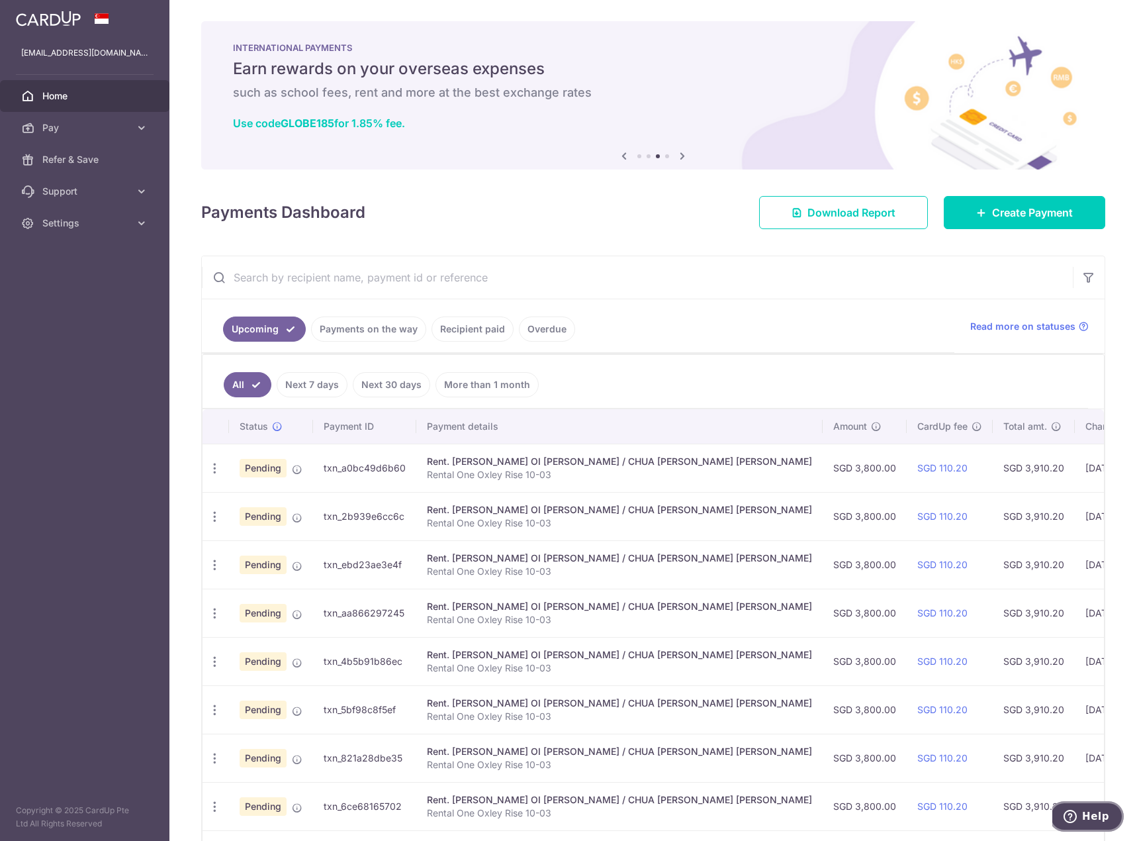
click at [1094, 815] on span "Help" at bounding box center [1095, 816] width 27 height 12
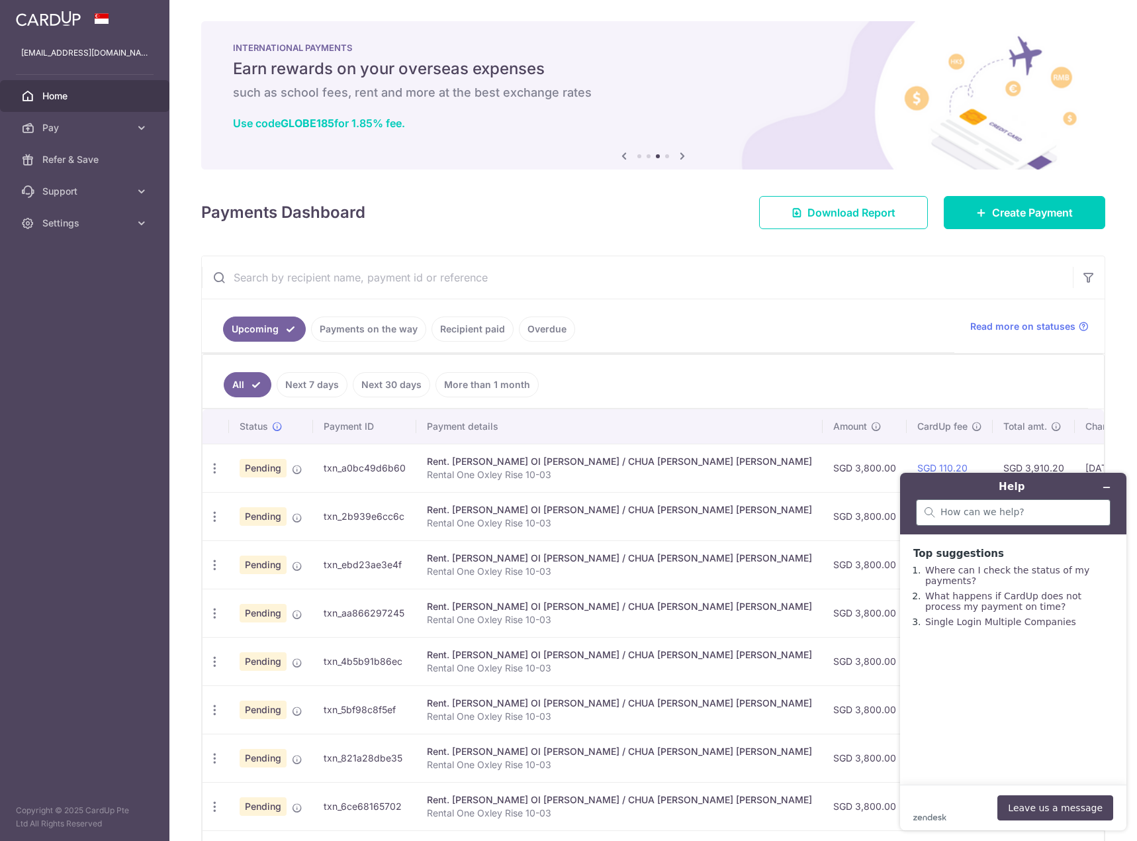
click at [1047, 521] on div at bounding box center [1013, 512] width 195 height 26
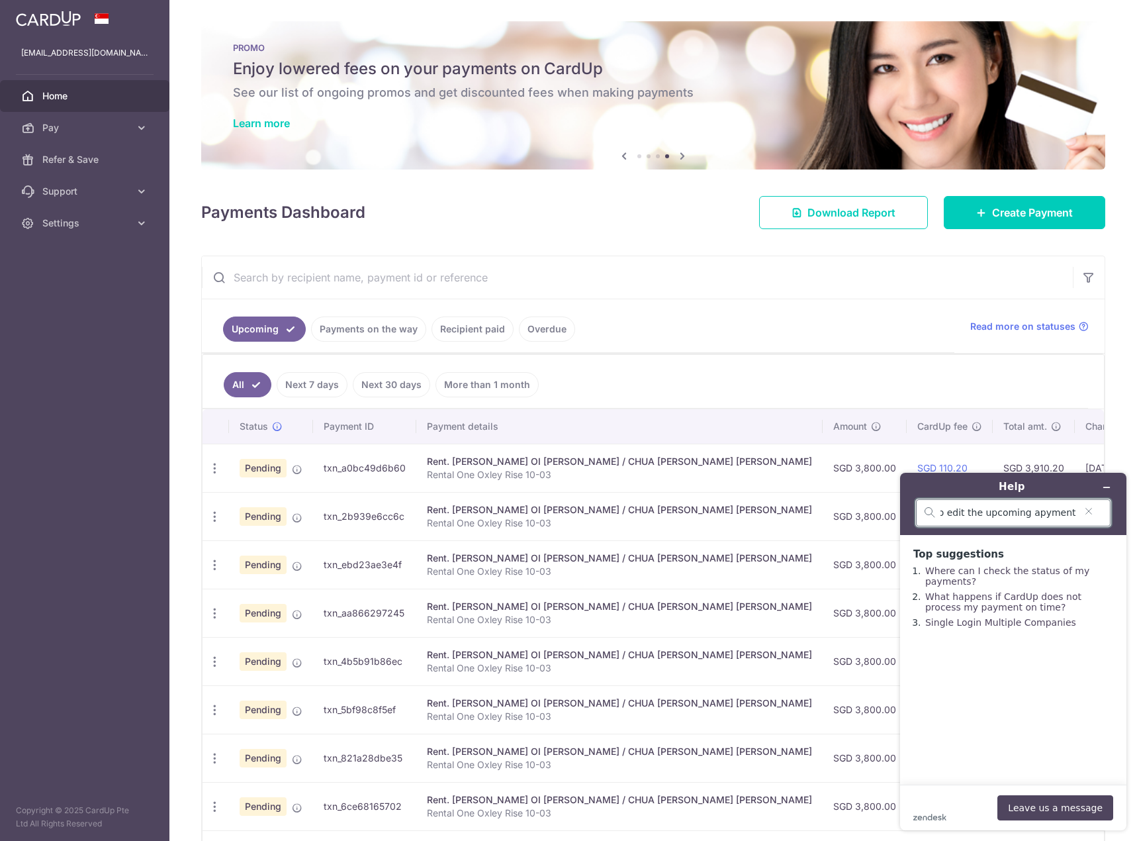
type input "i want to edit the upcoming apyment date"
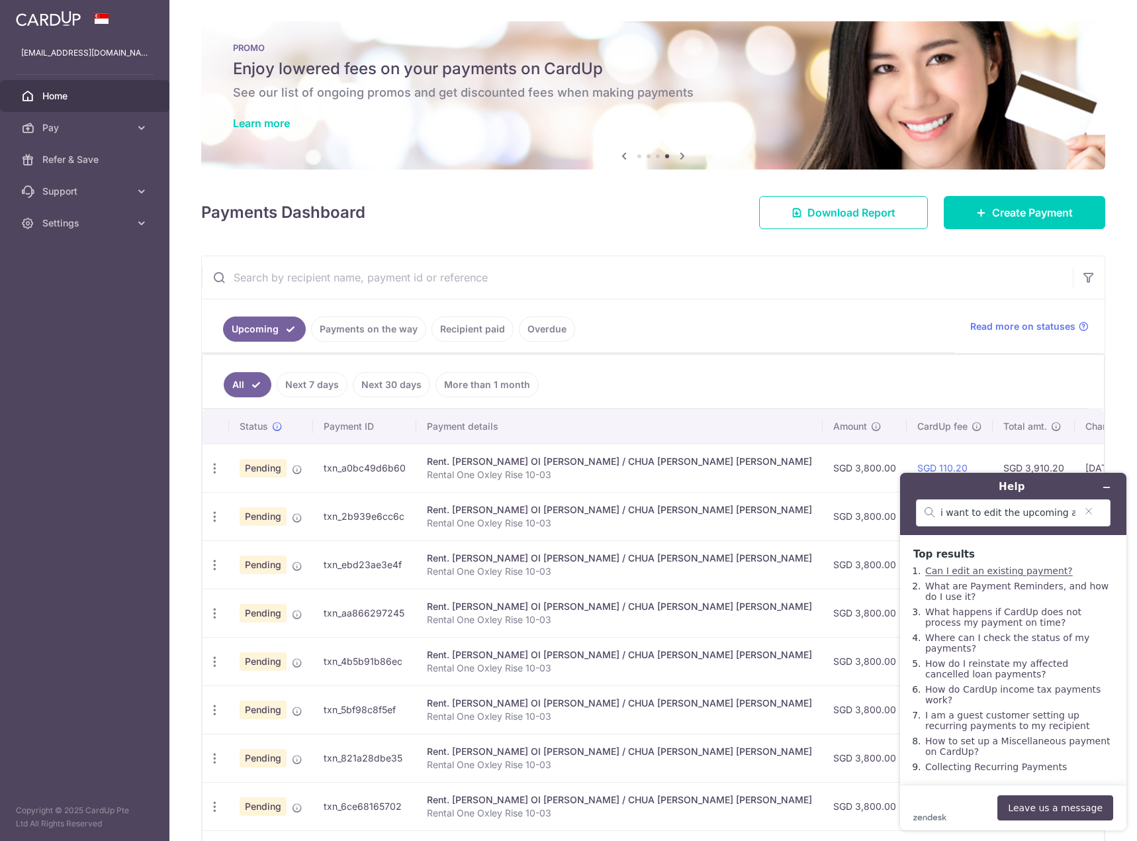
click at [1025, 574] on link "Can I edit an existing payment?" at bounding box center [999, 570] width 148 height 11
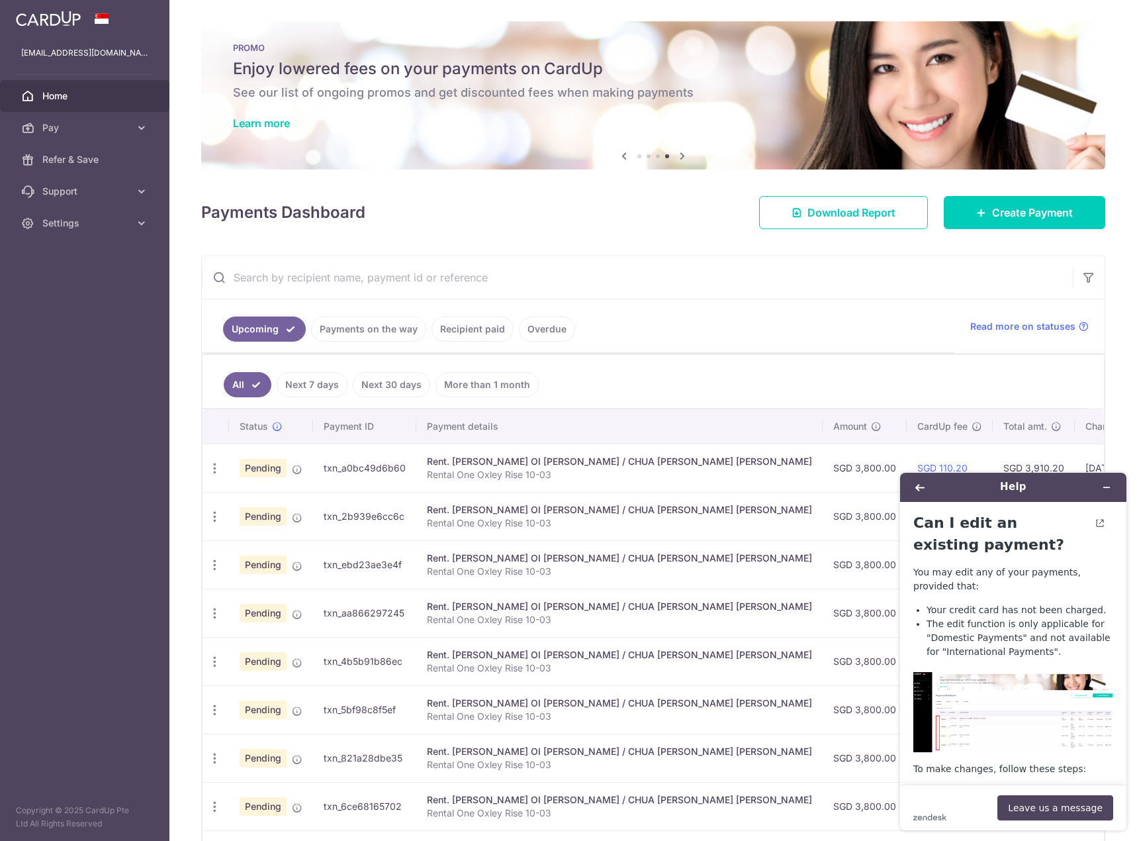
scroll to position [220, 0]
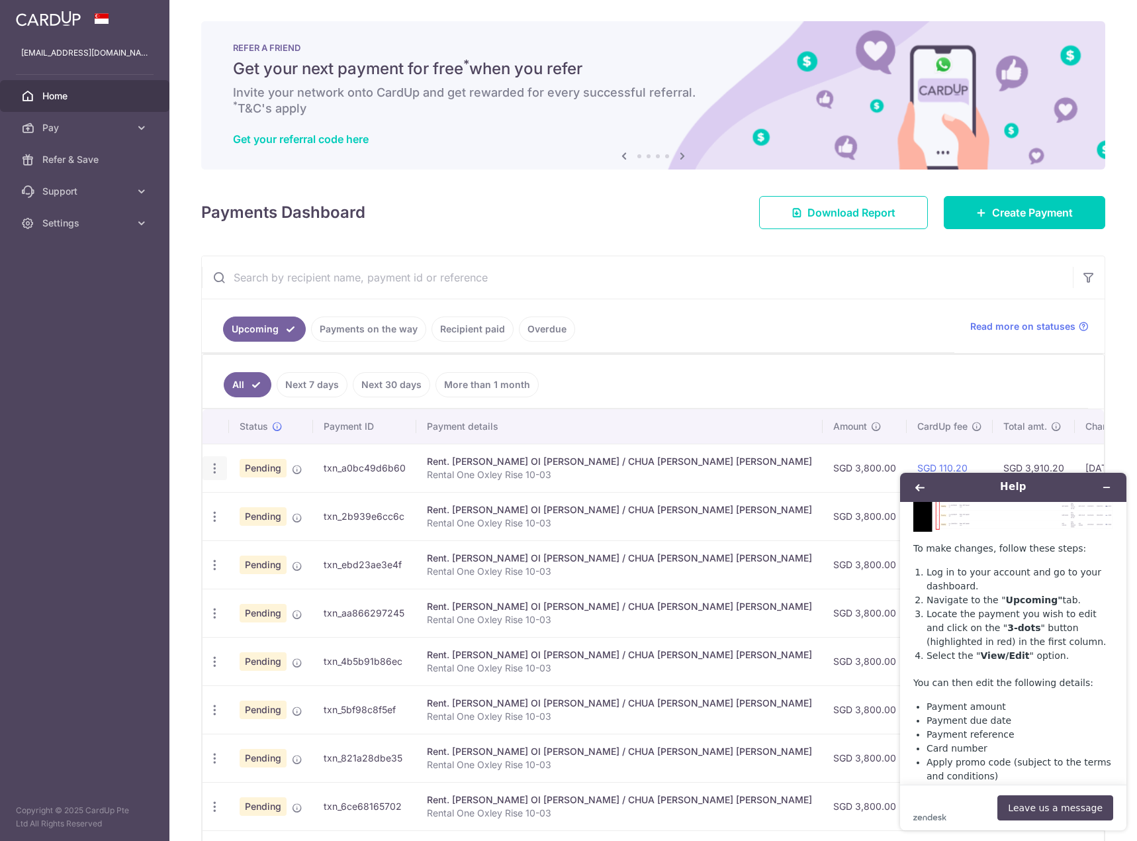
click at [213, 473] on icon "button" at bounding box center [215, 468] width 14 height 14
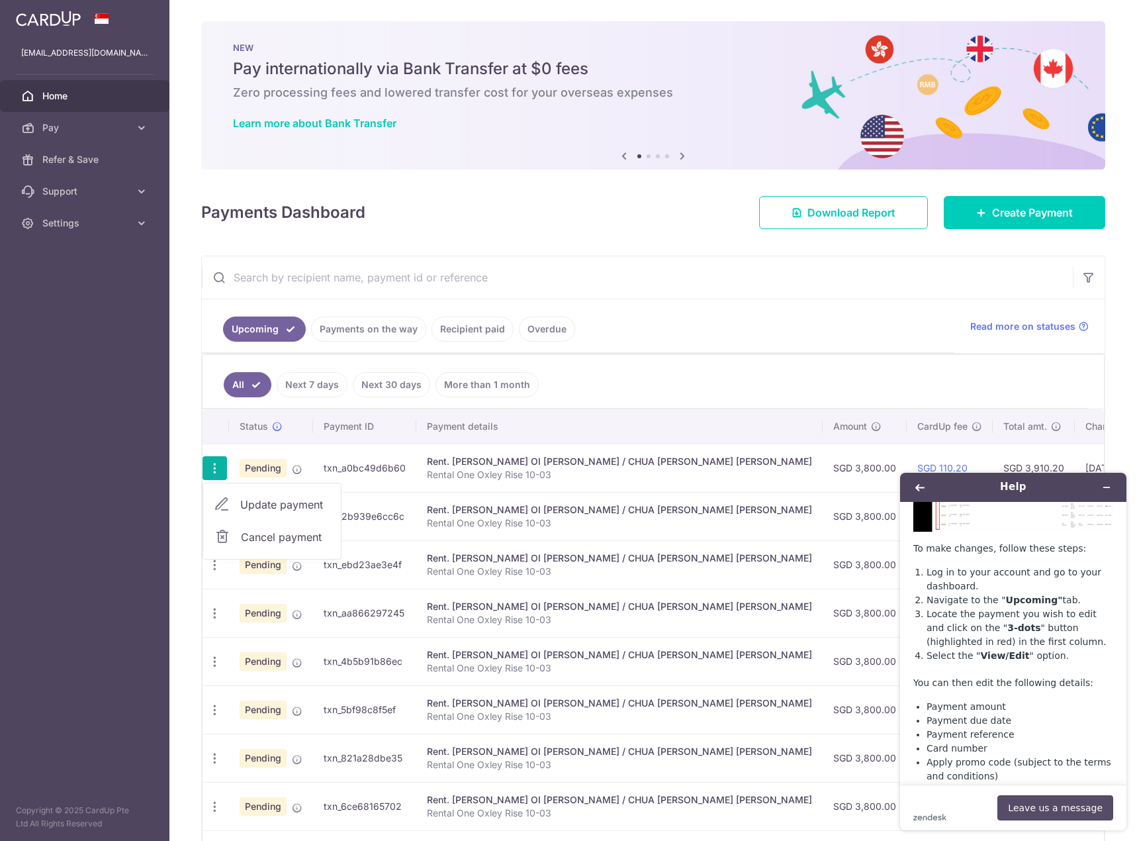
click at [1056, 804] on button "Leave us a message" at bounding box center [1055, 807] width 116 height 25
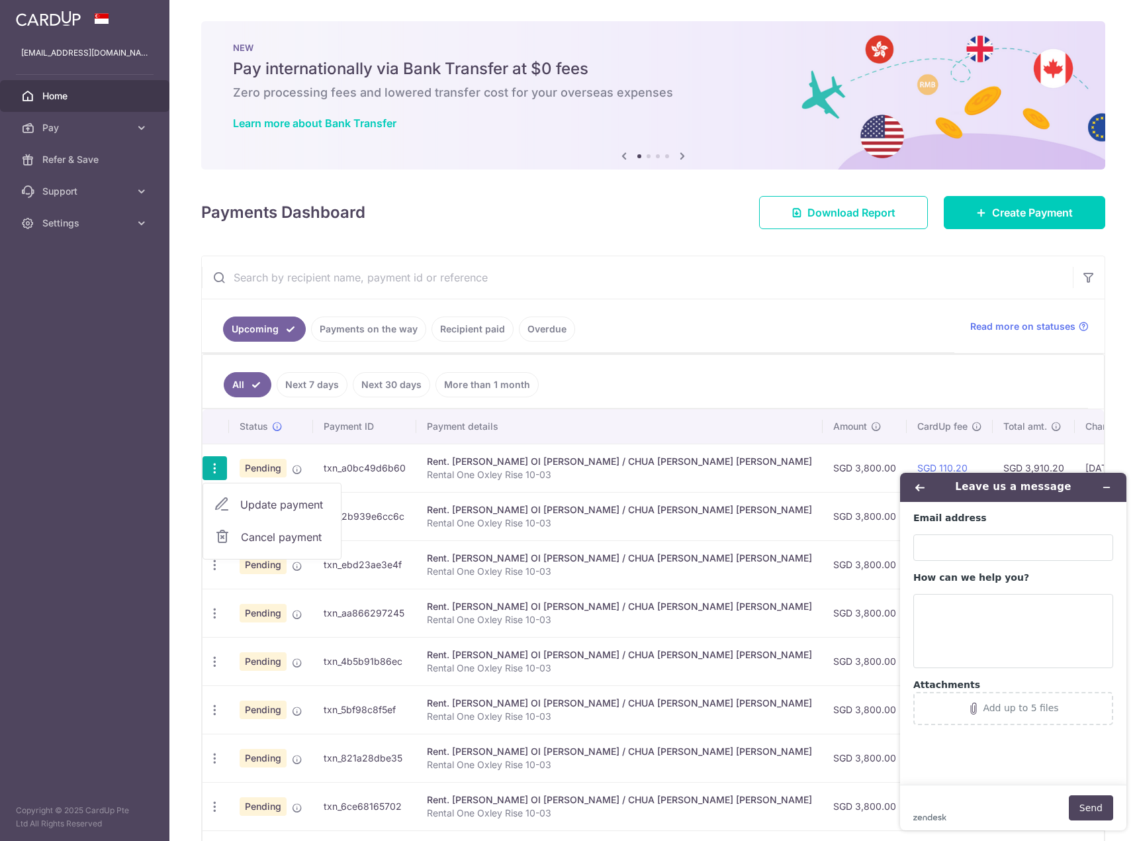
click at [731, 377] on ul "All Next 7 days Next 30 days More than 1 month" at bounding box center [646, 382] width 886 height 54
click at [218, 475] on icon "button" at bounding box center [215, 468] width 14 height 14
click at [270, 587] on span "Cancel payment" at bounding box center [285, 585] width 89 height 16
radio input "true"
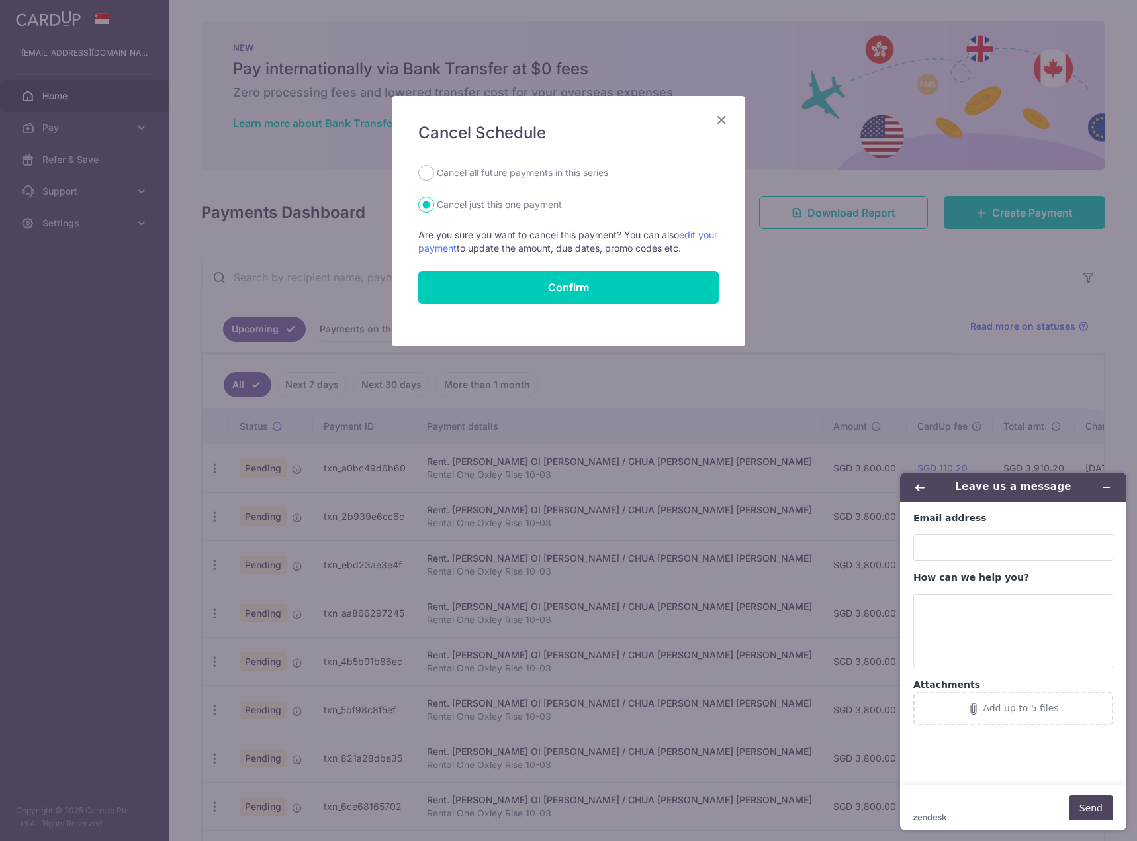
click at [549, 171] on label "Cancel all future payments in this series" at bounding box center [522, 173] width 171 height 16
click at [434, 171] on input "Cancel all future payments in this series" at bounding box center [426, 173] width 16 height 16
radio input "true"
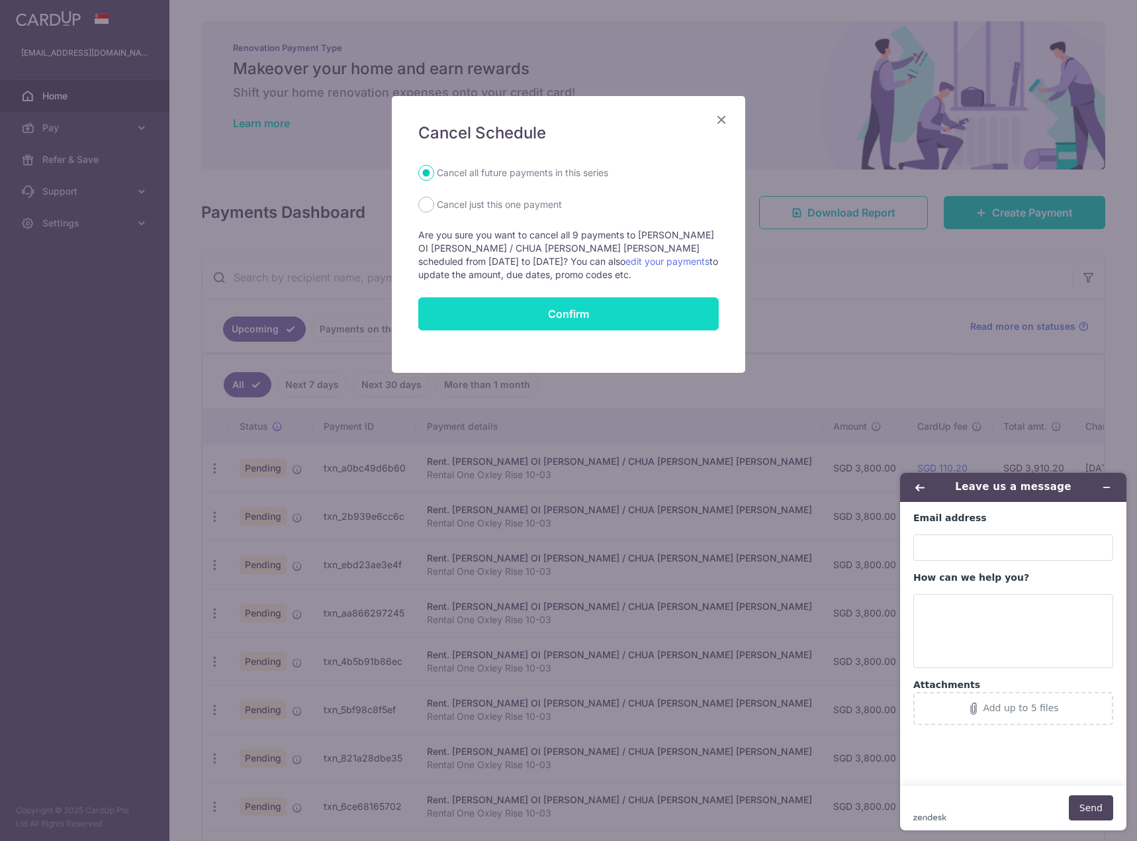
click at [572, 315] on input "Confirm" at bounding box center [568, 313] width 300 height 33
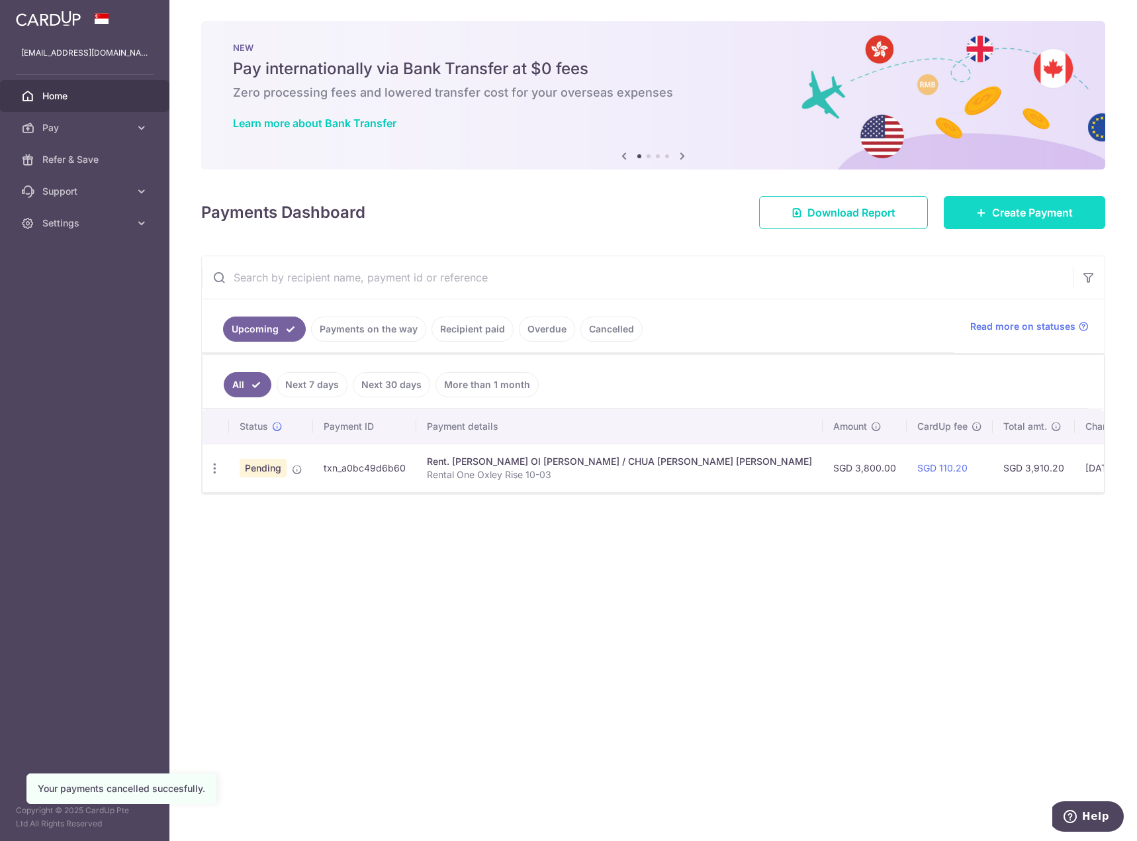
click at [1007, 217] on span "Create Payment" at bounding box center [1032, 213] width 81 height 16
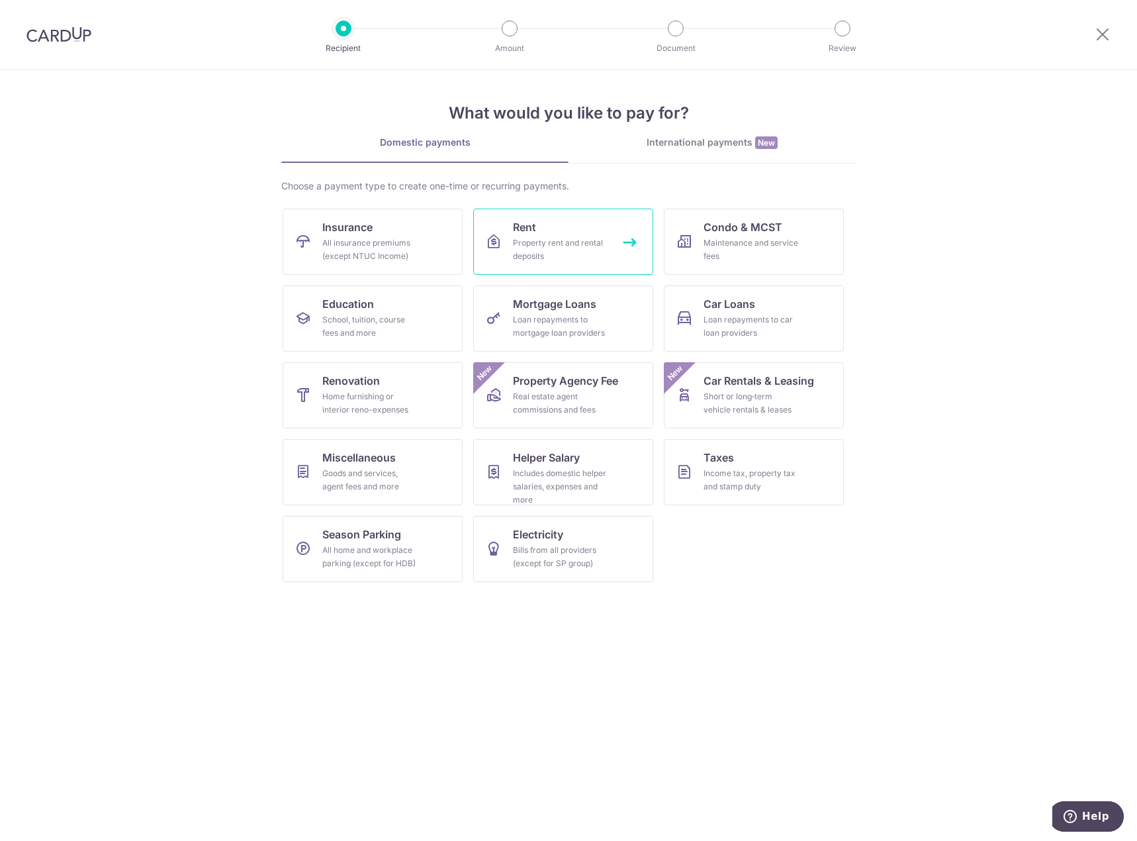
click at [570, 249] on div "Property rent and rental deposits" at bounding box center [560, 249] width 95 height 26
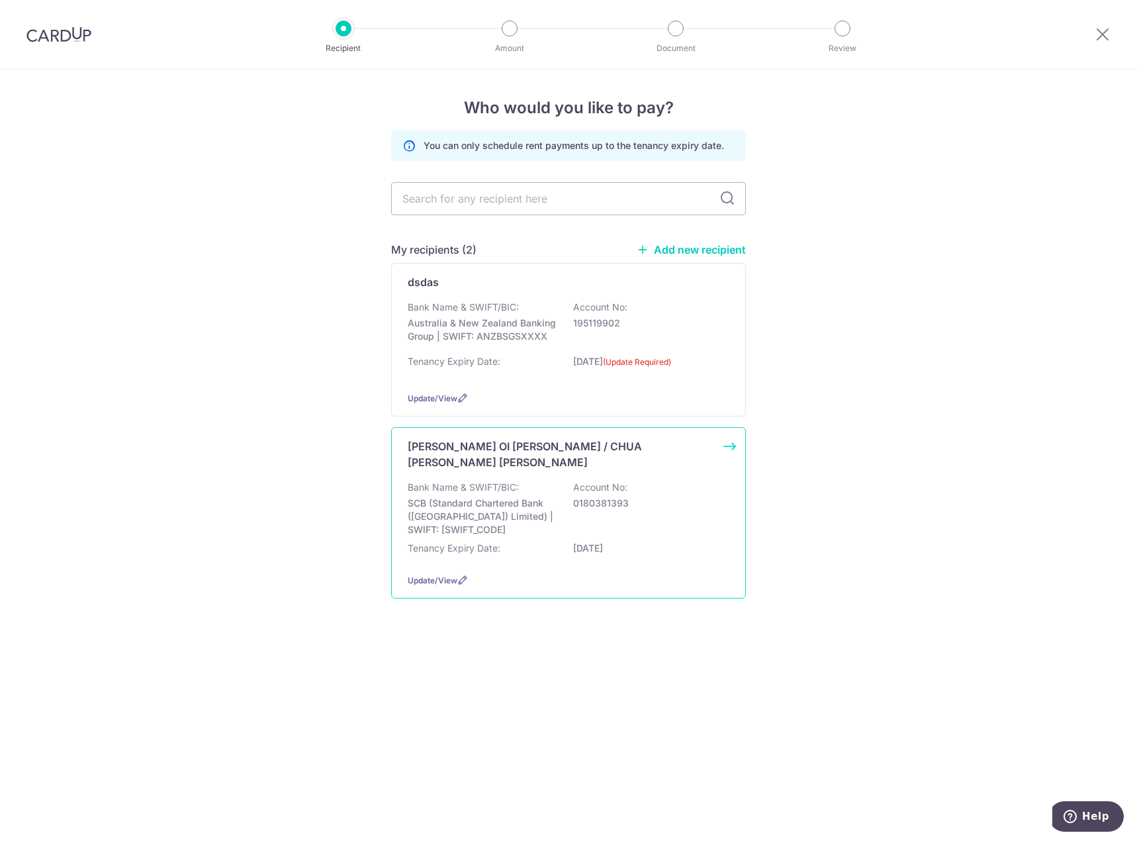
click at [582, 496] on p "0180381393" at bounding box center [647, 502] width 148 height 13
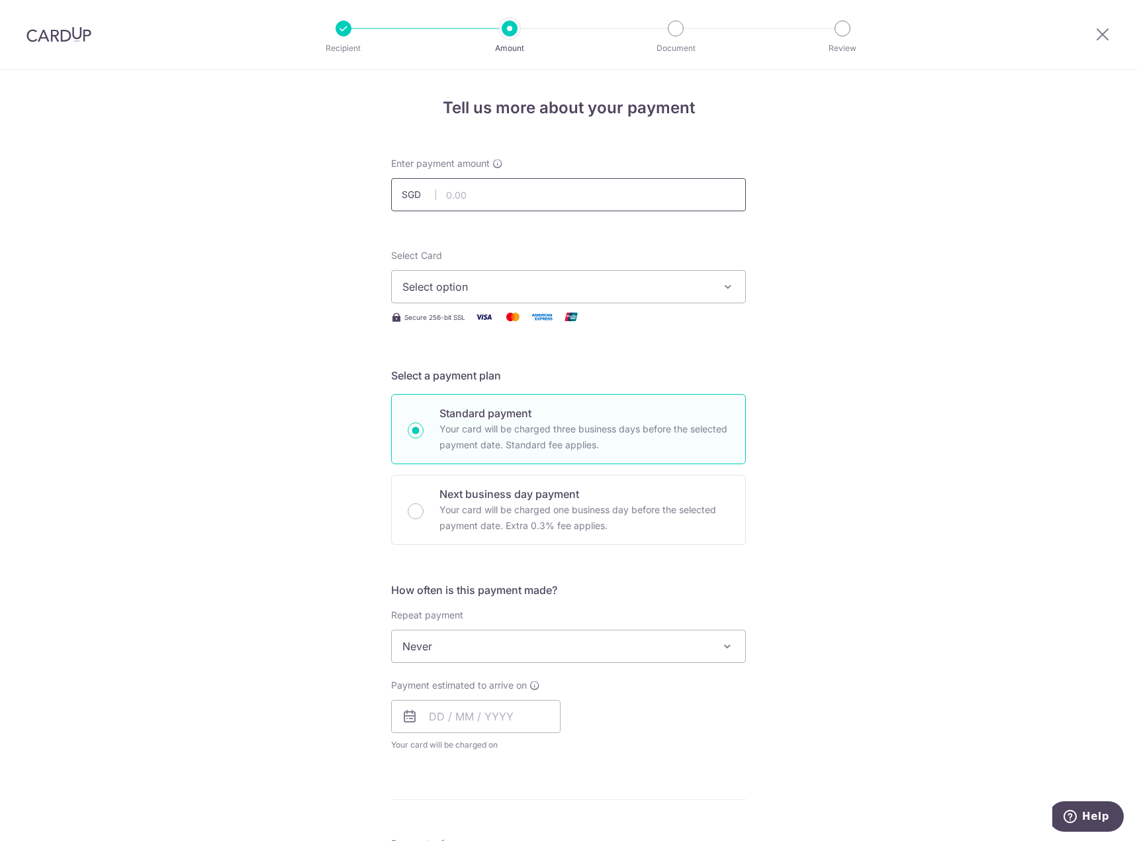
click at [604, 193] on input "text" at bounding box center [568, 194] width 355 height 33
type input "3,800.00"
click at [521, 292] on span "Select option" at bounding box center [556, 287] width 308 height 16
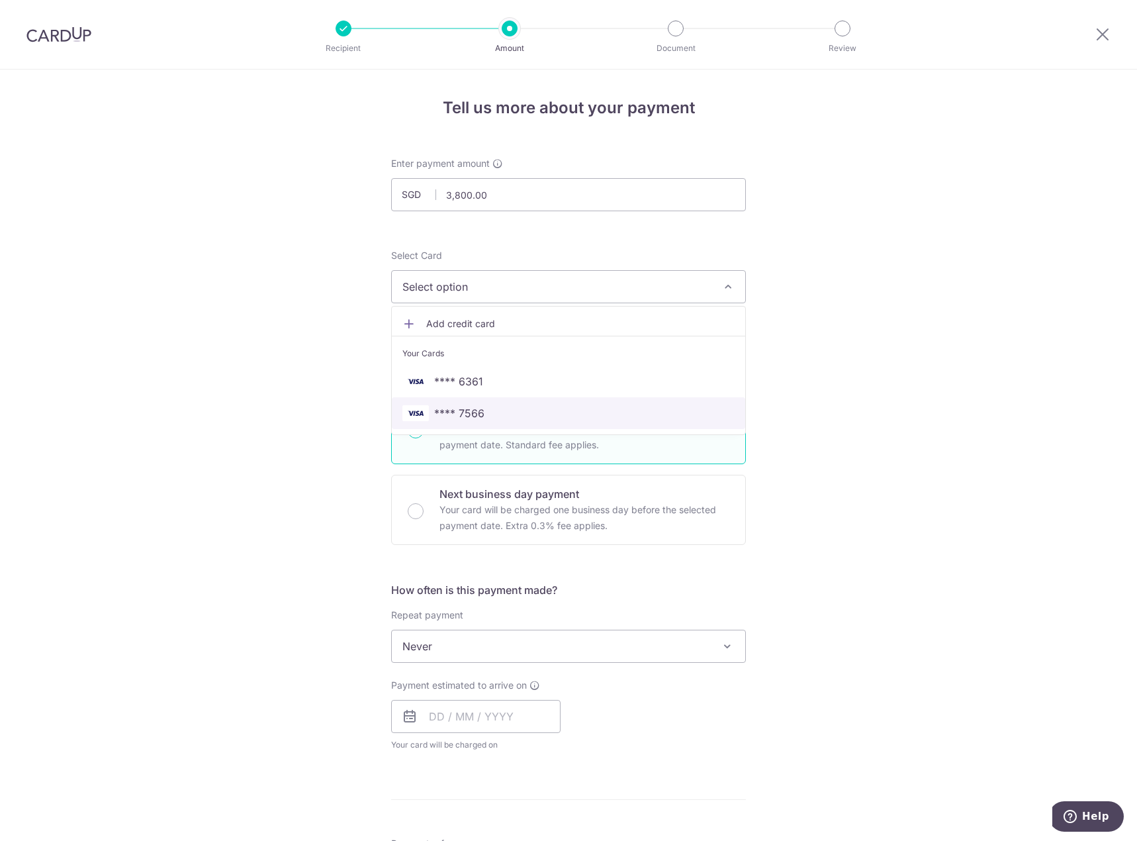
click at [483, 412] on span "**** 7566" at bounding box center [568, 413] width 332 height 16
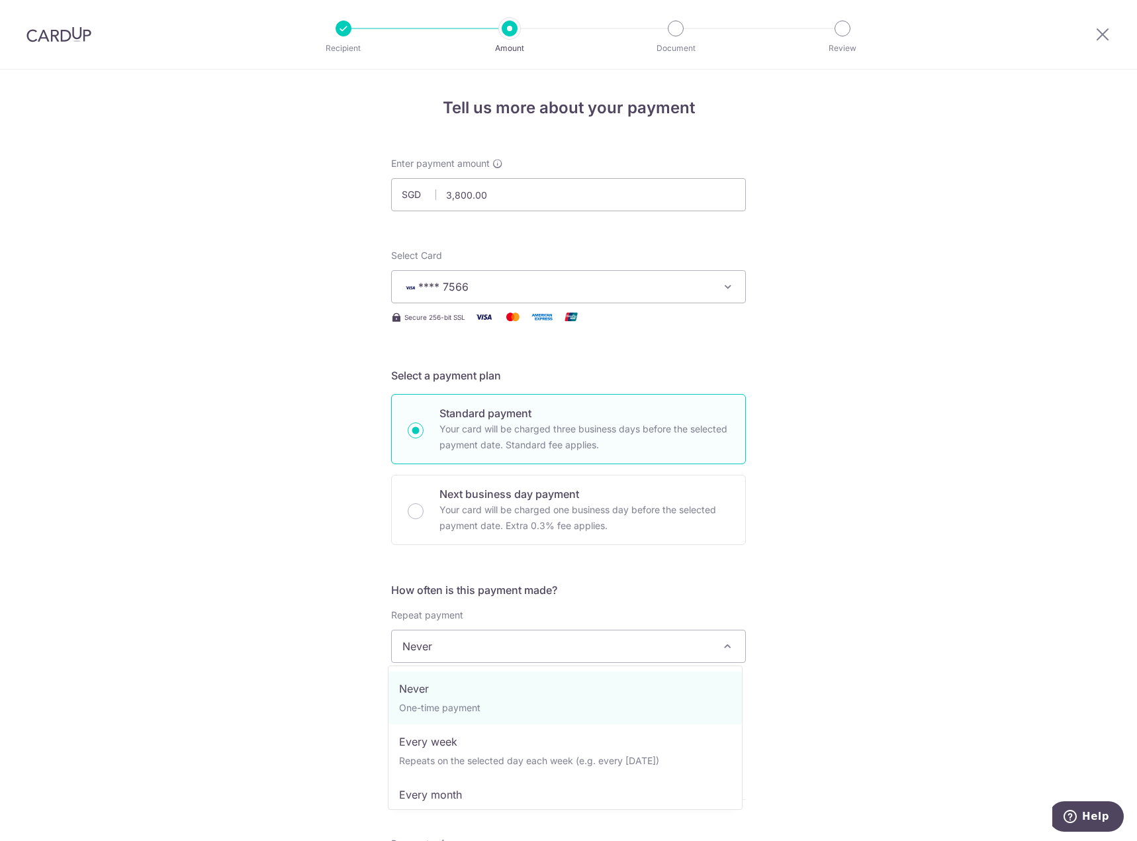
click at [490, 642] on span "Never" at bounding box center [568, 646] width 353 height 32
select select "3"
type input "12/06/2026"
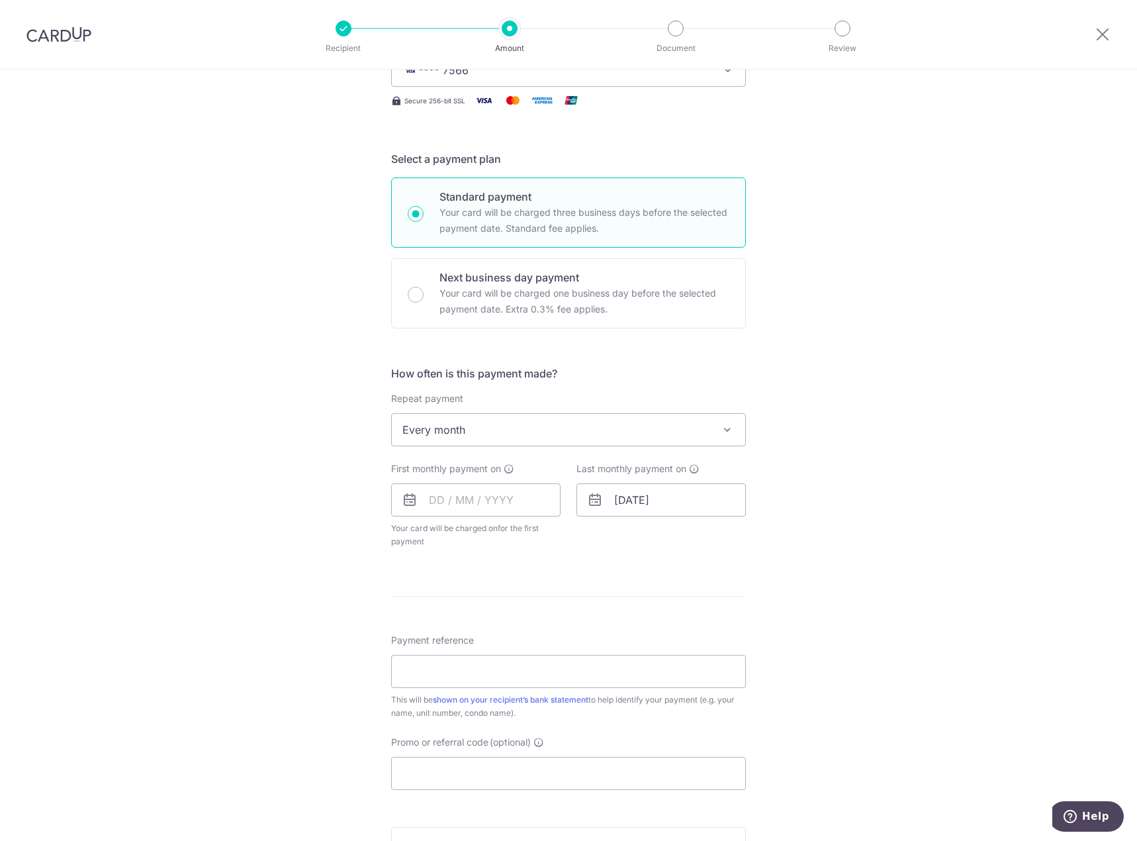
scroll to position [220, 0]
click at [505, 496] on input "text" at bounding box center [475, 495] width 169 height 33
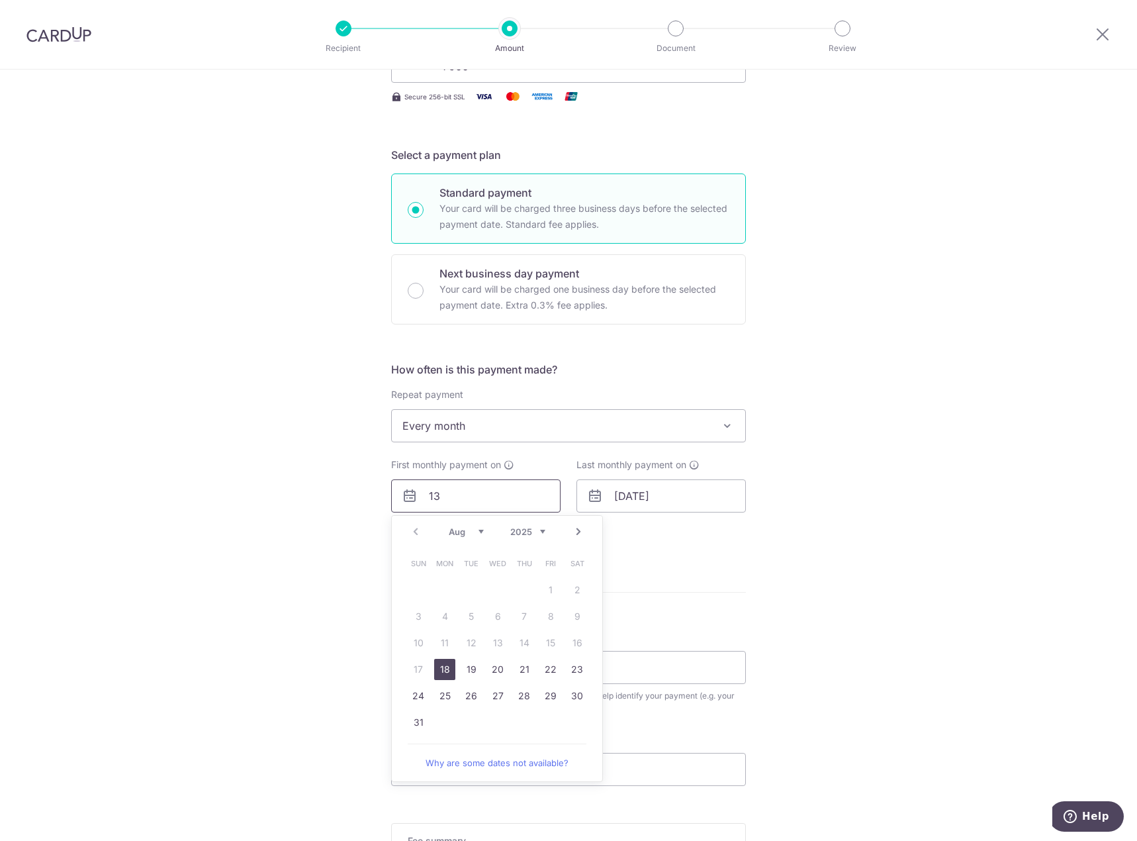
type input "13"
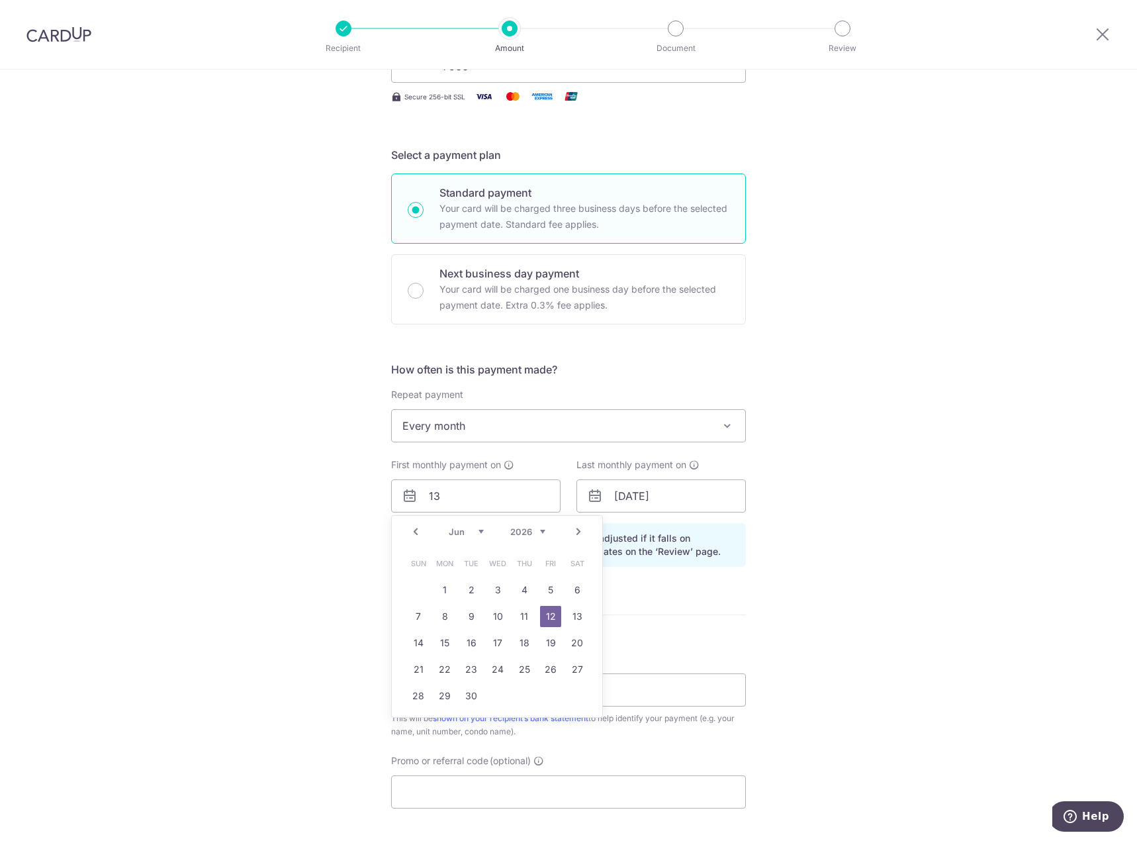
click at [416, 533] on link "Prev" at bounding box center [416, 532] width 16 height 16
click at [527, 535] on select "2025 2026 2027 2028 2029 2030 2031 2032 2033 2034 2035" at bounding box center [527, 531] width 35 height 11
click at [574, 532] on link "Next" at bounding box center [578, 532] width 16 height 16
click at [569, 612] on link "13" at bounding box center [577, 616] width 21 height 21
type input "[DATE]"
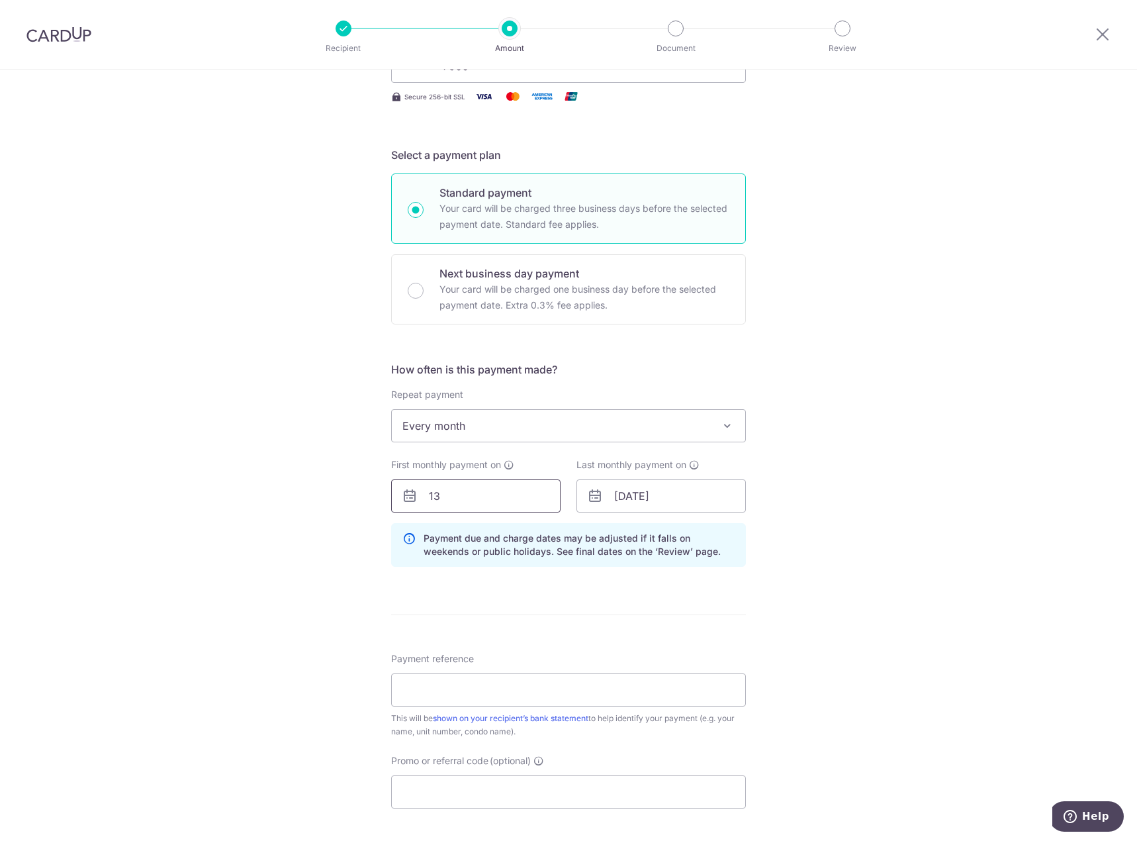
click at [508, 502] on input "13" at bounding box center [475, 495] width 169 height 33
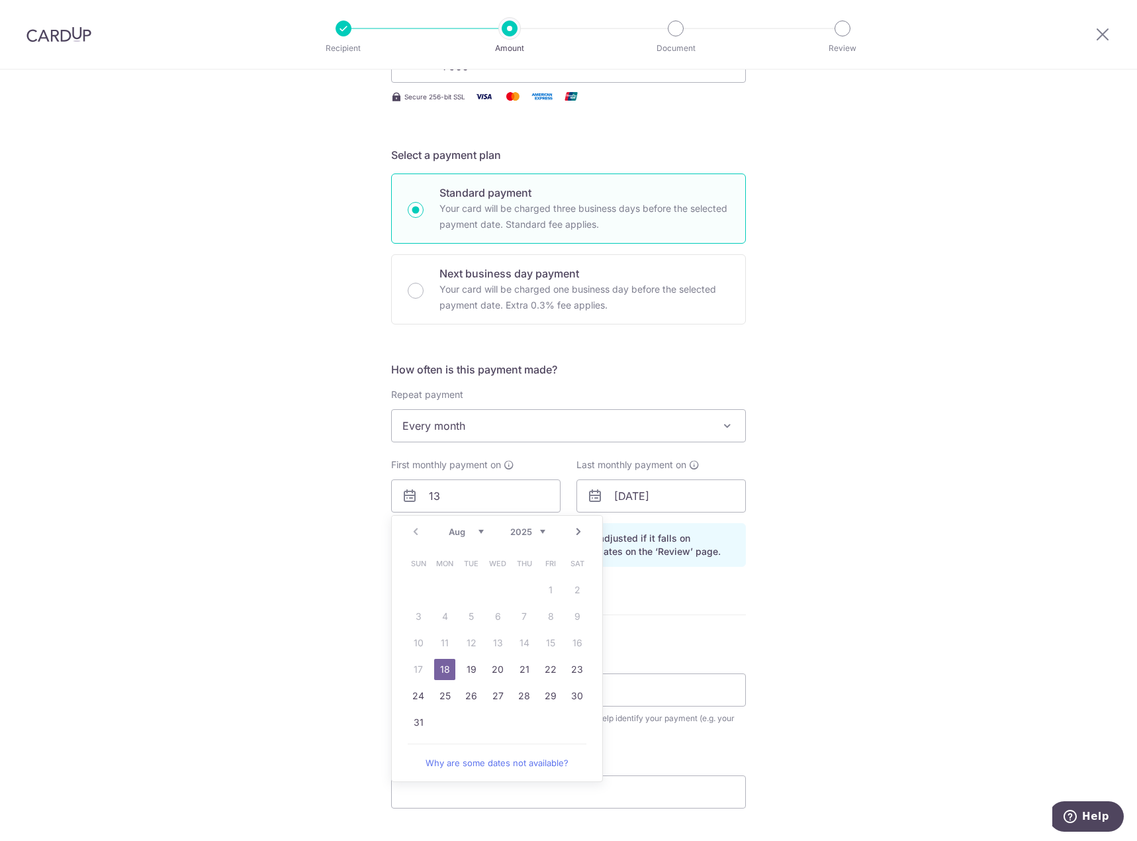
click at [575, 530] on link "Next" at bounding box center [578, 532] width 16 height 16
click at [578, 617] on link "13" at bounding box center [577, 616] width 21 height 21
type input "[DATE]"
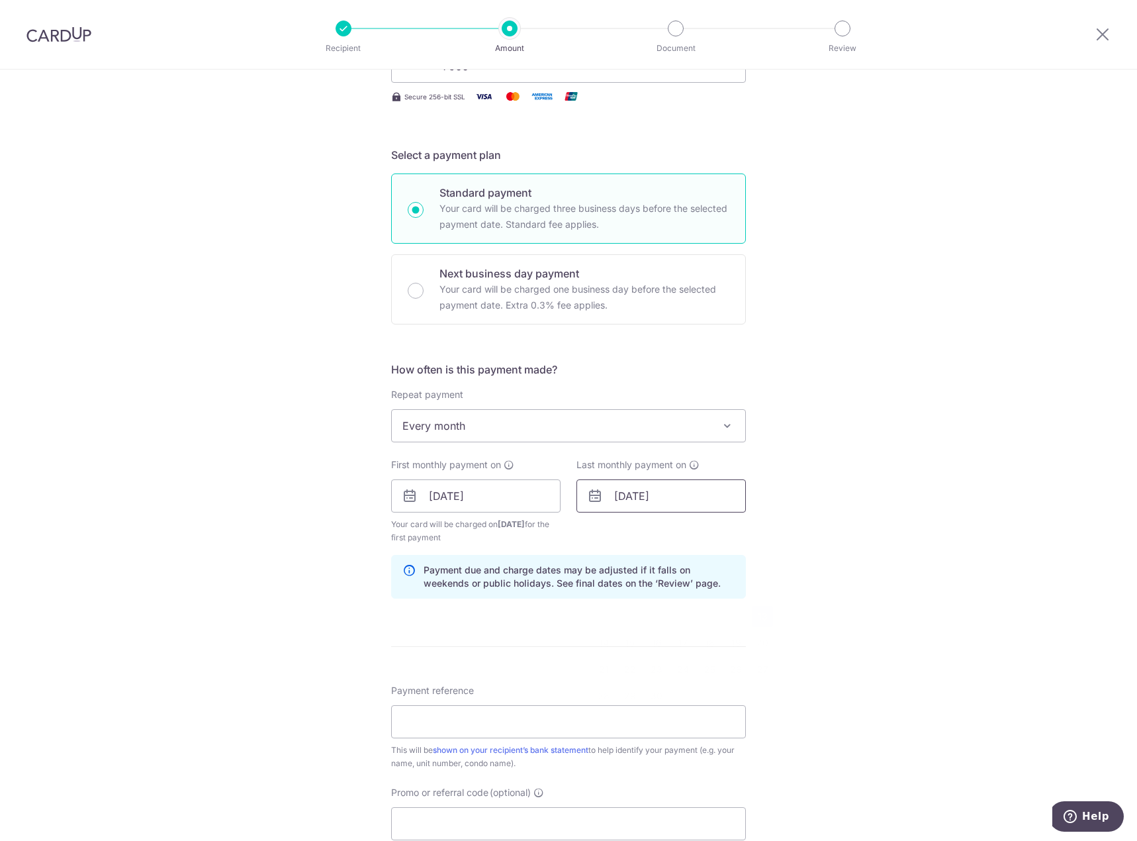
click at [650, 496] on input "[DATE]" at bounding box center [660, 495] width 169 height 33
click at [637, 498] on input "[DATE]" at bounding box center [660, 495] width 169 height 33
type input "[DATE]"
click at [893, 518] on div "Tell us more about your payment Enter payment amount SGD 3,800.00 3800.00 Selec…" at bounding box center [568, 481] width 1137 height 1265
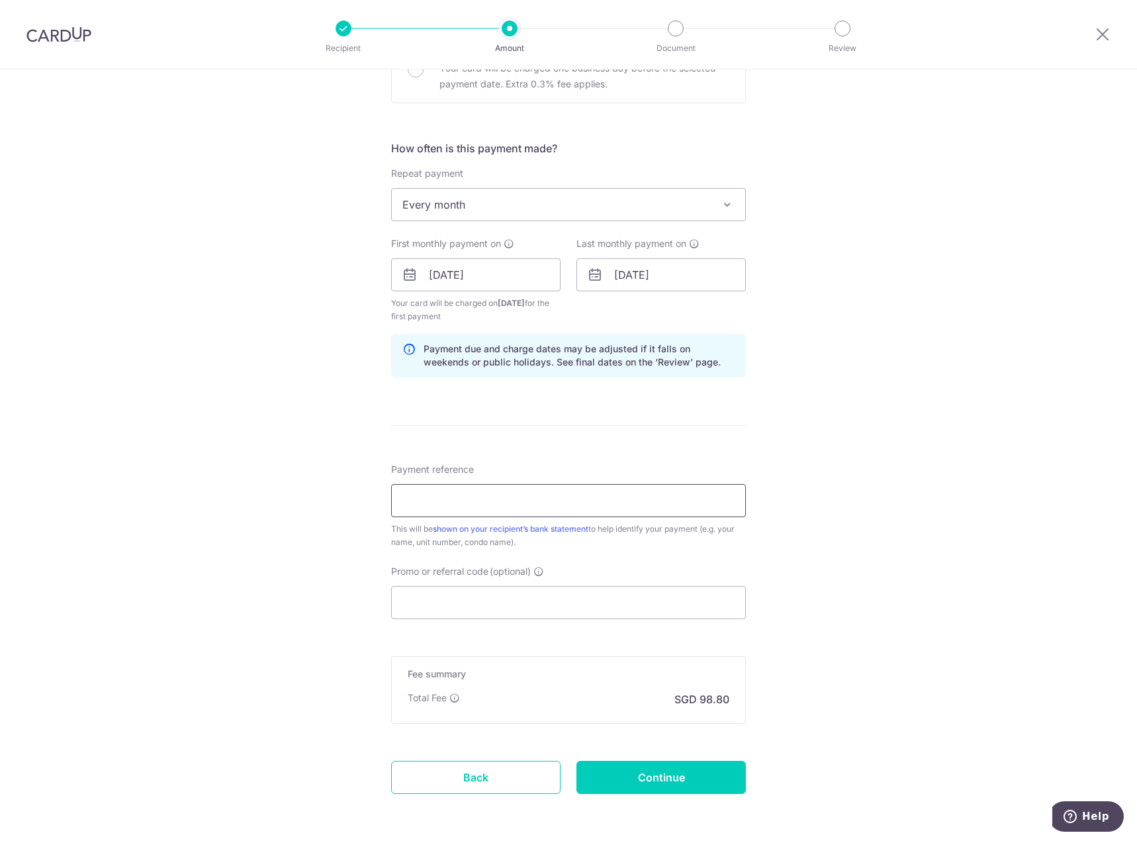
click at [684, 506] on input "Payment reference" at bounding box center [568, 500] width 355 height 33
type input "Rental- One Oxley Rise 10-03"
click at [634, 786] on input "Continue" at bounding box center [660, 776] width 169 height 33
type input "Create Schedule"
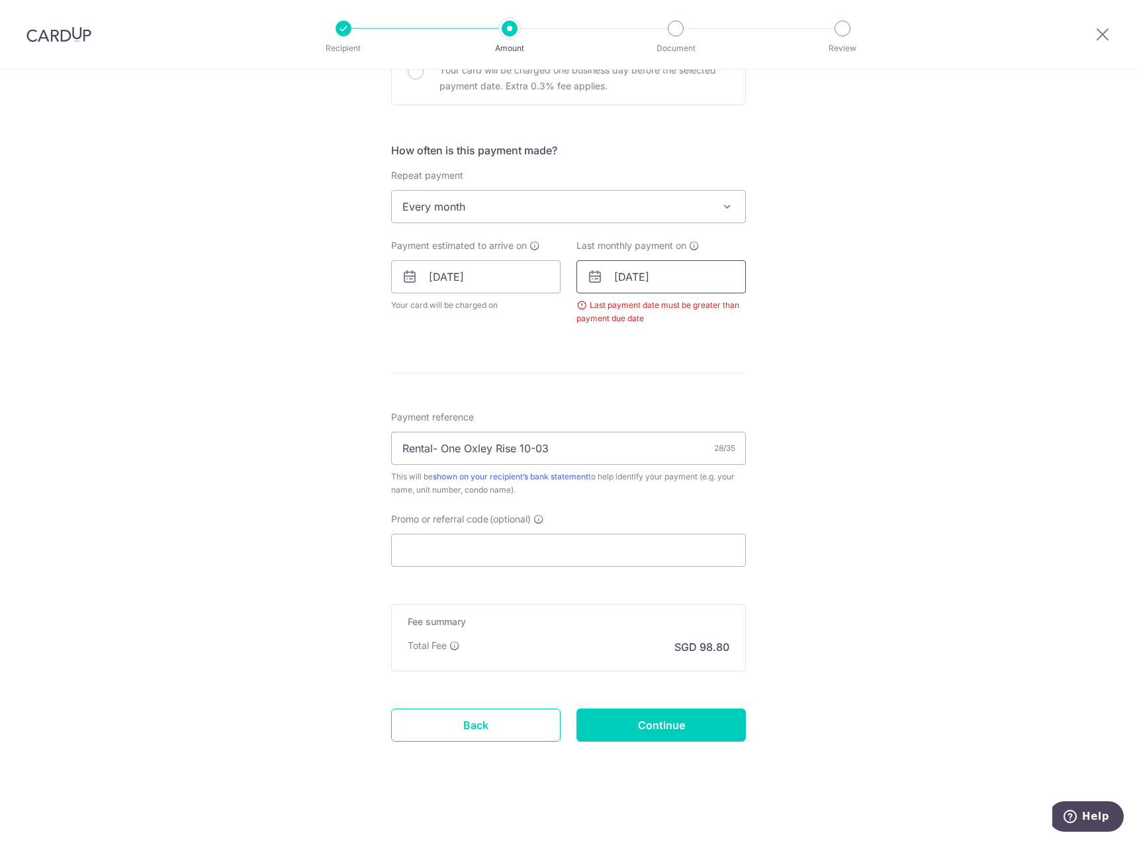
click at [692, 269] on input "[DATE]" at bounding box center [660, 276] width 169 height 33
click at [716, 308] on select "2025 2026 2027 2028 2029 2030 2031 2032 2033 2034 2035" at bounding box center [713, 312] width 35 height 11
click at [644, 313] on select "Jan Feb Mar Apr May Jun [DATE] Aug Sep Oct Nov Dec" at bounding box center [651, 312] width 35 height 11
click at [754, 400] on link "13" at bounding box center [762, 397] width 21 height 21
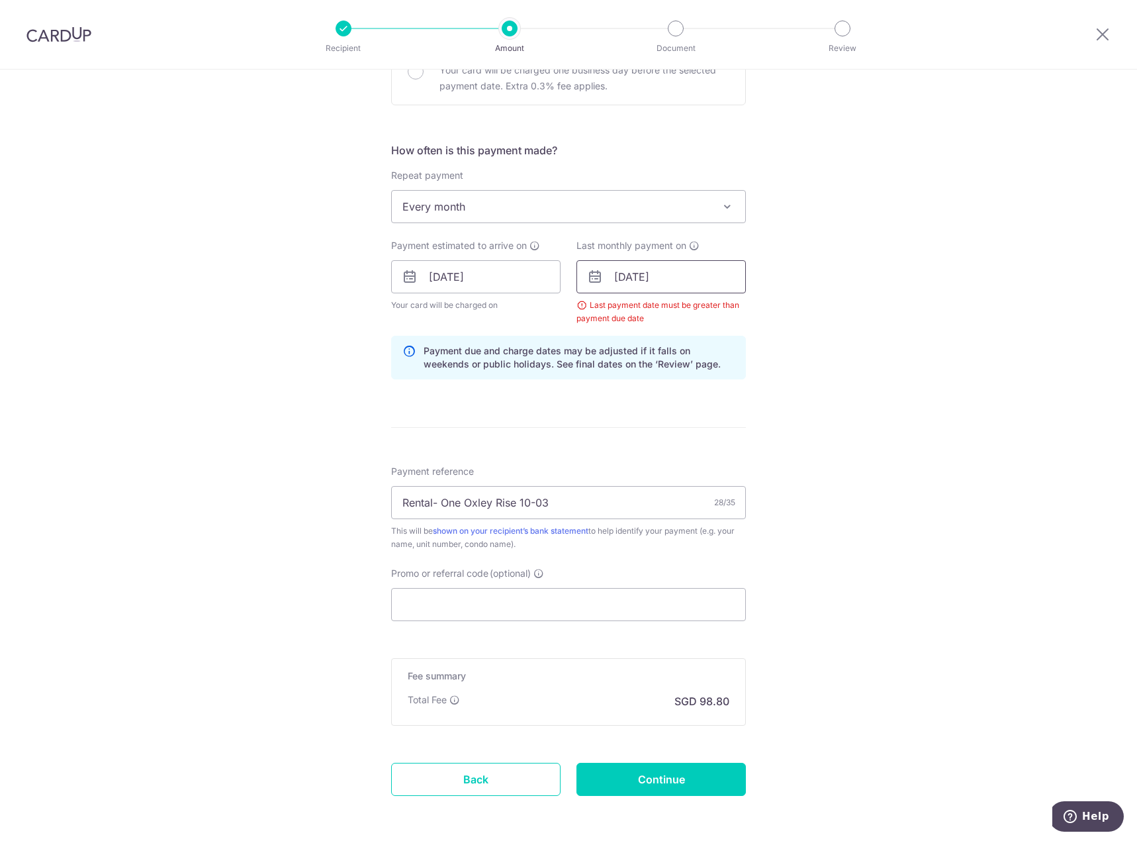
click at [642, 283] on input "[DATE]" at bounding box center [660, 276] width 169 height 33
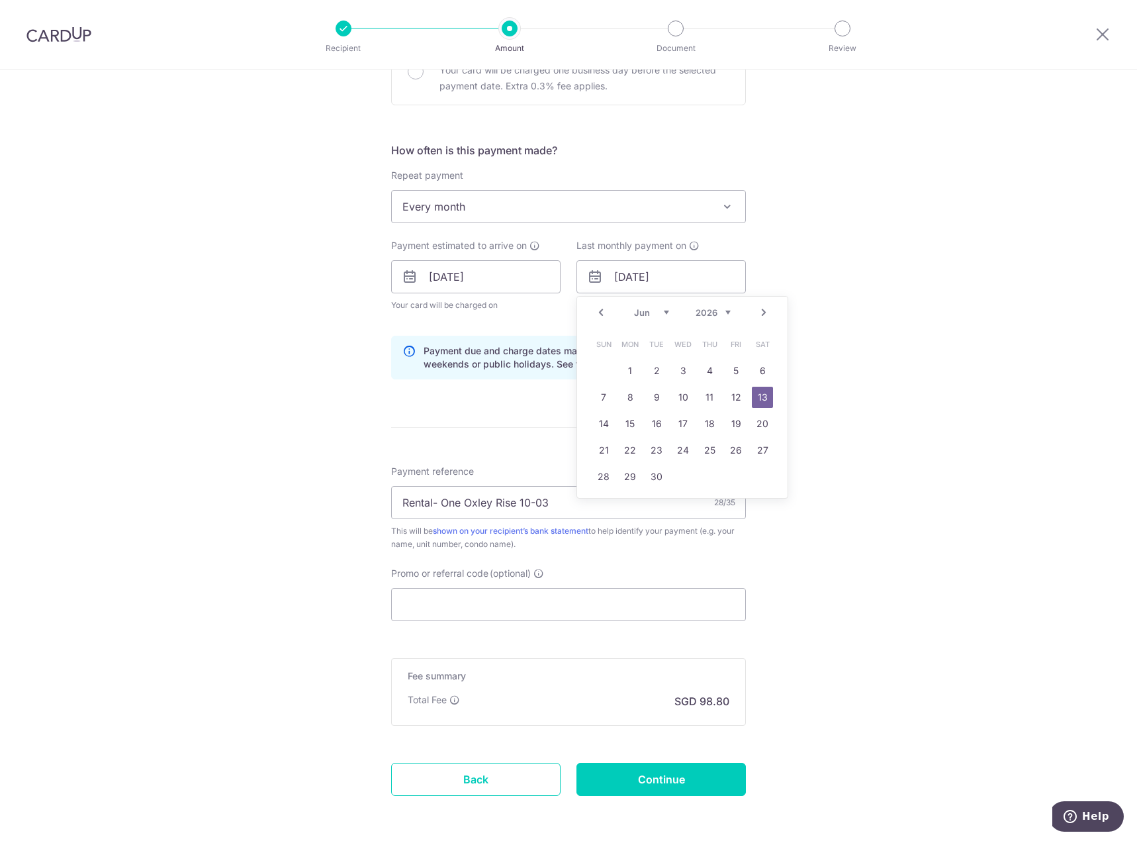
click at [640, 310] on select "Jan Feb Mar Apr May Jun [DATE] Aug Sep Oct Nov Dec" at bounding box center [651, 312] width 35 height 11
click at [672, 428] on link "13" at bounding box center [682, 423] width 21 height 21
type input "[DATE]"
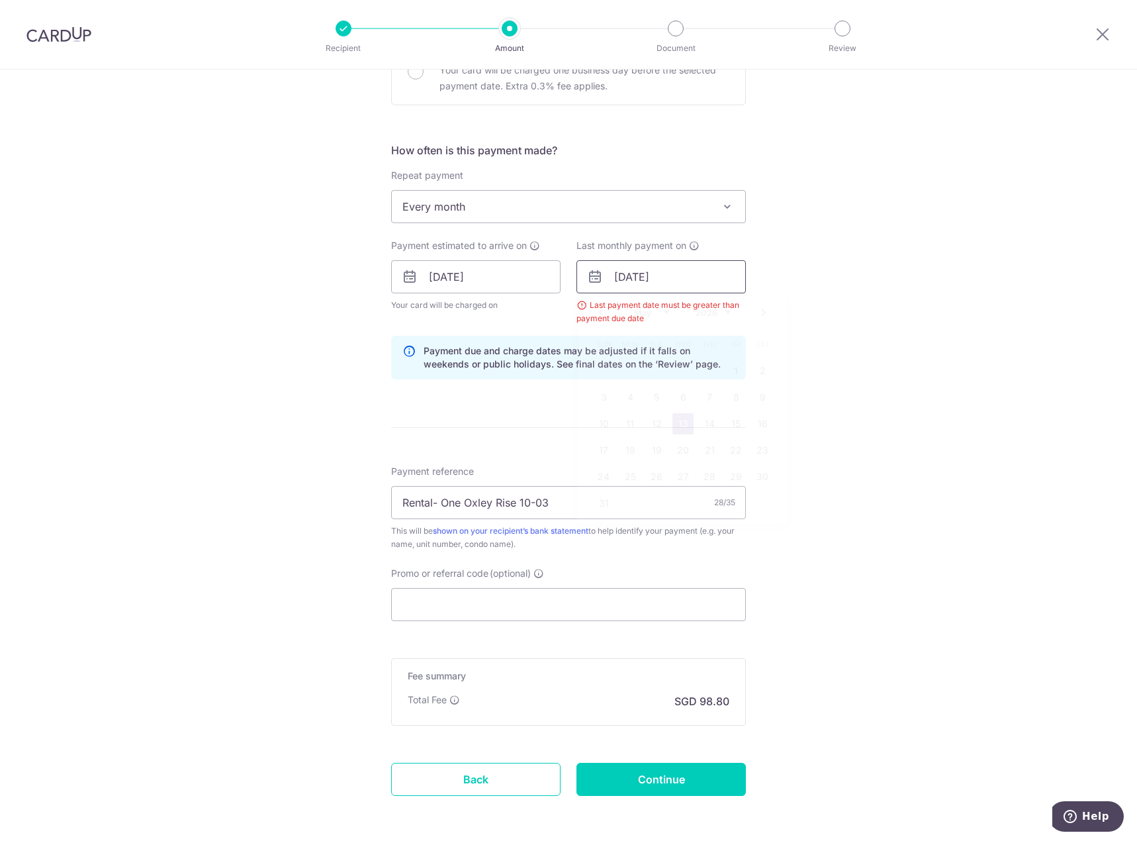
click at [619, 279] on input "[DATE]" at bounding box center [660, 276] width 169 height 33
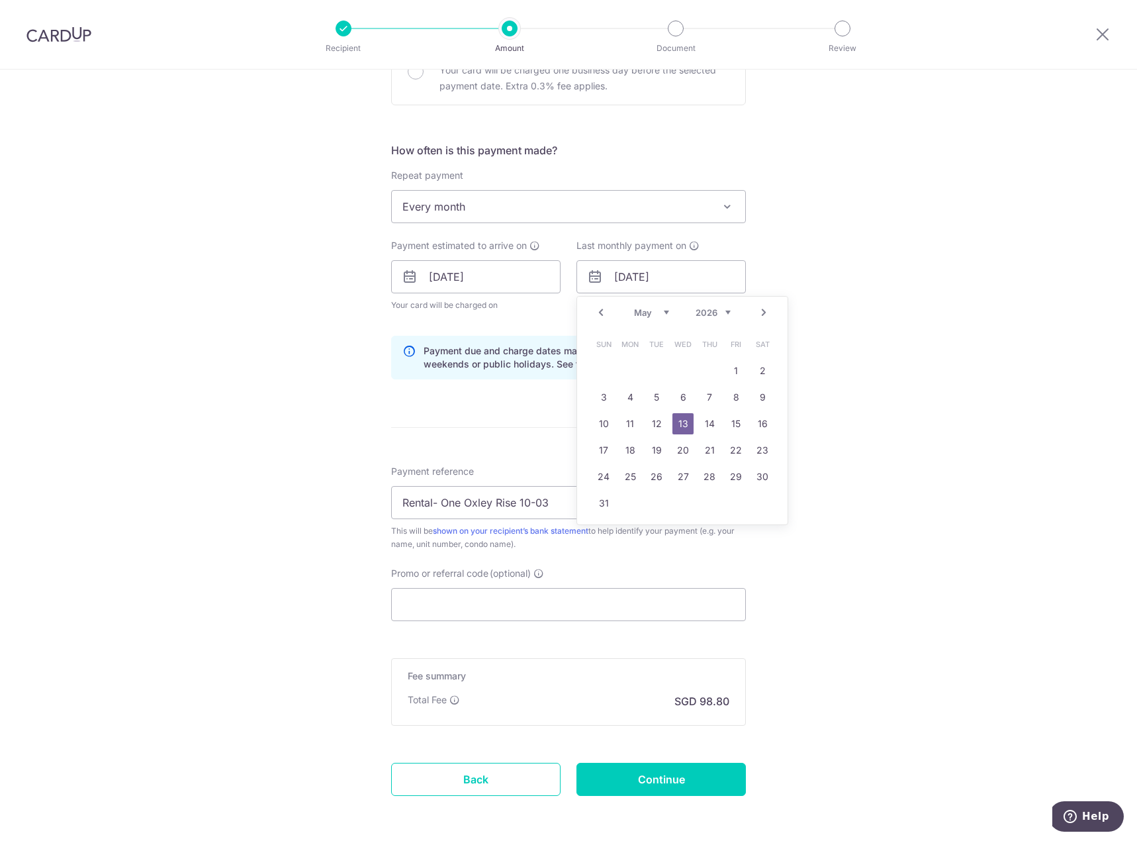
click at [682, 420] on link "13" at bounding box center [682, 423] width 21 height 21
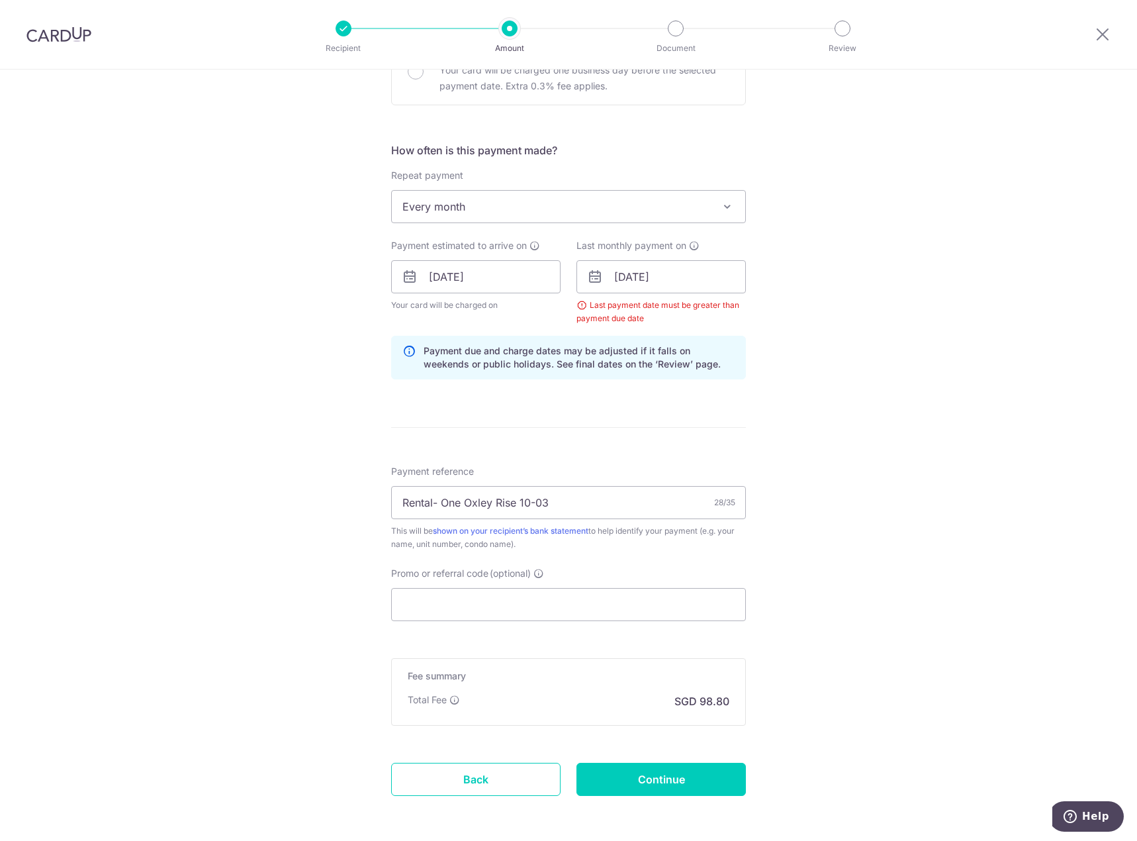
click at [983, 470] on div "Tell us more about your payment Enter payment amount SGD 3,800.00 3800.00 Selec…" at bounding box center [568, 262] width 1137 height 1265
click at [684, 783] on input "Continue" at bounding box center [660, 778] width 169 height 33
type input "Create Schedule"
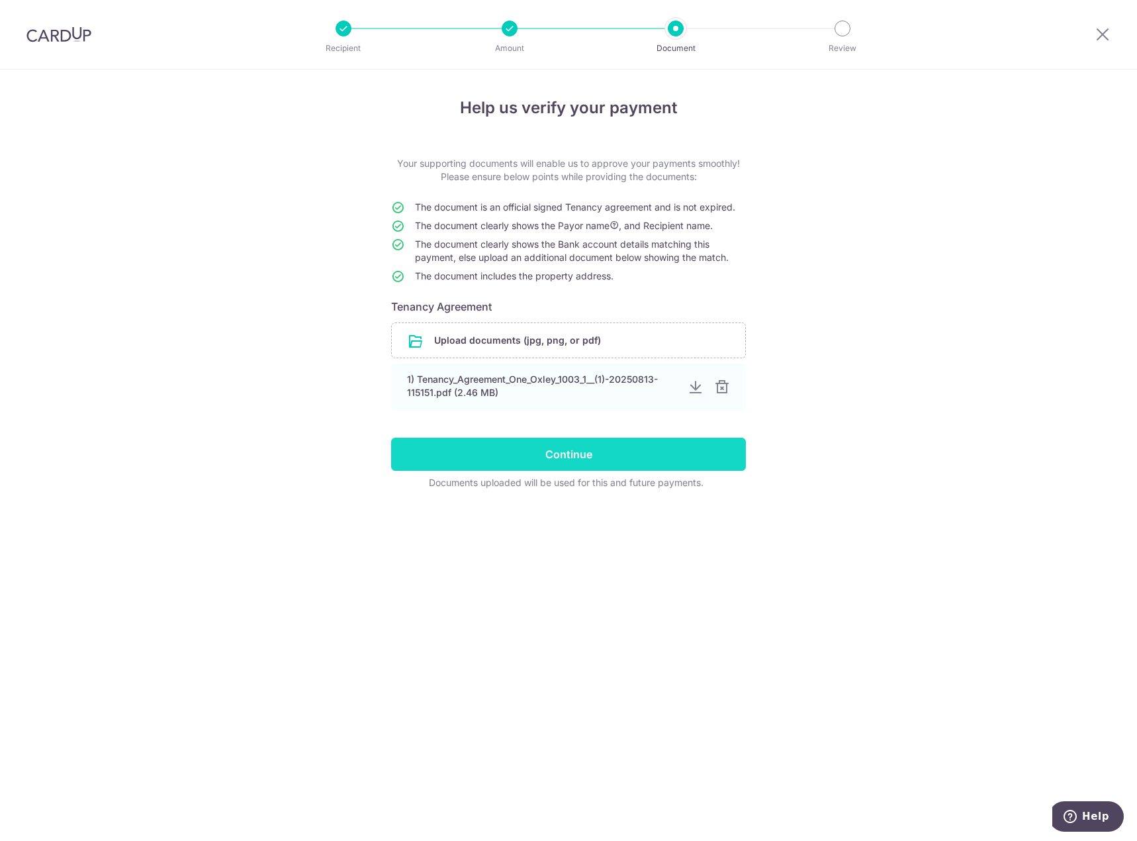
click at [557, 462] on input "Continue" at bounding box center [568, 453] width 355 height 33
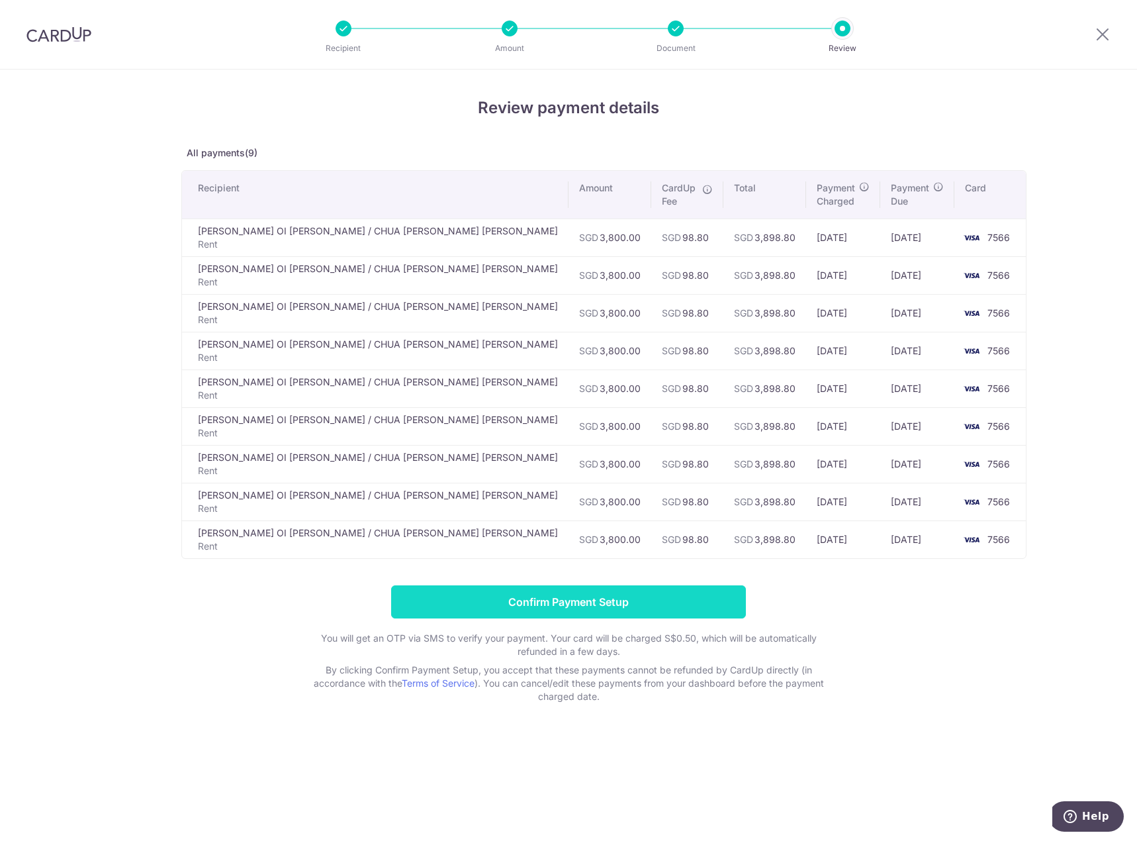
click at [597, 587] on input "Confirm Payment Setup" at bounding box center [568, 601] width 355 height 33
